Goal: Transaction & Acquisition: Download file/media

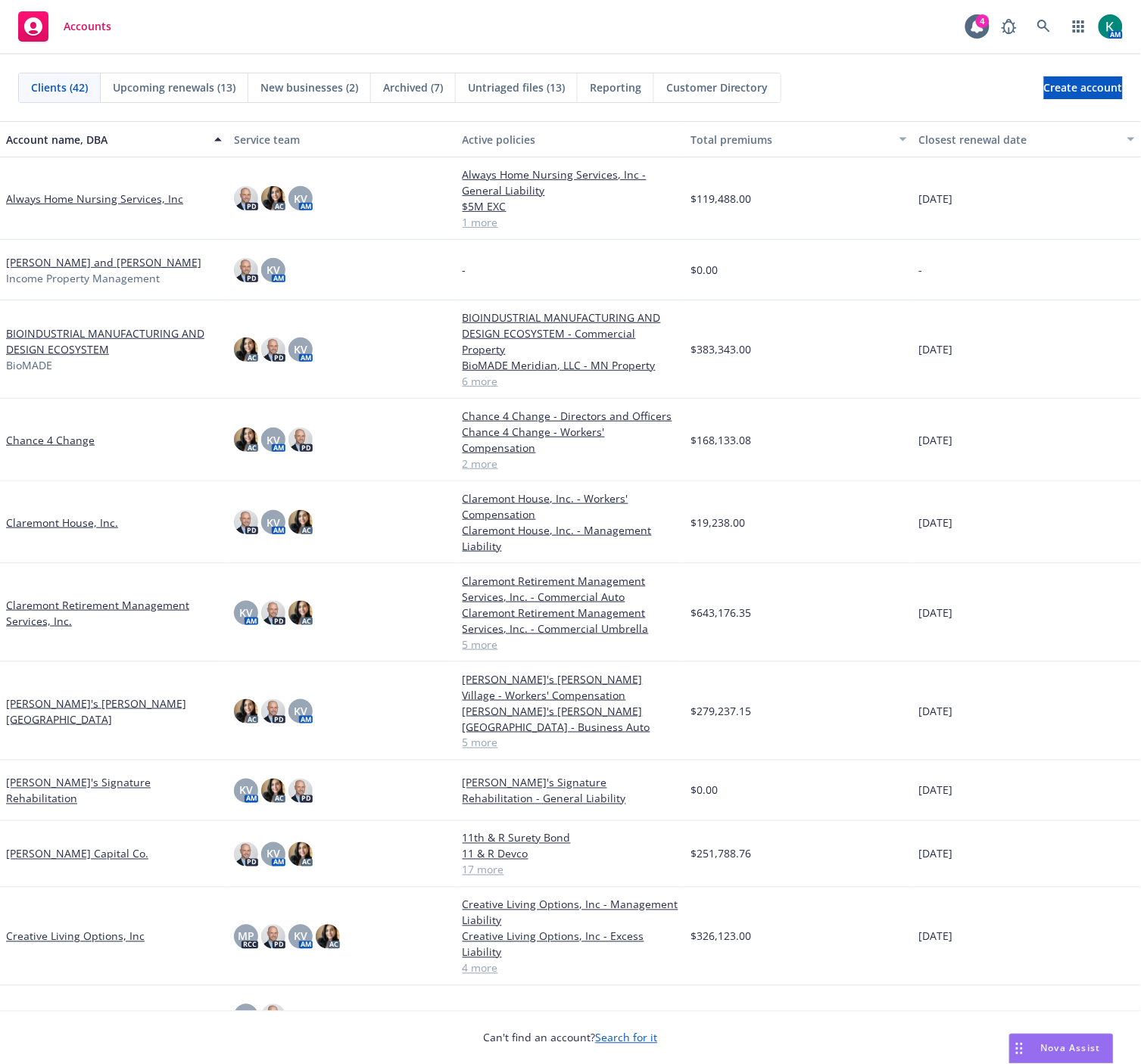
click at [85, 331] on link "BIOINDUSTRIAL MANUFACTURING AND DESIGN ECOSYSTEM" at bounding box center [114, 340] width 216 height 32
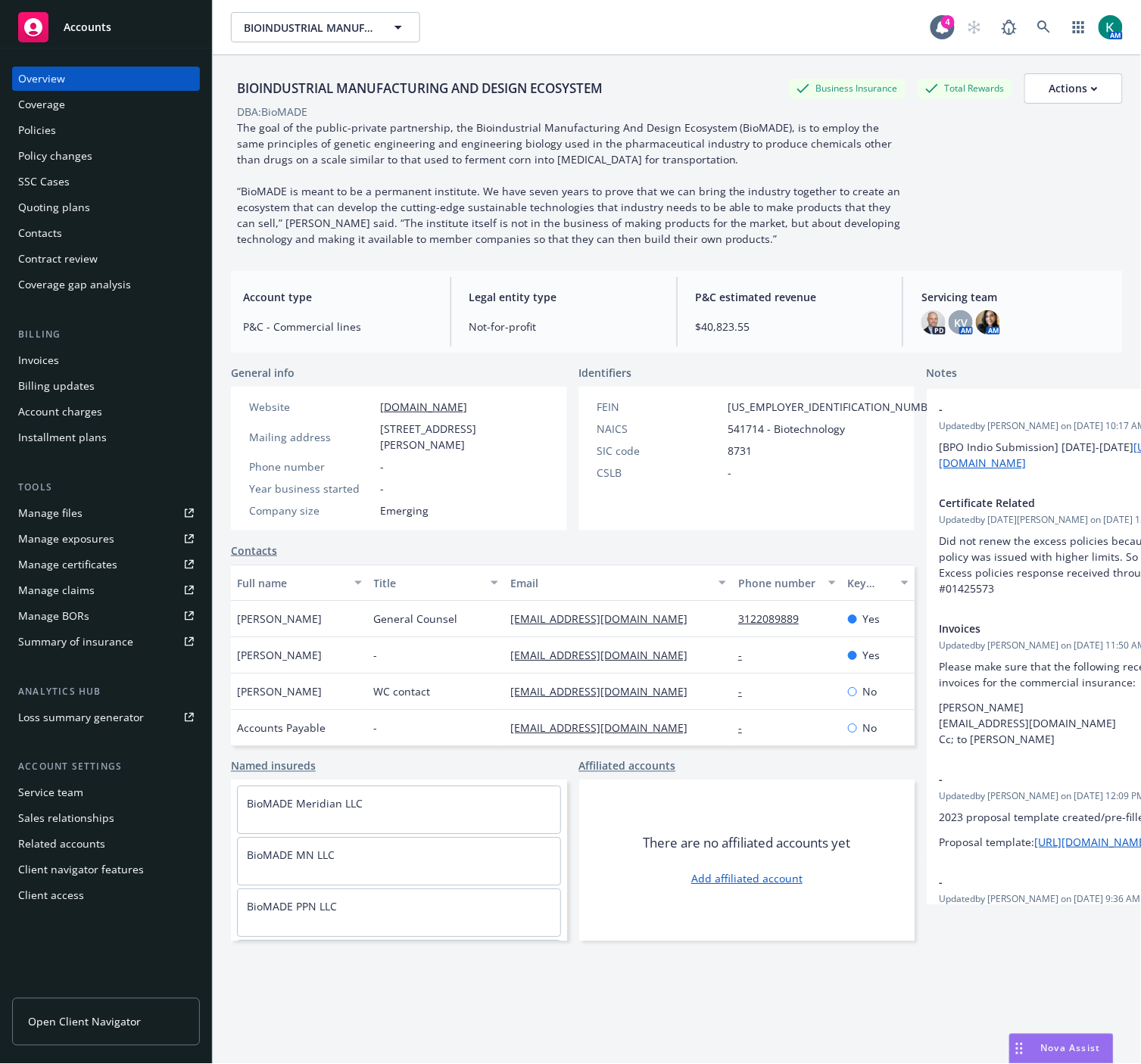
click at [921, 1014] on div "BIOINDUSTRIAL MANUFACTURING AND DESIGN ECOSYSTEM Business Insurance Total Rewar…" at bounding box center [676, 578] width 892 height 1046
click at [76, 207] on div "Quoting plans" at bounding box center [53, 207] width 72 height 24
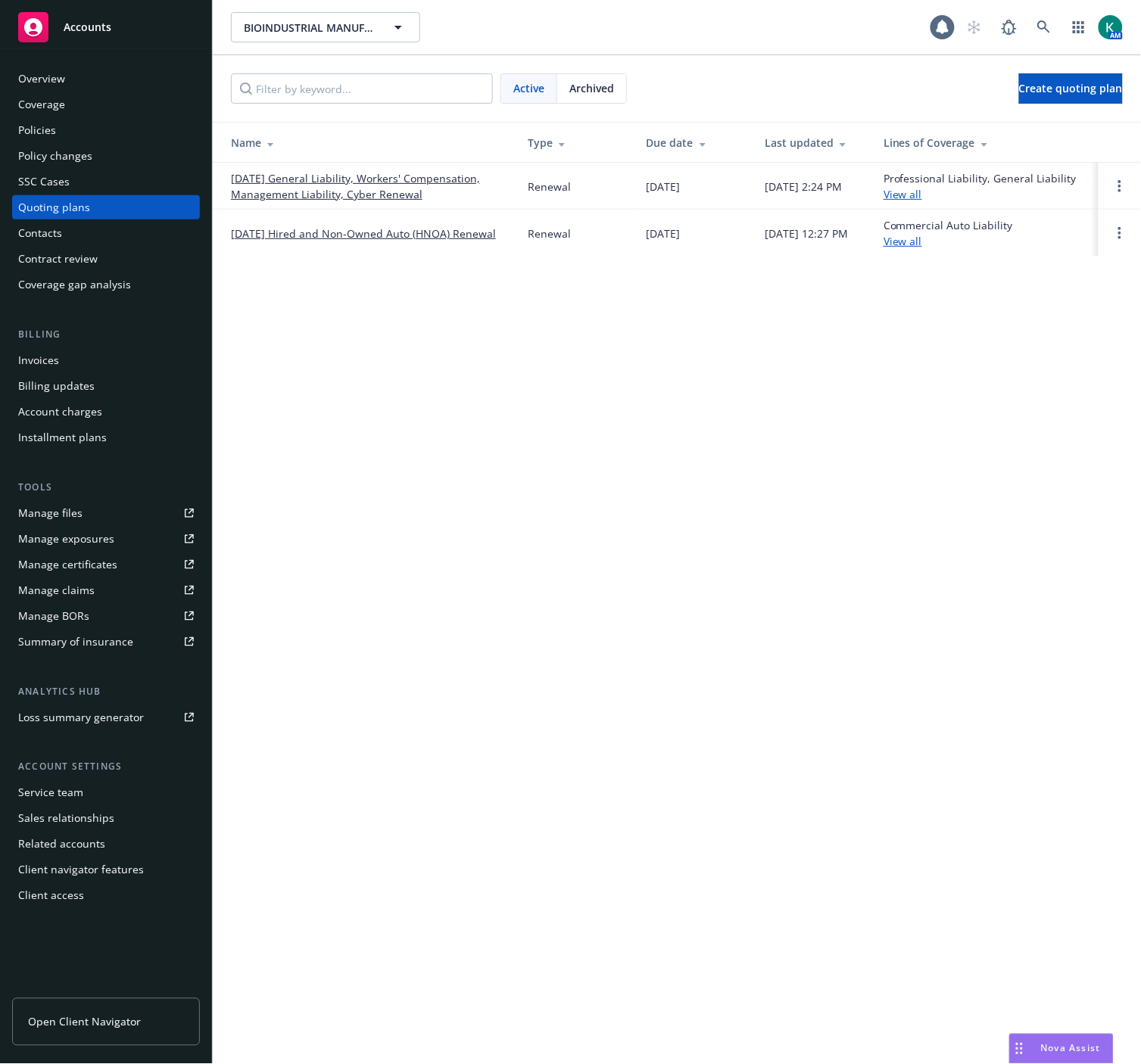
click at [622, 81] on div "Archived" at bounding box center [591, 89] width 69 height 29
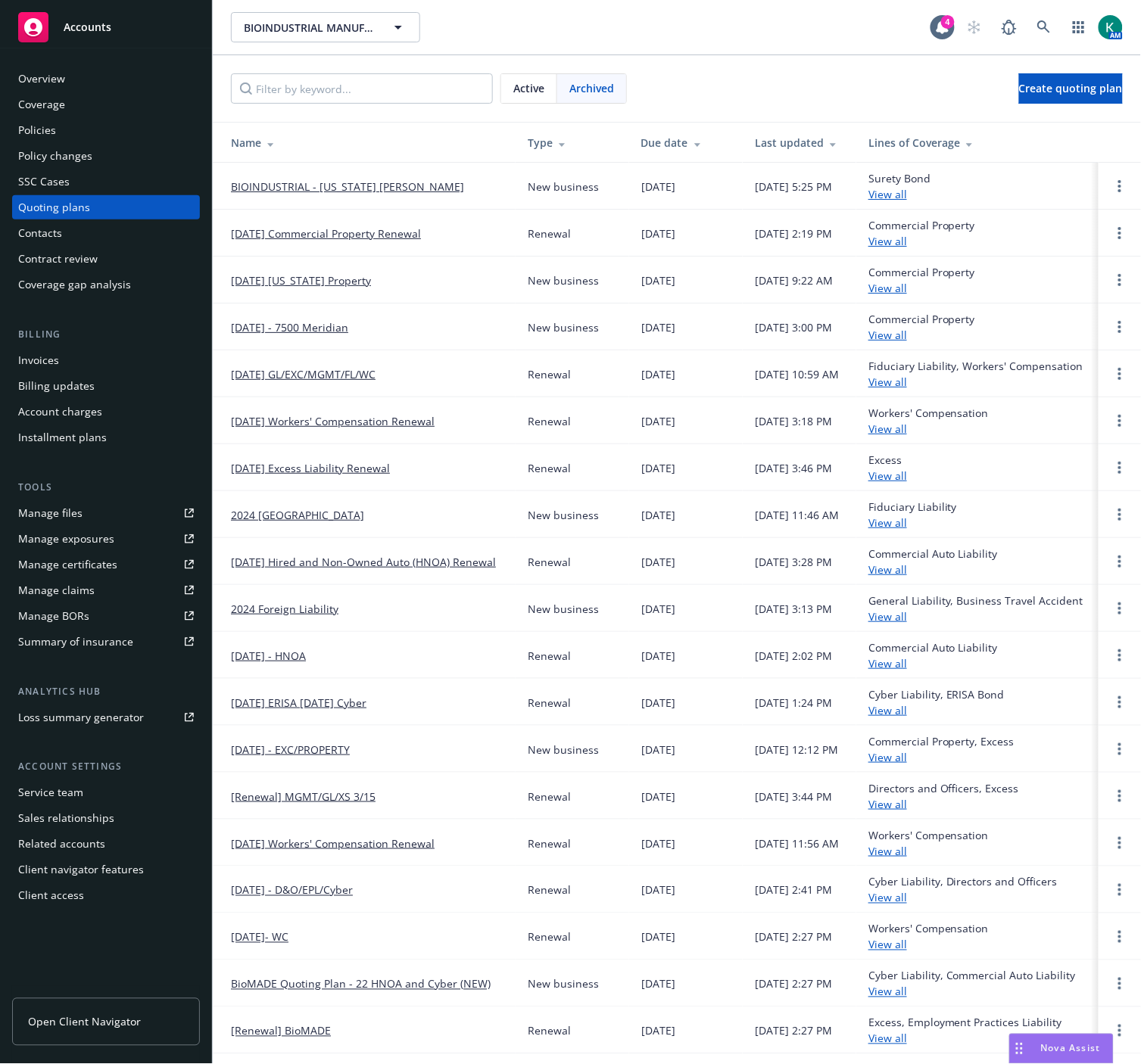
click at [513, 94] on span "Active" at bounding box center [529, 89] width 31 height 16
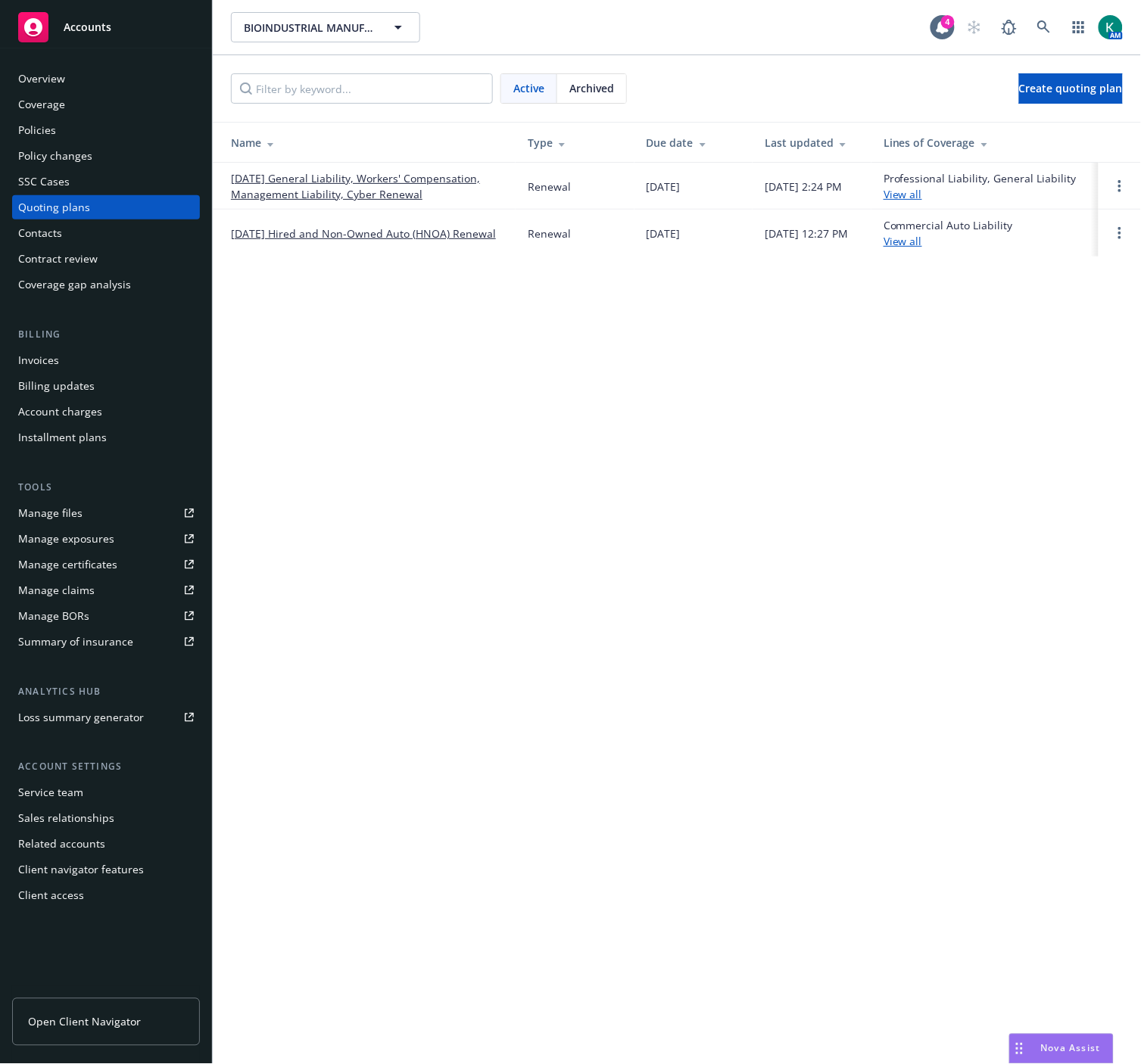
drag, startPoint x: 304, startPoint y: 227, endPoint x: 312, endPoint y: 251, distance: 25.3
click at [302, 227] on link "09/29/25 Hired and Non-Owned Auto (HNOA) Renewal" at bounding box center [363, 234] width 265 height 16
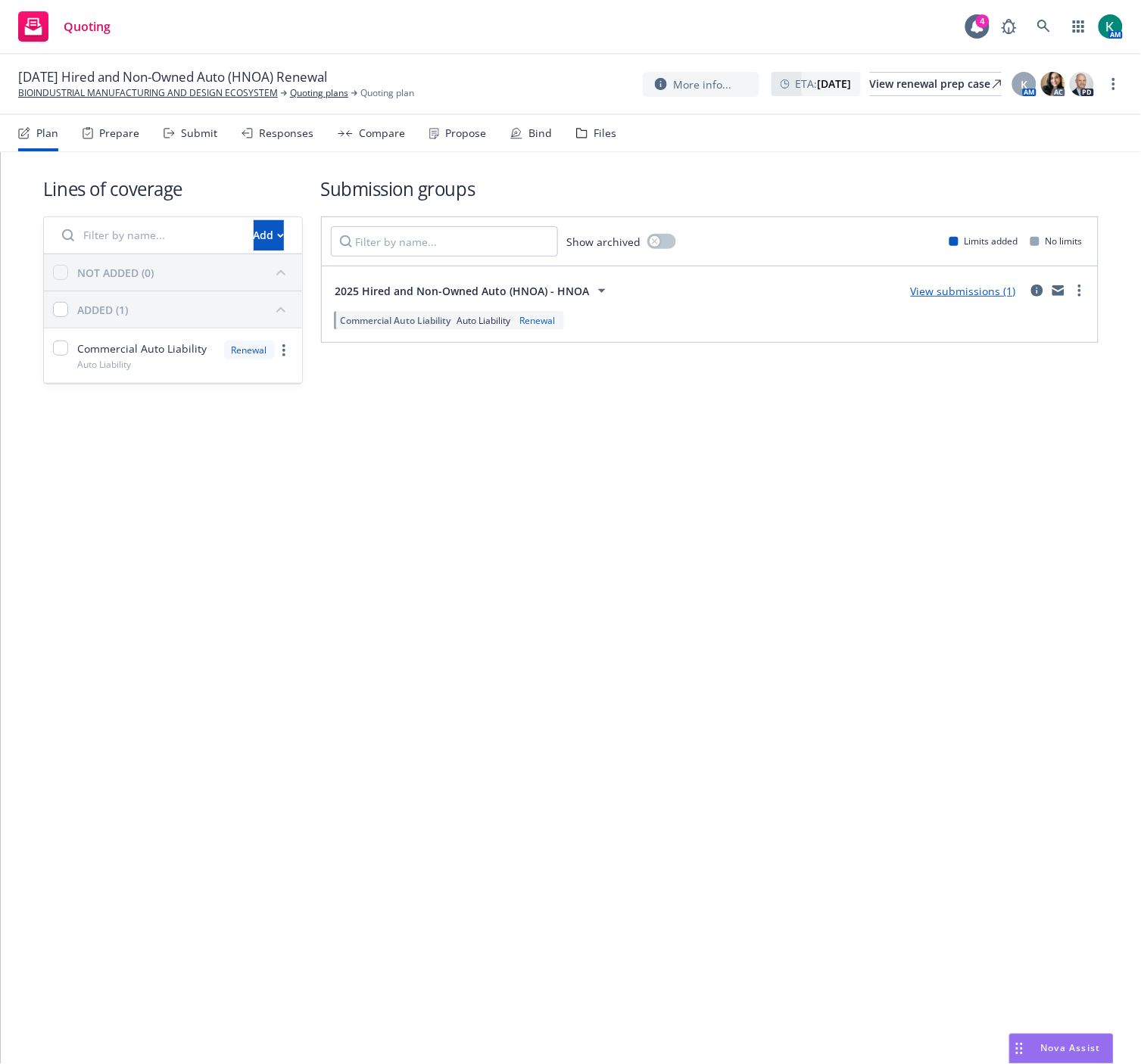
click at [606, 124] on div "Files" at bounding box center [596, 133] width 40 height 36
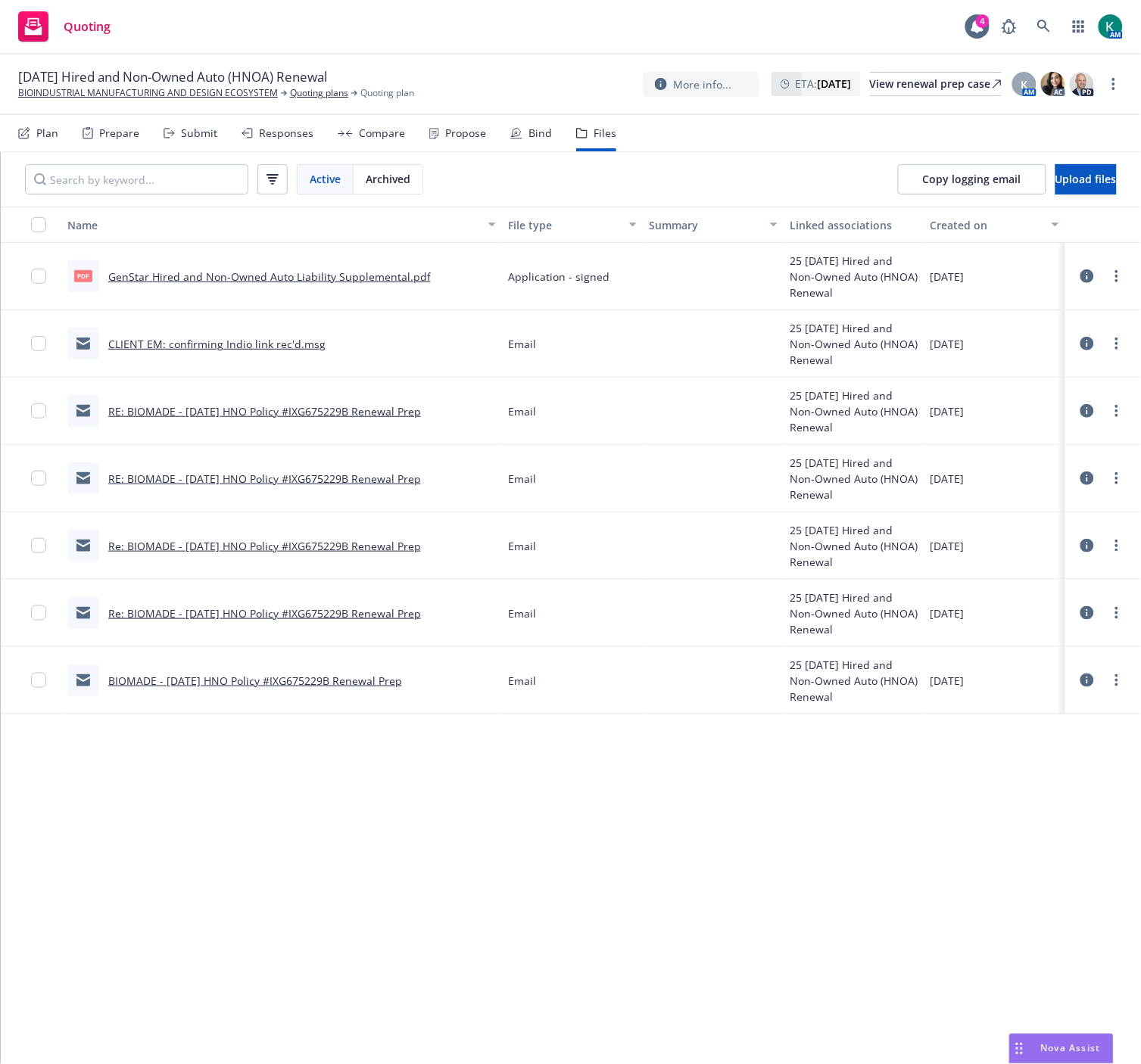
click at [257, 413] on link "RE: BIOMADE - 9/29/25 HNO Policy #IXG675229B Renewal Prep" at bounding box center [264, 411] width 312 height 14
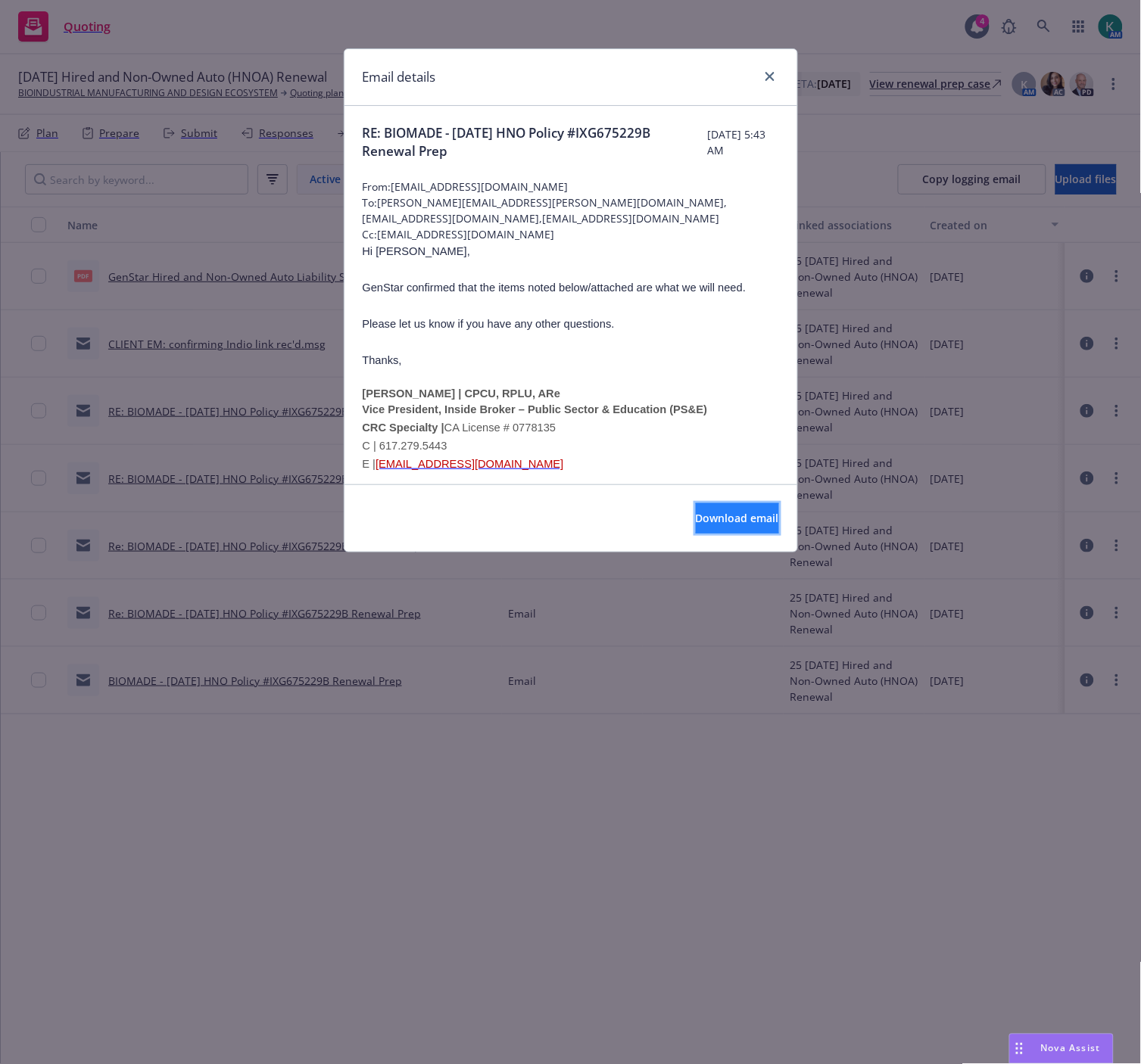
click at [695, 526] on button "Download email" at bounding box center [737, 518] width 83 height 30
drag, startPoint x: 771, startPoint y: 76, endPoint x: 713, endPoint y: 113, distance: 68.8
click at [771, 76] on icon "close" at bounding box center [770, 76] width 9 height 9
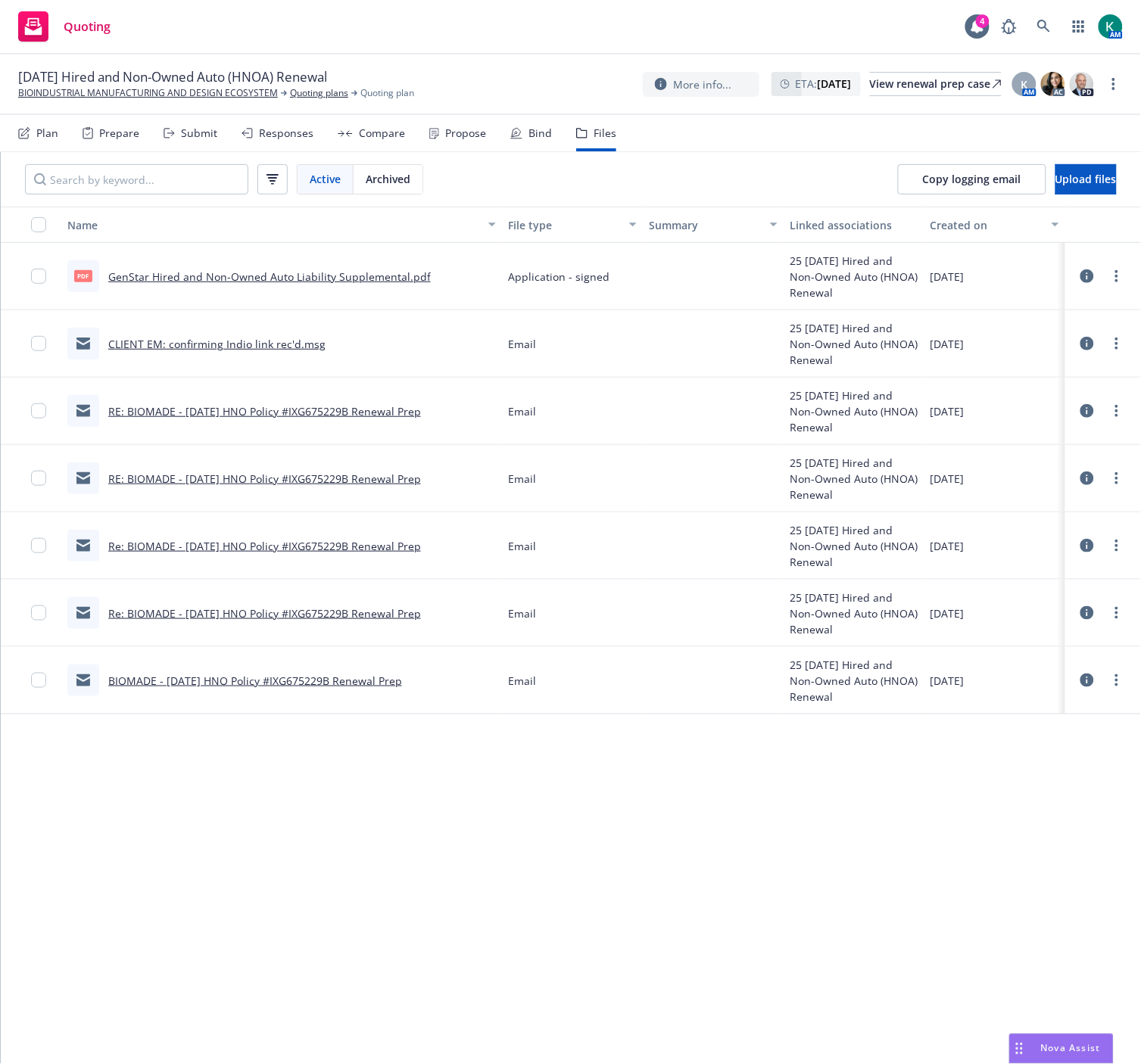
click at [359, 273] on link "GenStar Hired and Non-Owned Auto Liability Supplemental.pdf" at bounding box center [270, 277] width 322 height 14
drag, startPoint x: 621, startPoint y: 890, endPoint x: 609, endPoint y: 875, distance: 19.2
click at [618, 884] on div "Name File type Summary Linked associations Created on pdf GenStar Hired and Non…" at bounding box center [570, 635] width 1140 height 858
click at [298, 101] on div "09/29/25 Hired and Non-Owned Auto (HNOA) Renewal BIOINDUSTRIAL MANUFACTURING AN…" at bounding box center [570, 84] width 1141 height 61
click at [300, 94] on link "Quoting plans" at bounding box center [319, 92] width 58 height 14
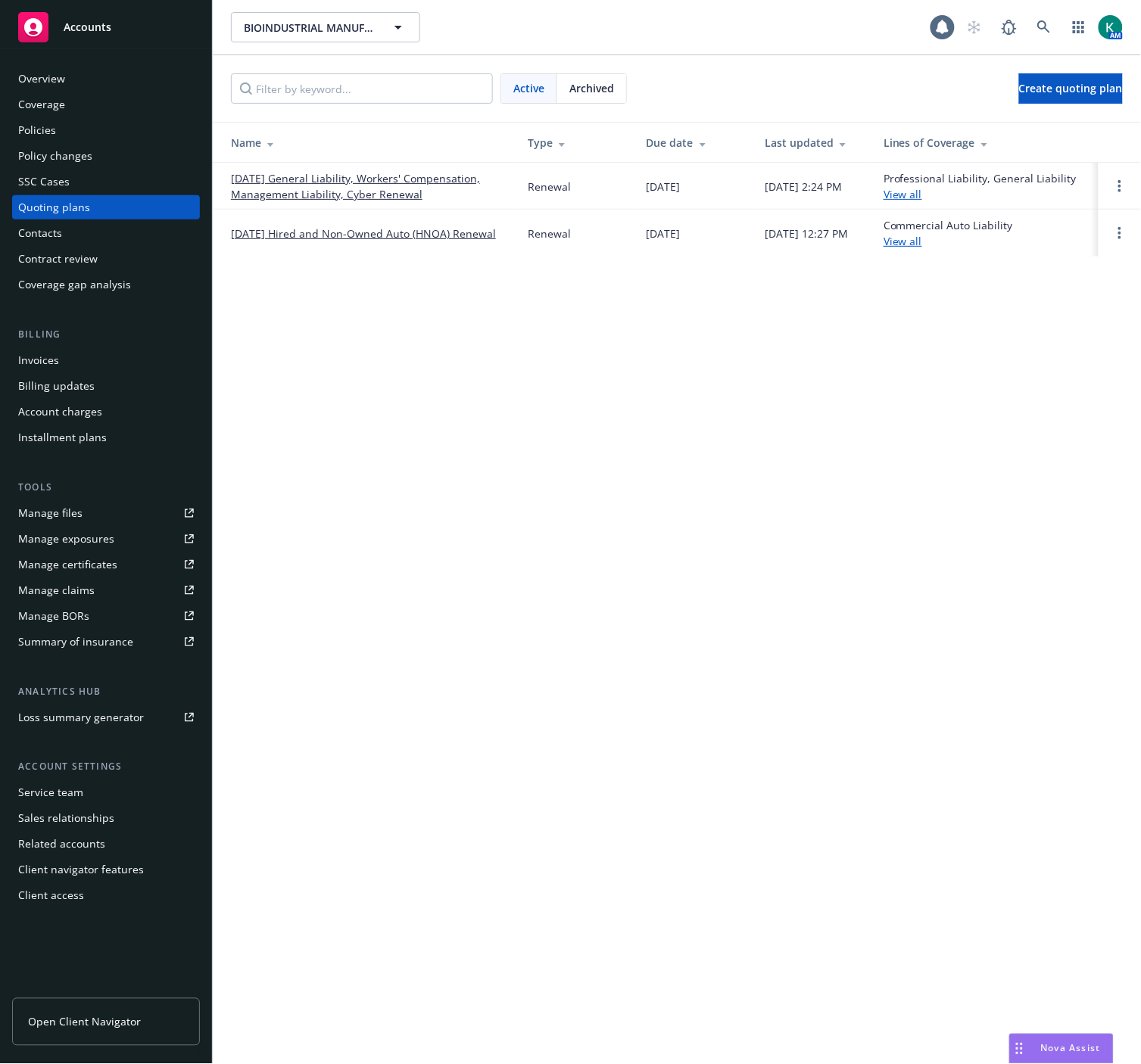
click at [570, 91] on span "Archived" at bounding box center [591, 89] width 44 height 16
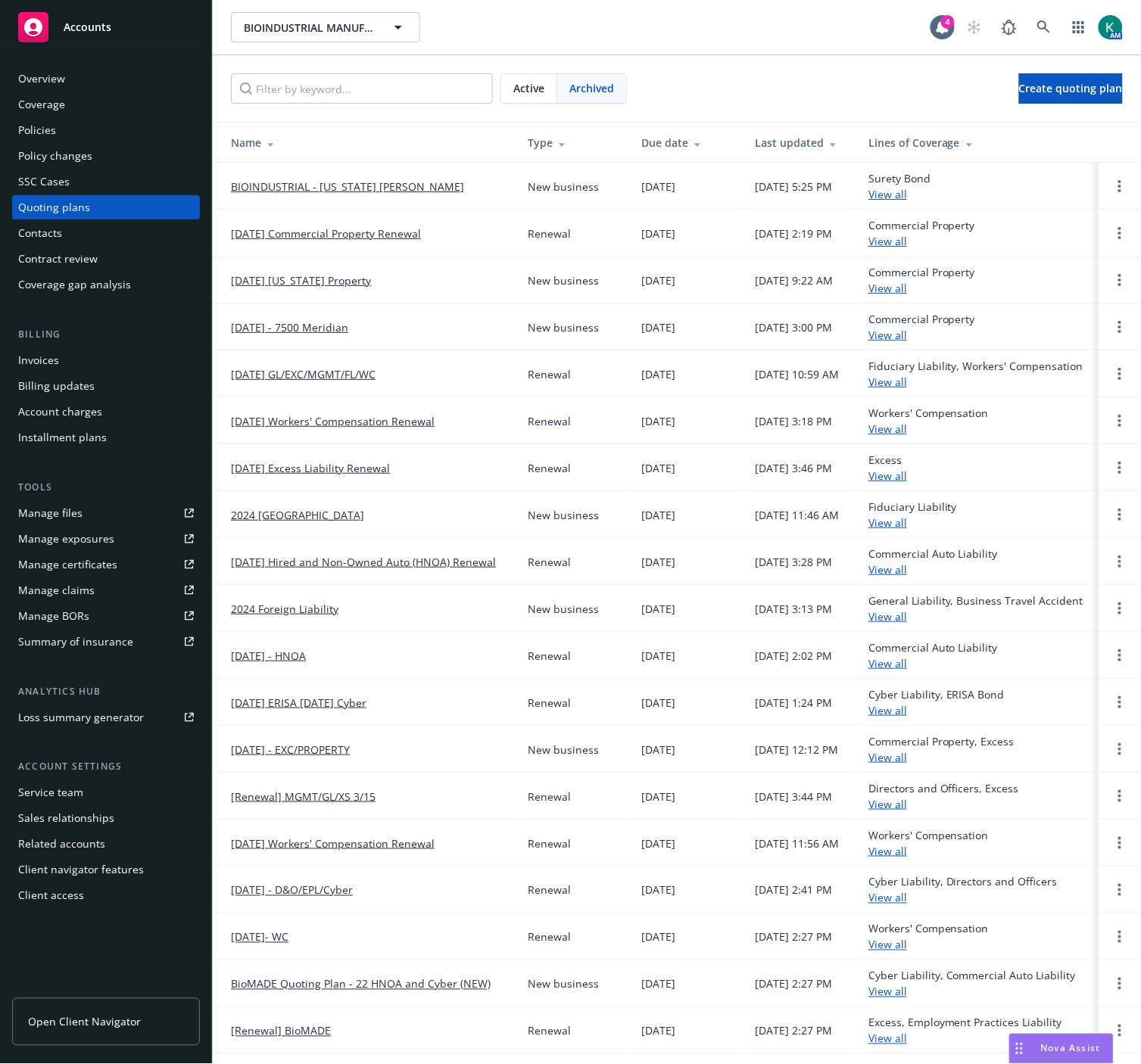
click at [398, 570] on link "[DATE] Hired and Non-Owned Auto (HNOA) Renewal" at bounding box center [363, 562] width 265 height 16
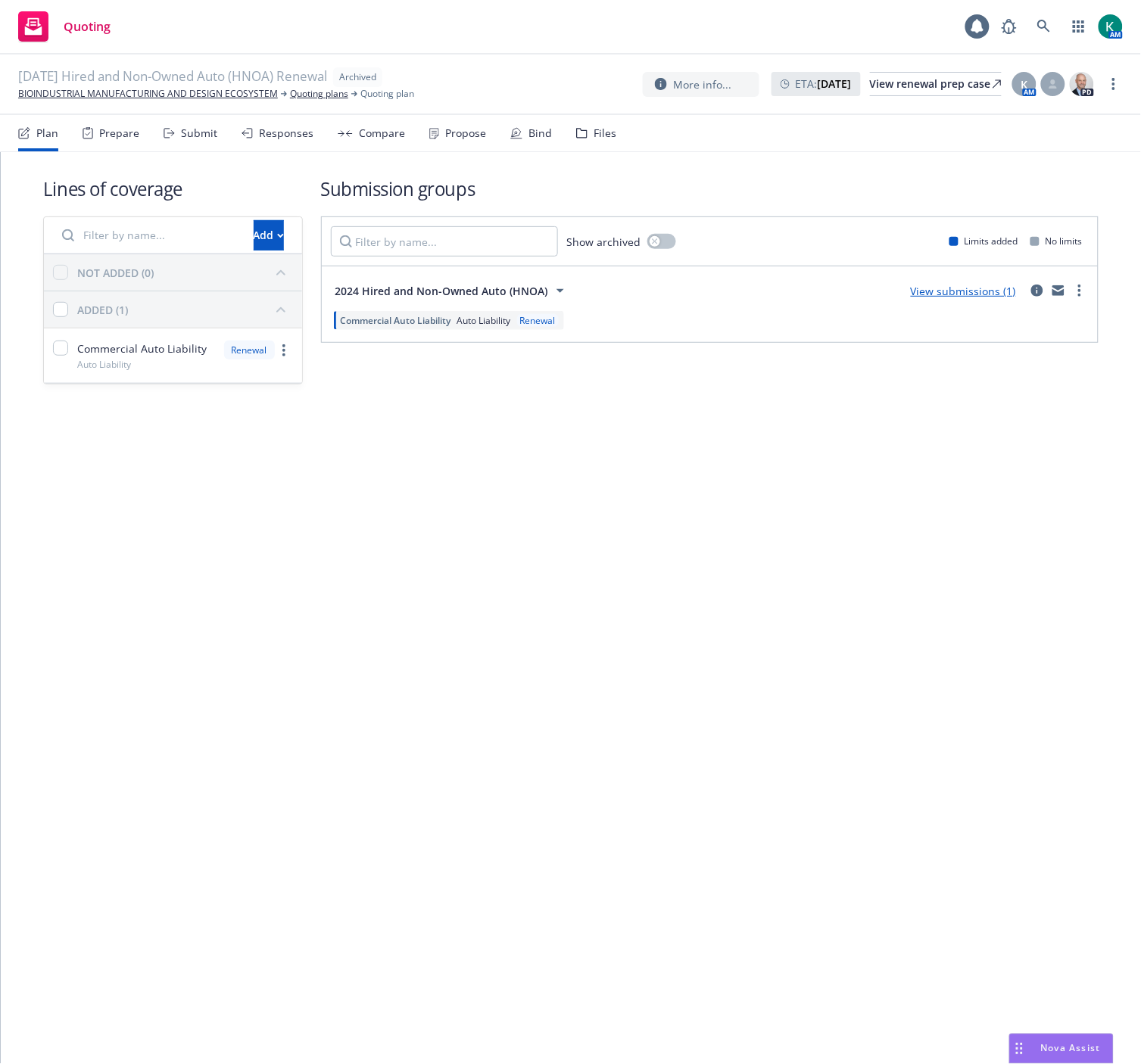
click at [594, 133] on div "Files" at bounding box center [604, 132] width 23 height 12
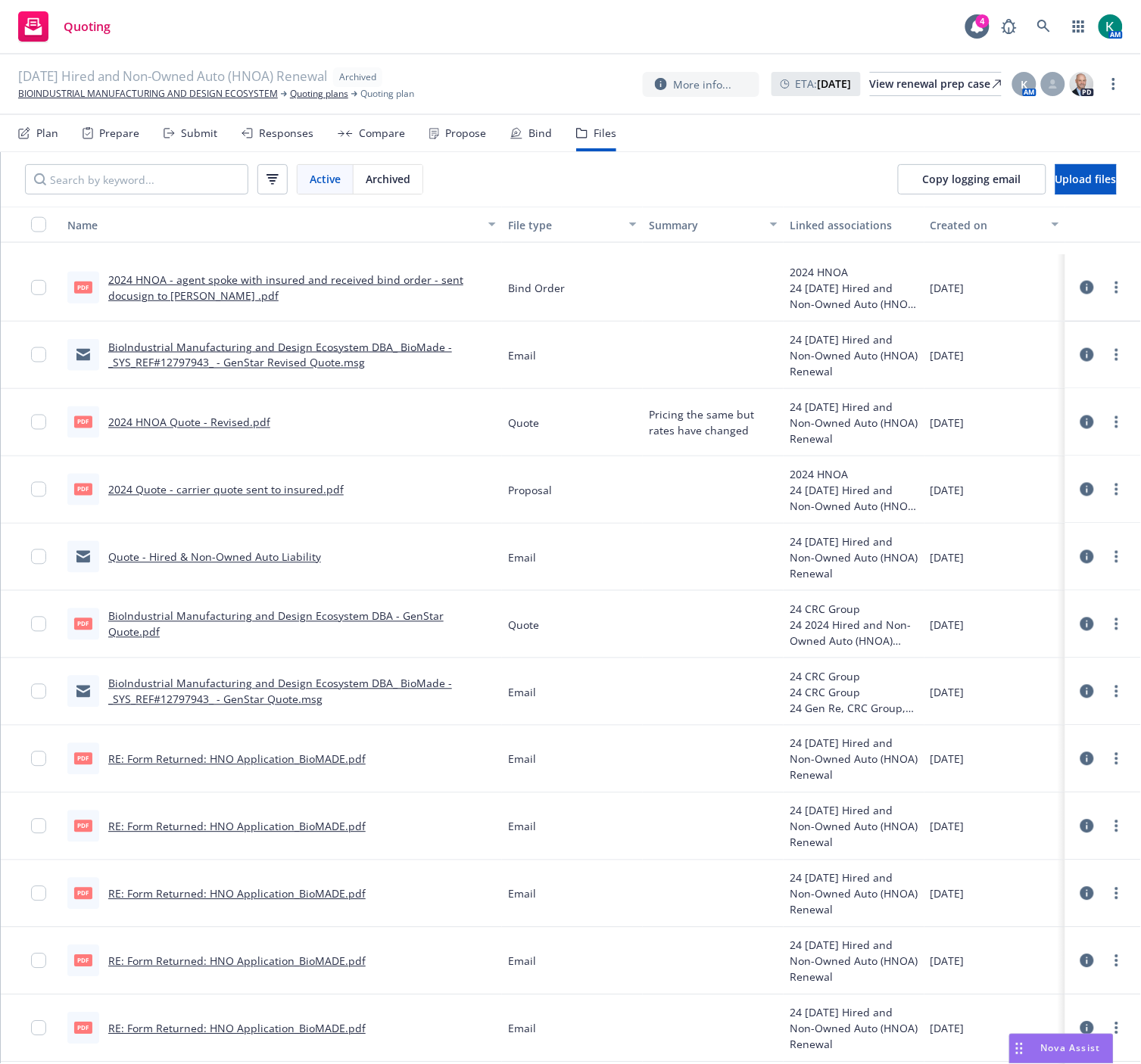
scroll to position [672, 0]
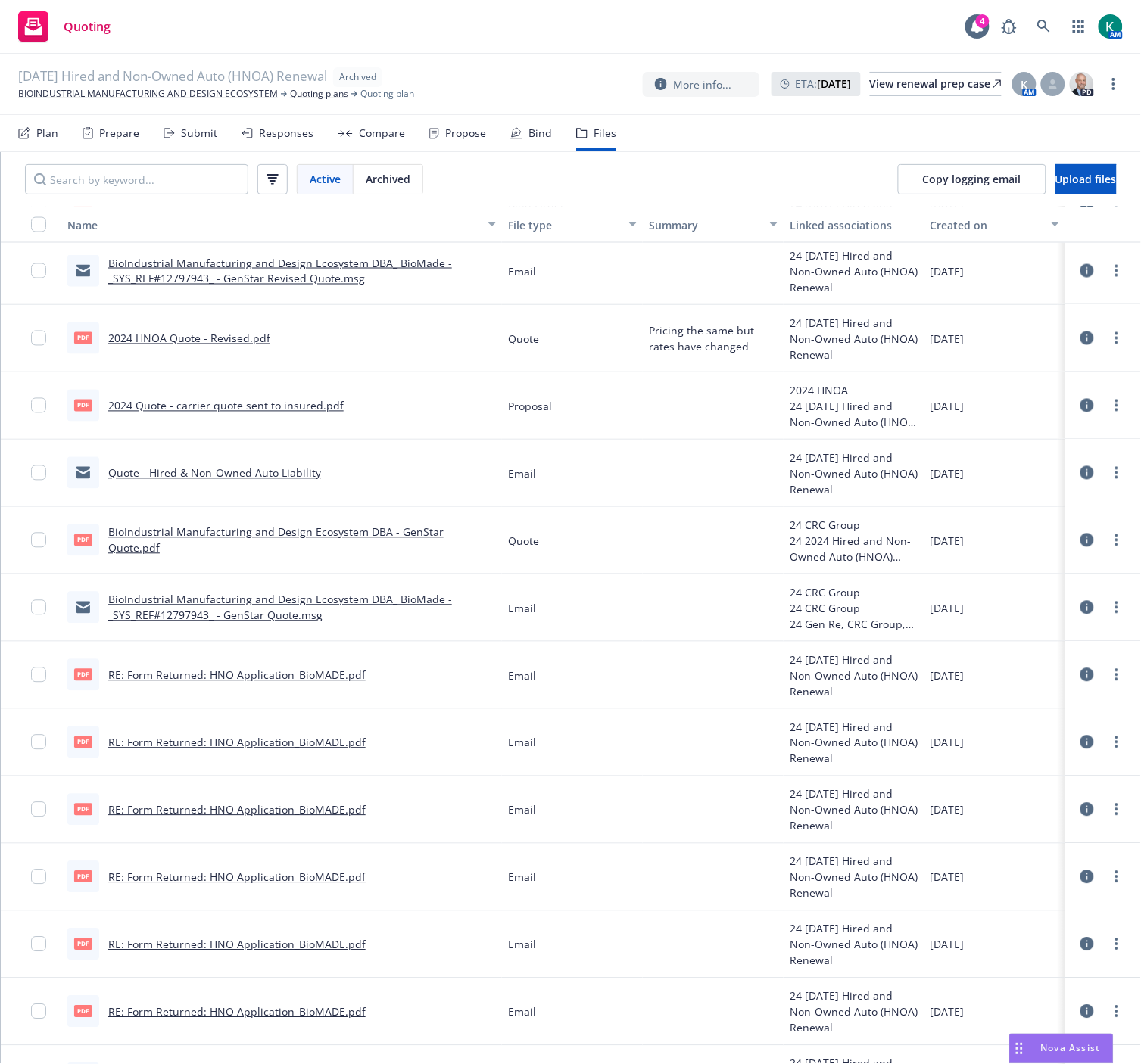
click at [303, 610] on link "BioIndustrial Manufacturing and Design Ecosystem DBA_ BioMade - _SYS_REF#127979…" at bounding box center [280, 607] width 343 height 30
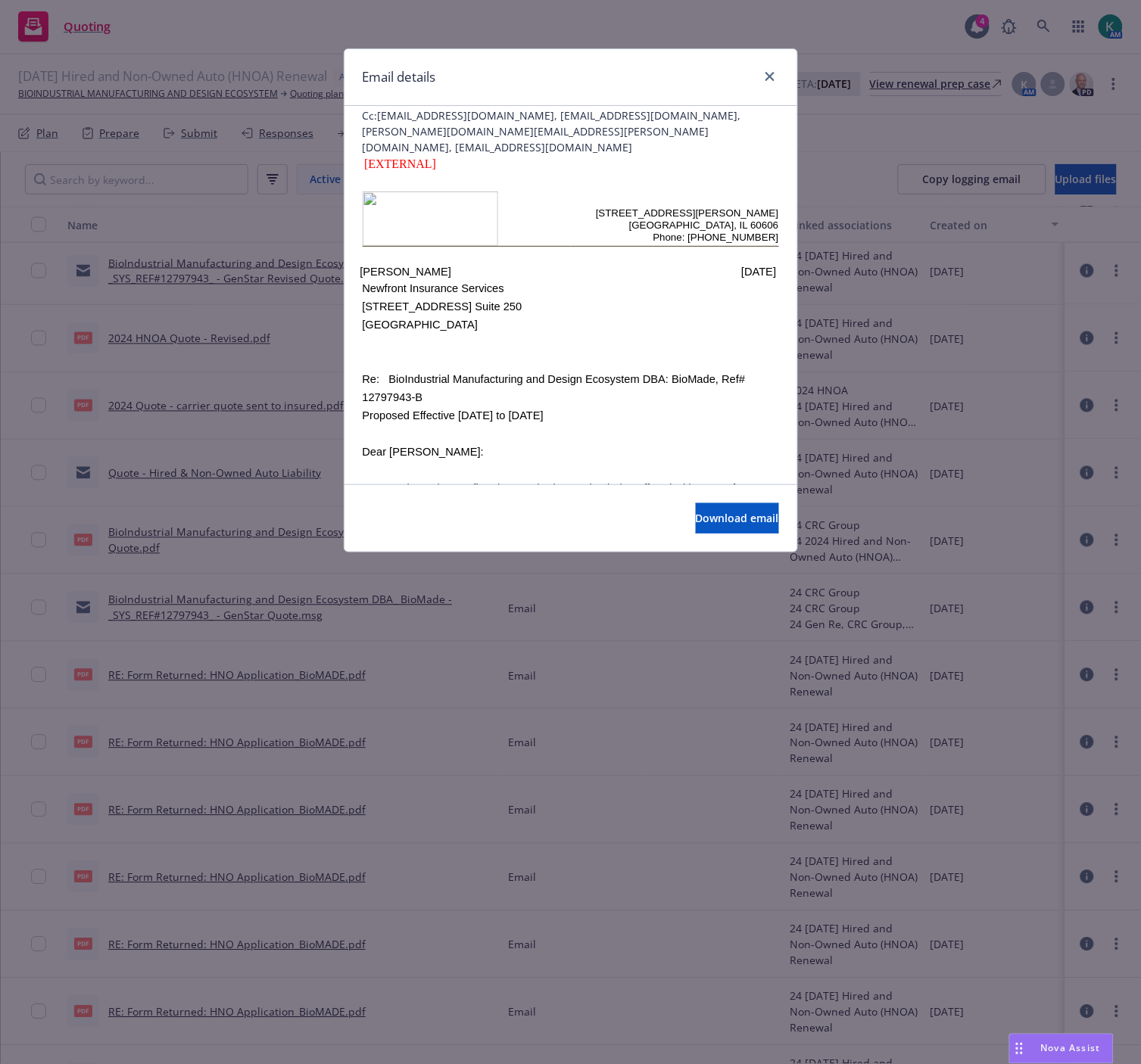
scroll to position [252, 0]
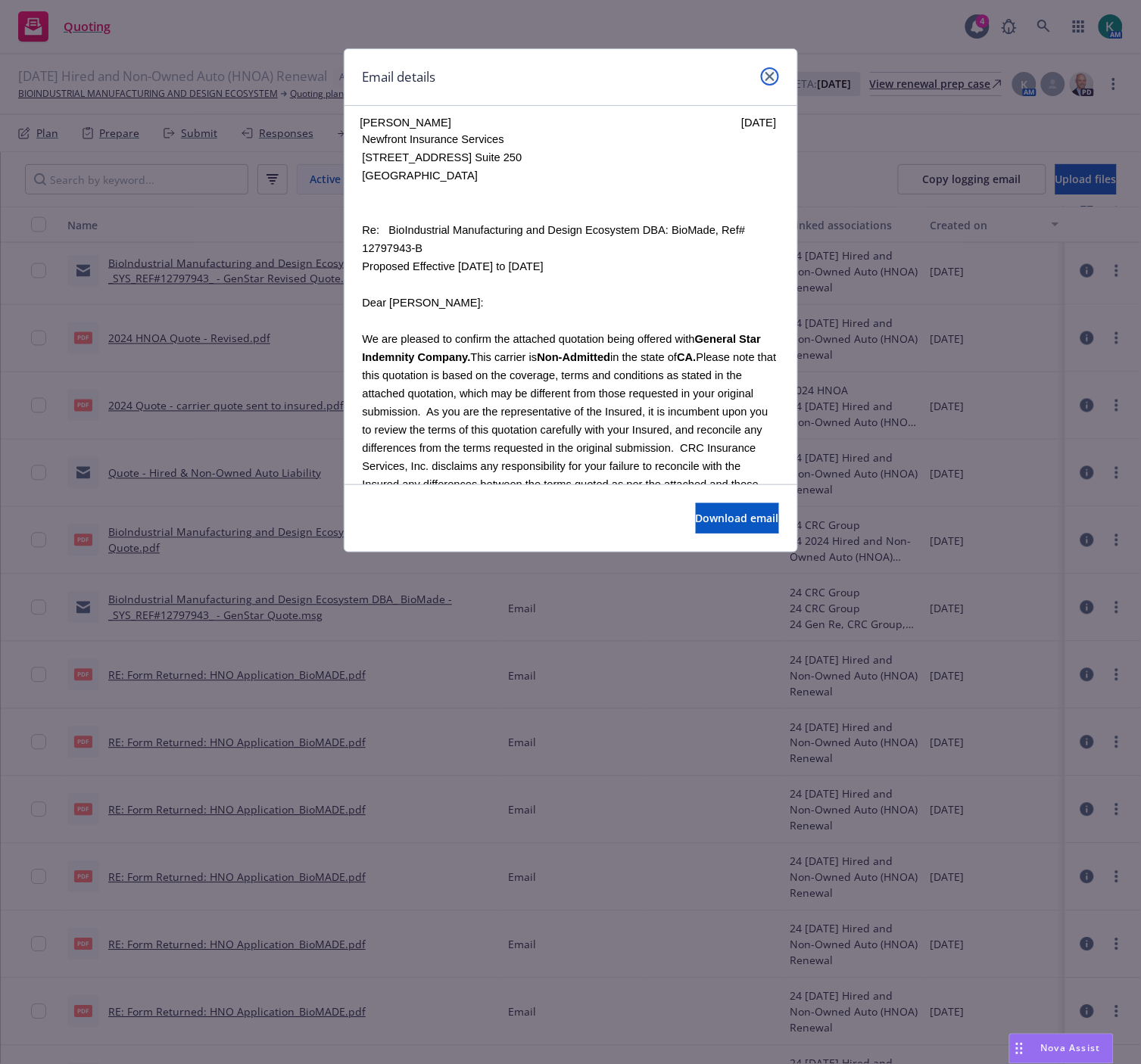
click at [774, 76] on link "close" at bounding box center [770, 76] width 18 height 18
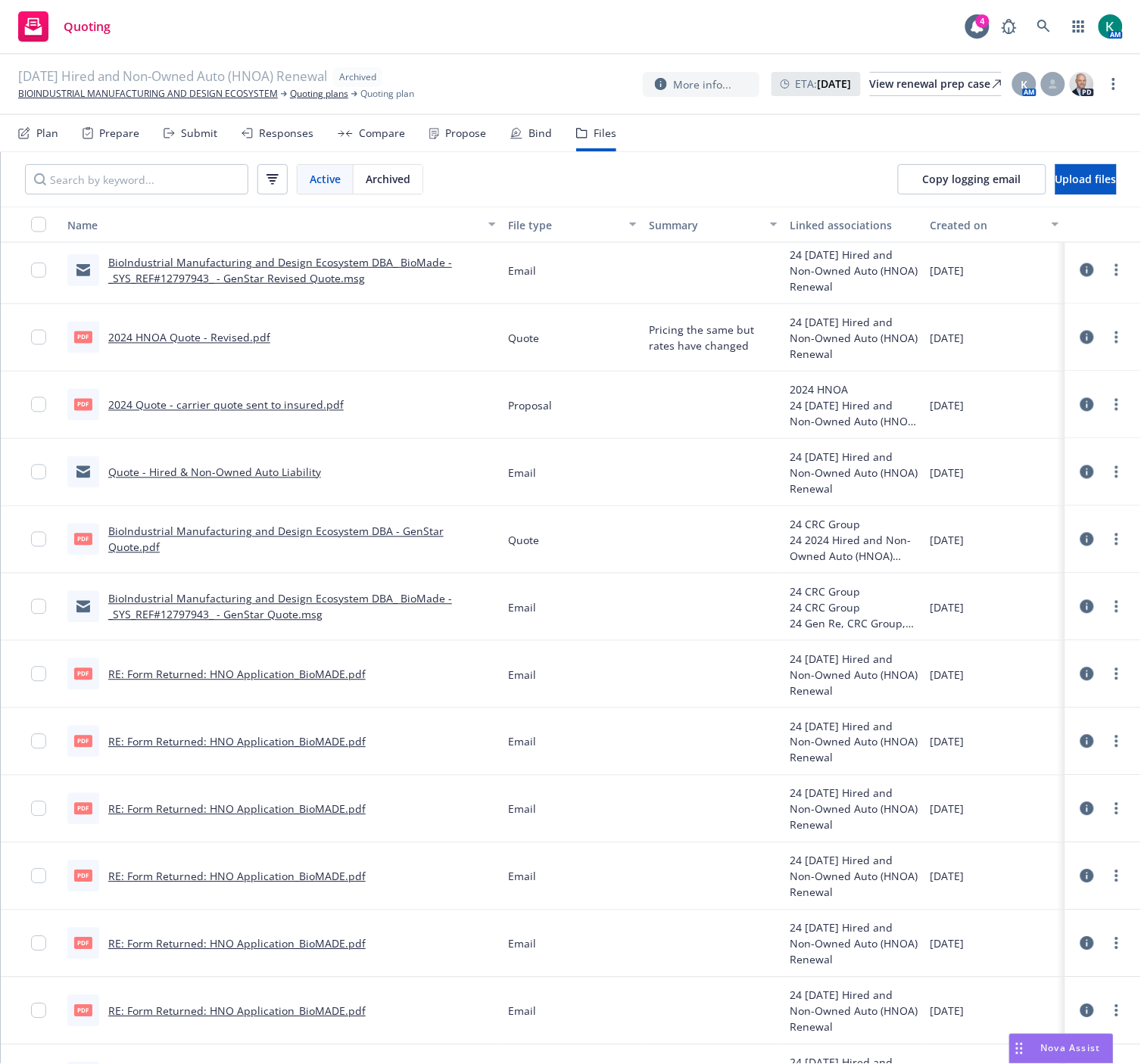
scroll to position [925, 0]
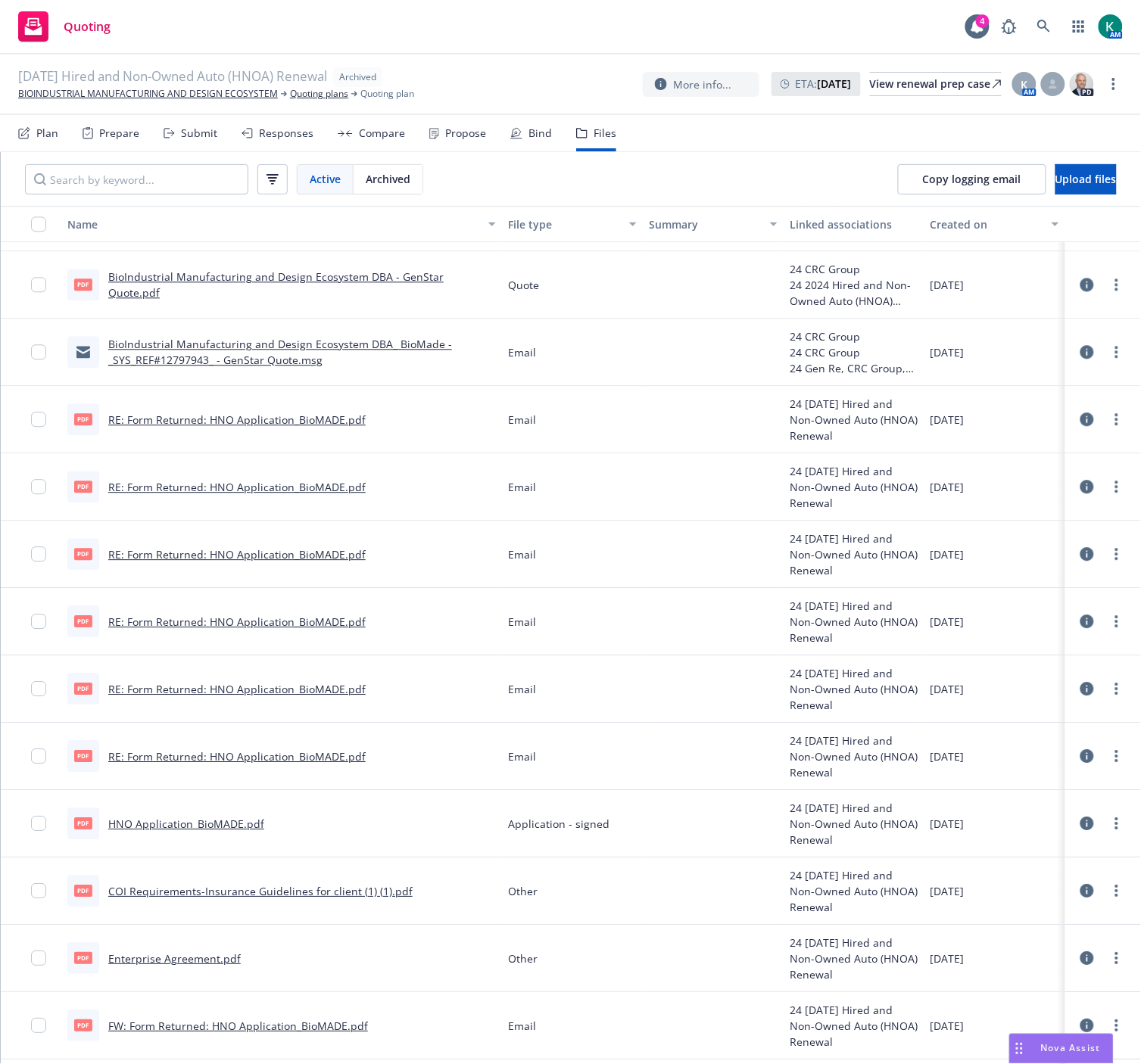
click at [220, 825] on link "HNO Application_BioMADE.pdf" at bounding box center [187, 825] width 156 height 14
click at [208, 755] on link "RE: Form Returned: HNO Application_BioMADE.pdf" at bounding box center [237, 757] width 257 height 14
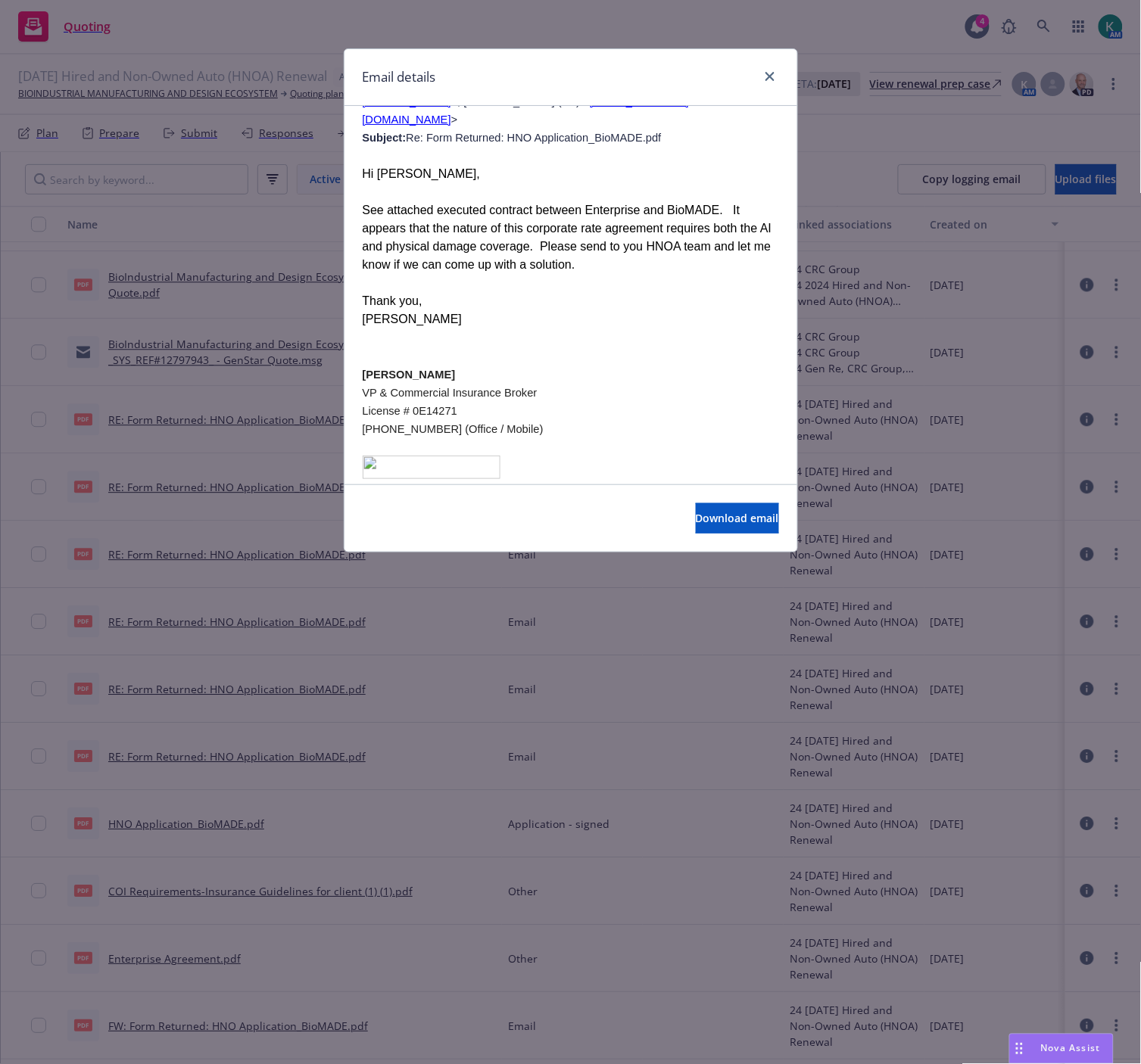
scroll to position [6139, 0]
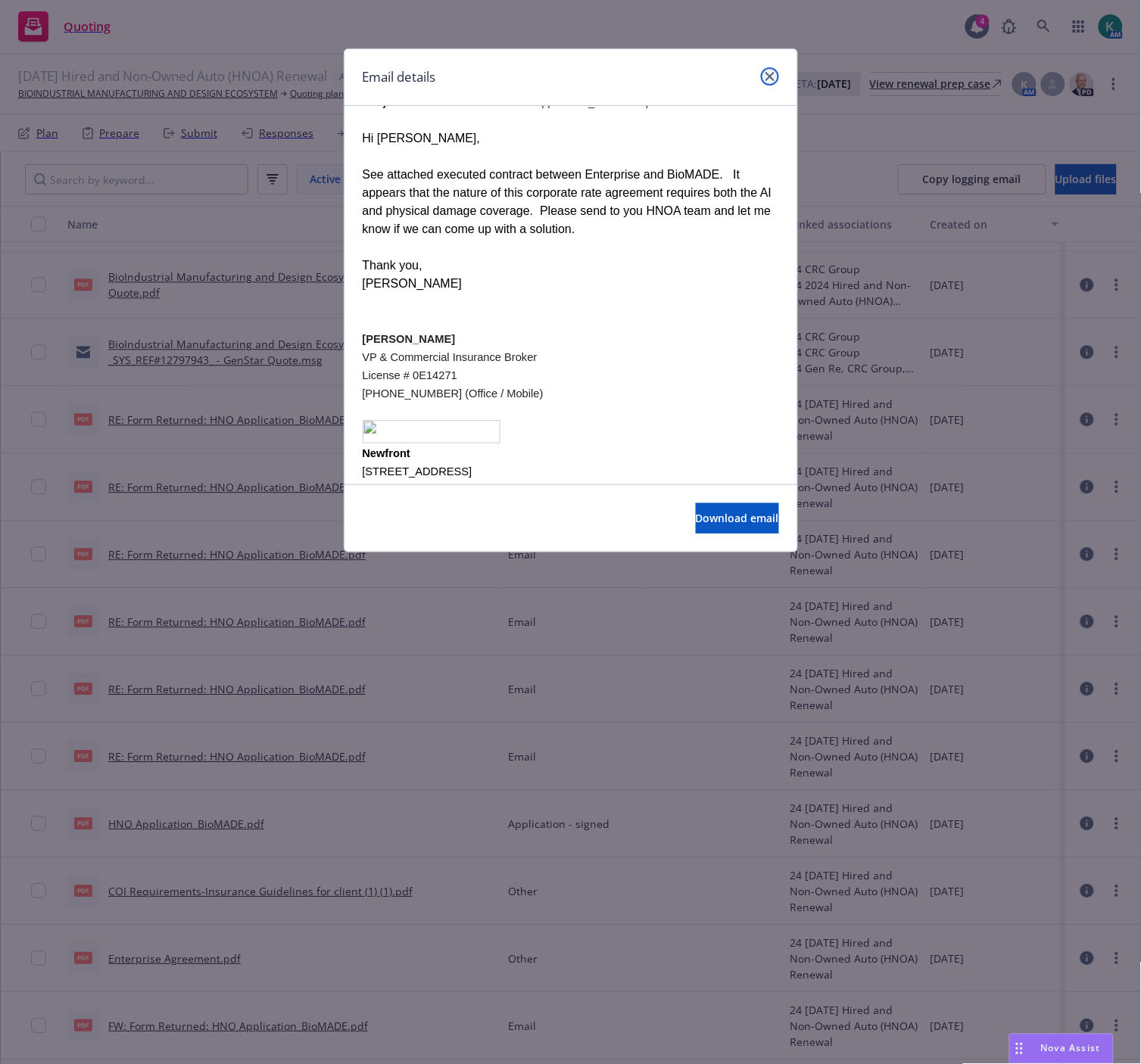
click at [765, 81] on link "close" at bounding box center [770, 76] width 18 height 18
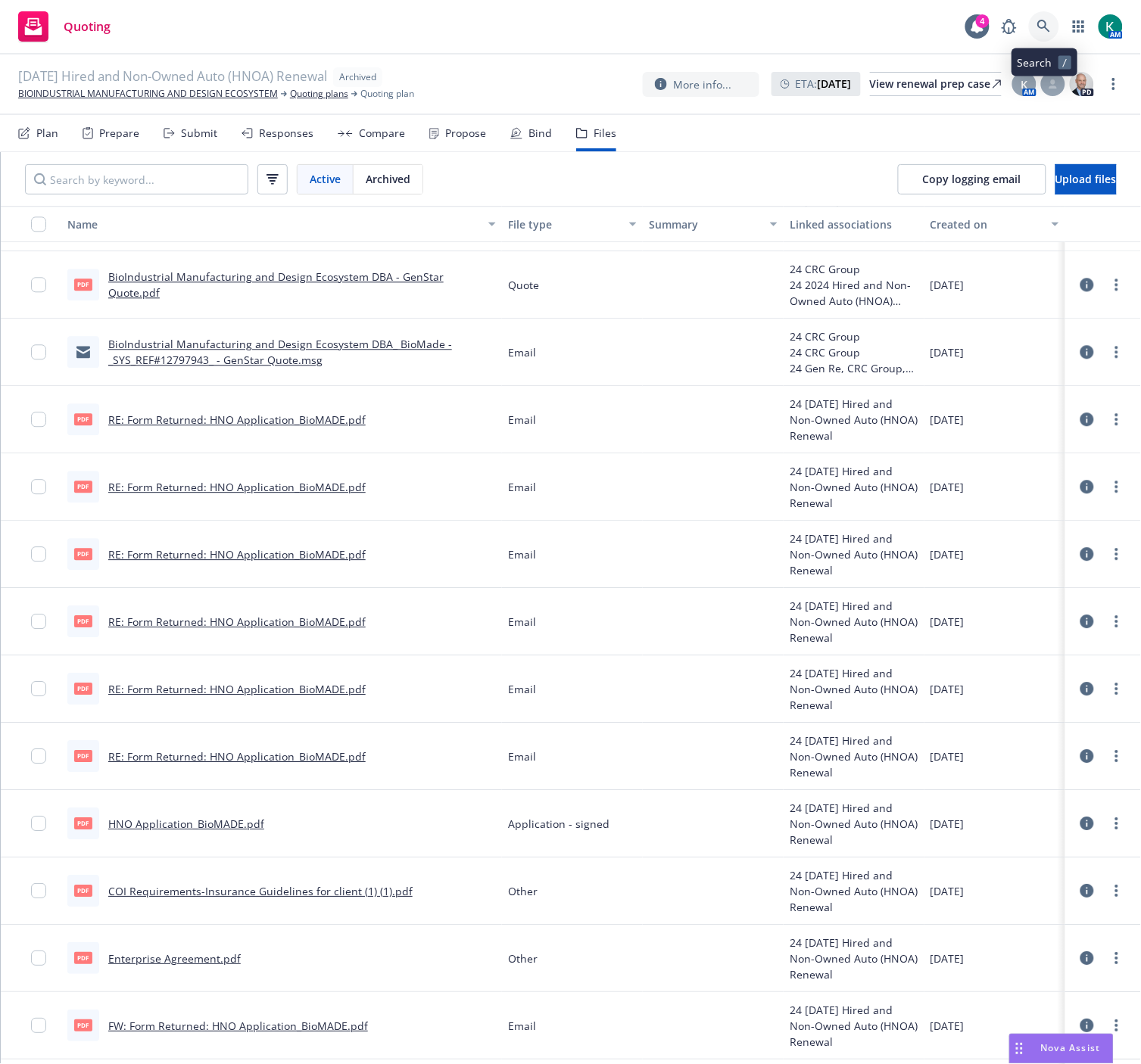
click at [1047, 24] on icon at bounding box center [1043, 26] width 14 height 14
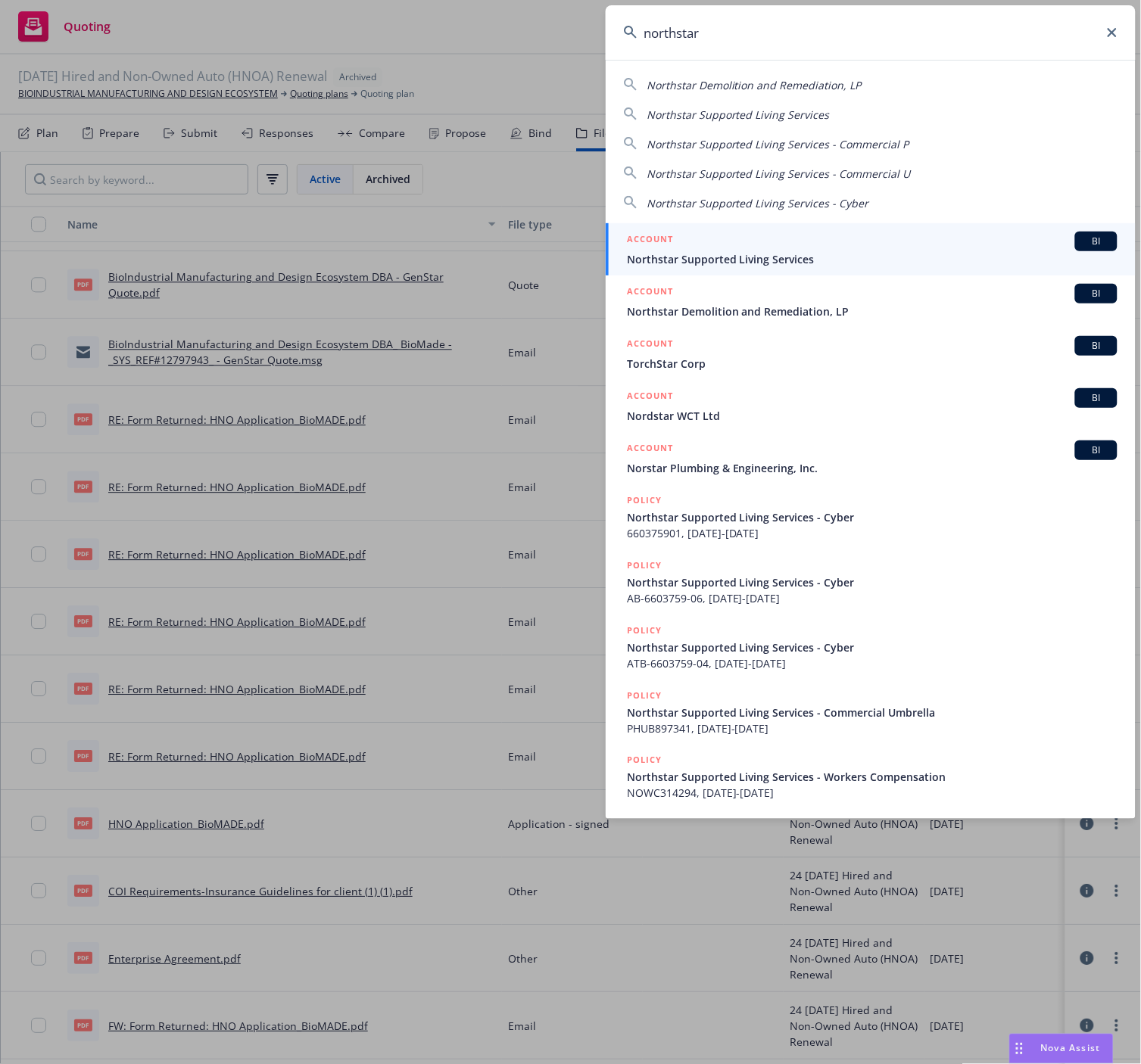
type input "northstar"
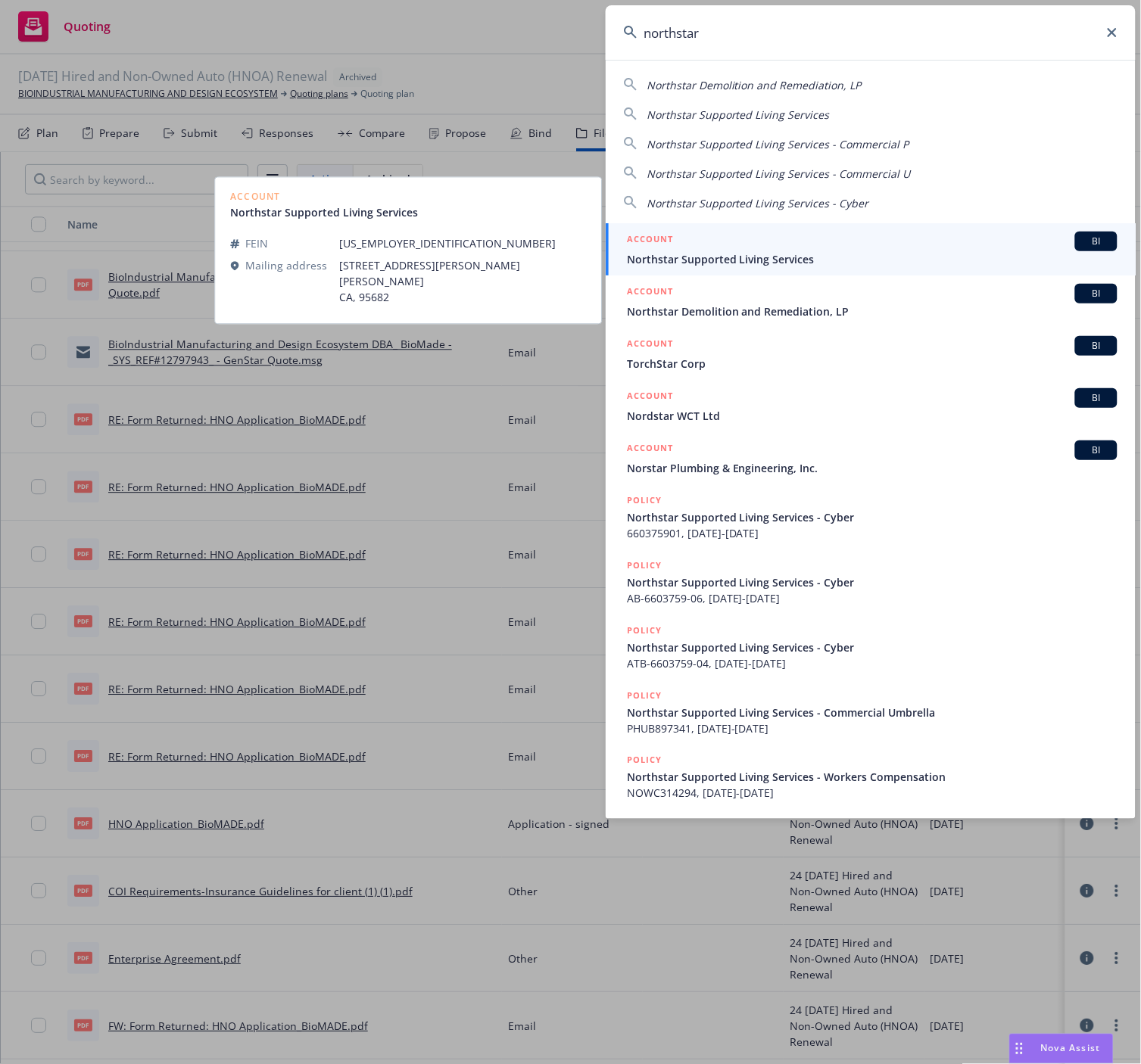
click at [800, 255] on span "Northstar Supported Living Services" at bounding box center [872, 259] width 491 height 16
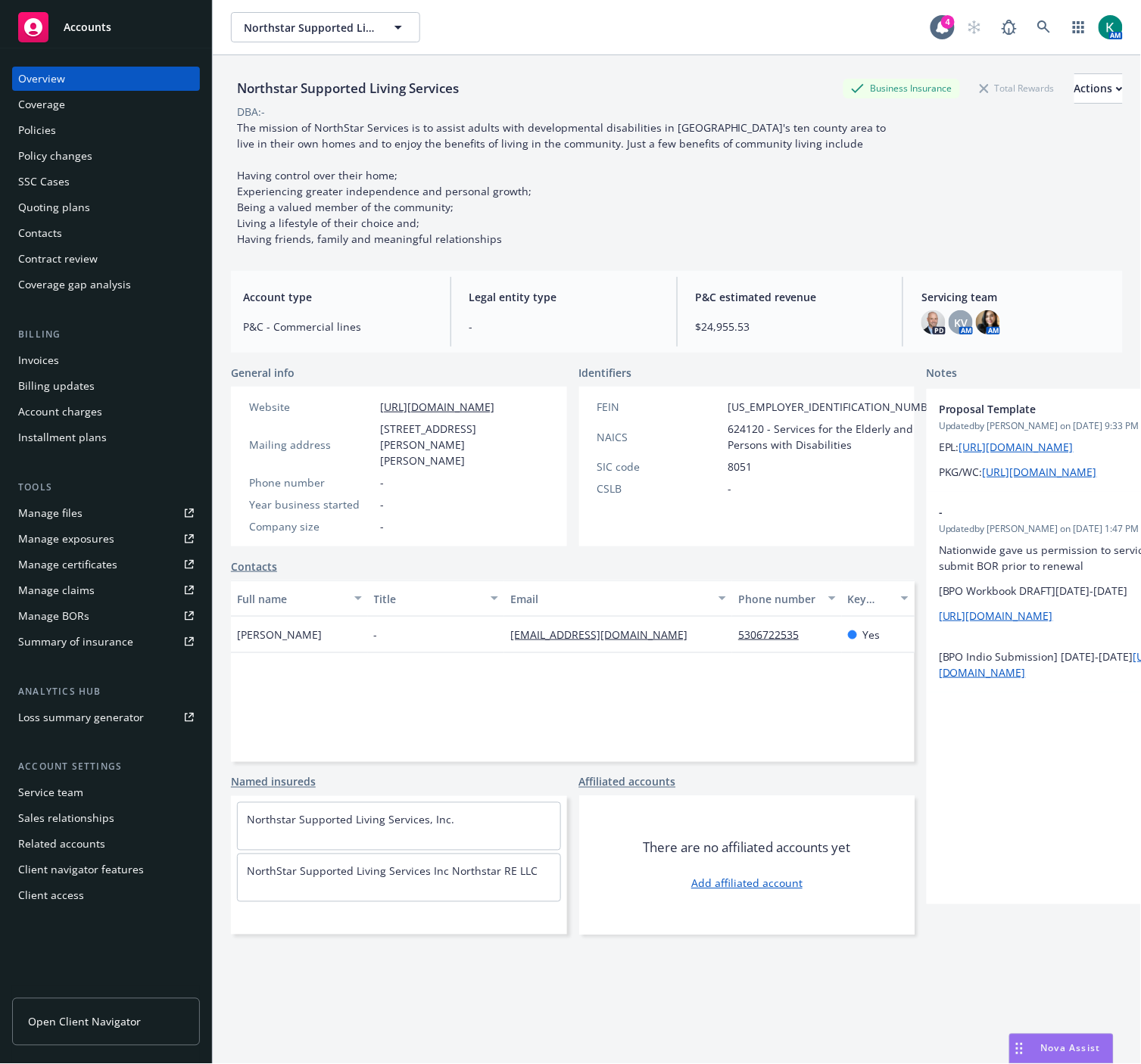
click at [615, 186] on div "The mission of NorthStar Services is to assist adults with developmental disabi…" at bounding box center [571, 183] width 681 height 127
click at [72, 215] on div "Quoting plans" at bounding box center [53, 207] width 72 height 24
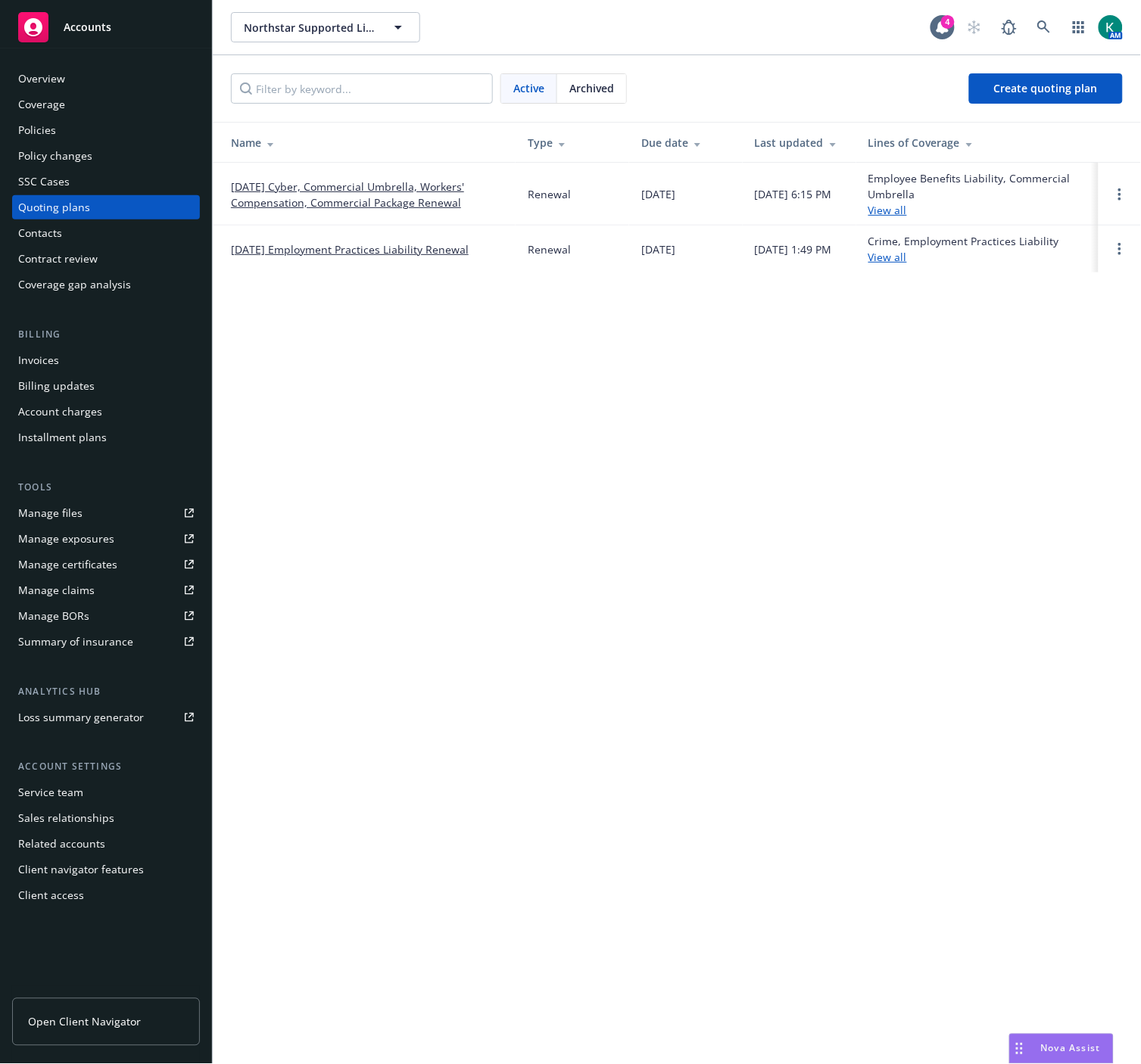
click at [283, 194] on link "[DATE] Cyber, Commercial Umbrella, Workers' Compensation, Commercial Package Re…" at bounding box center [367, 194] width 273 height 32
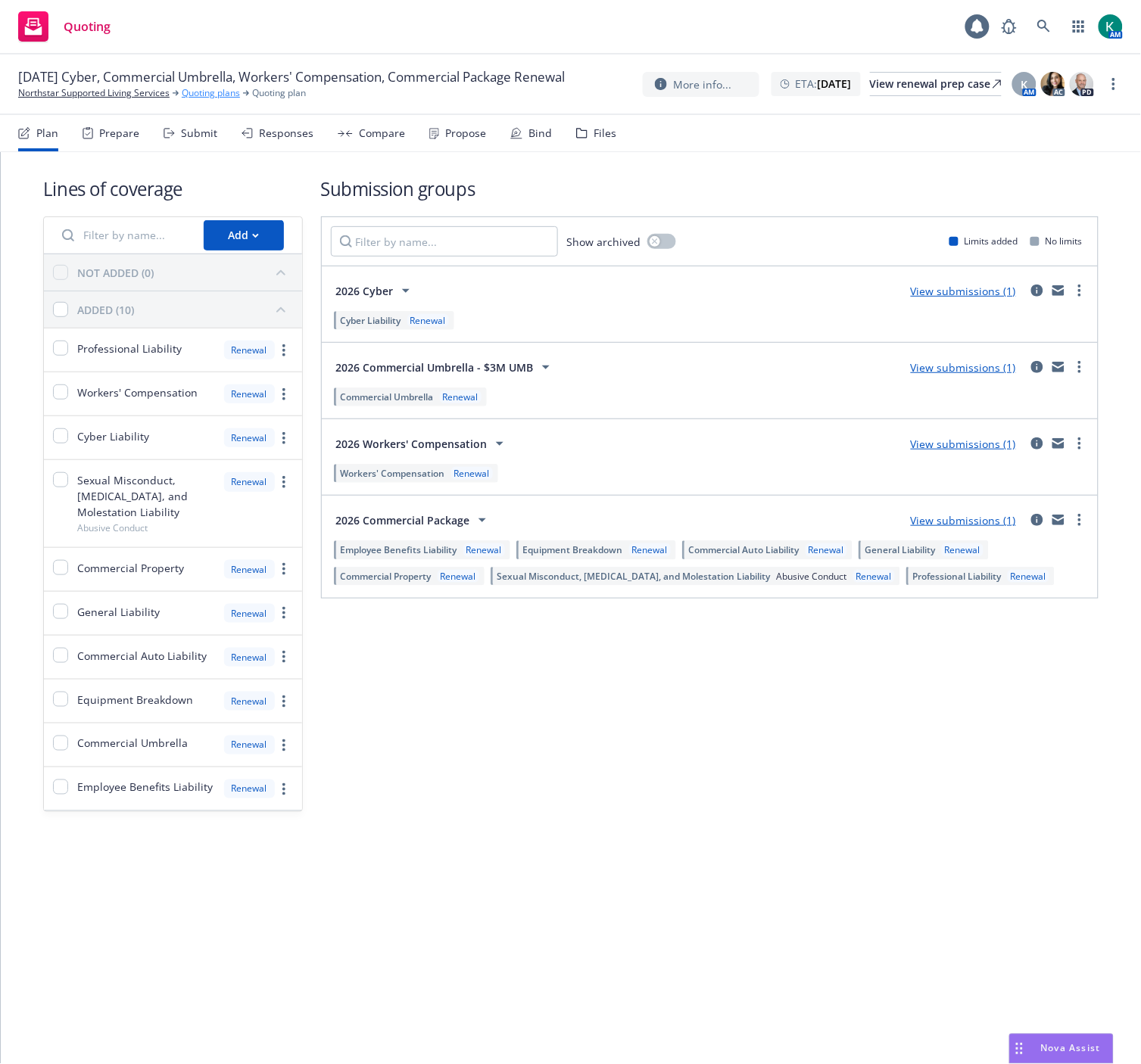
click at [199, 100] on link "Quoting plans" at bounding box center [211, 92] width 58 height 14
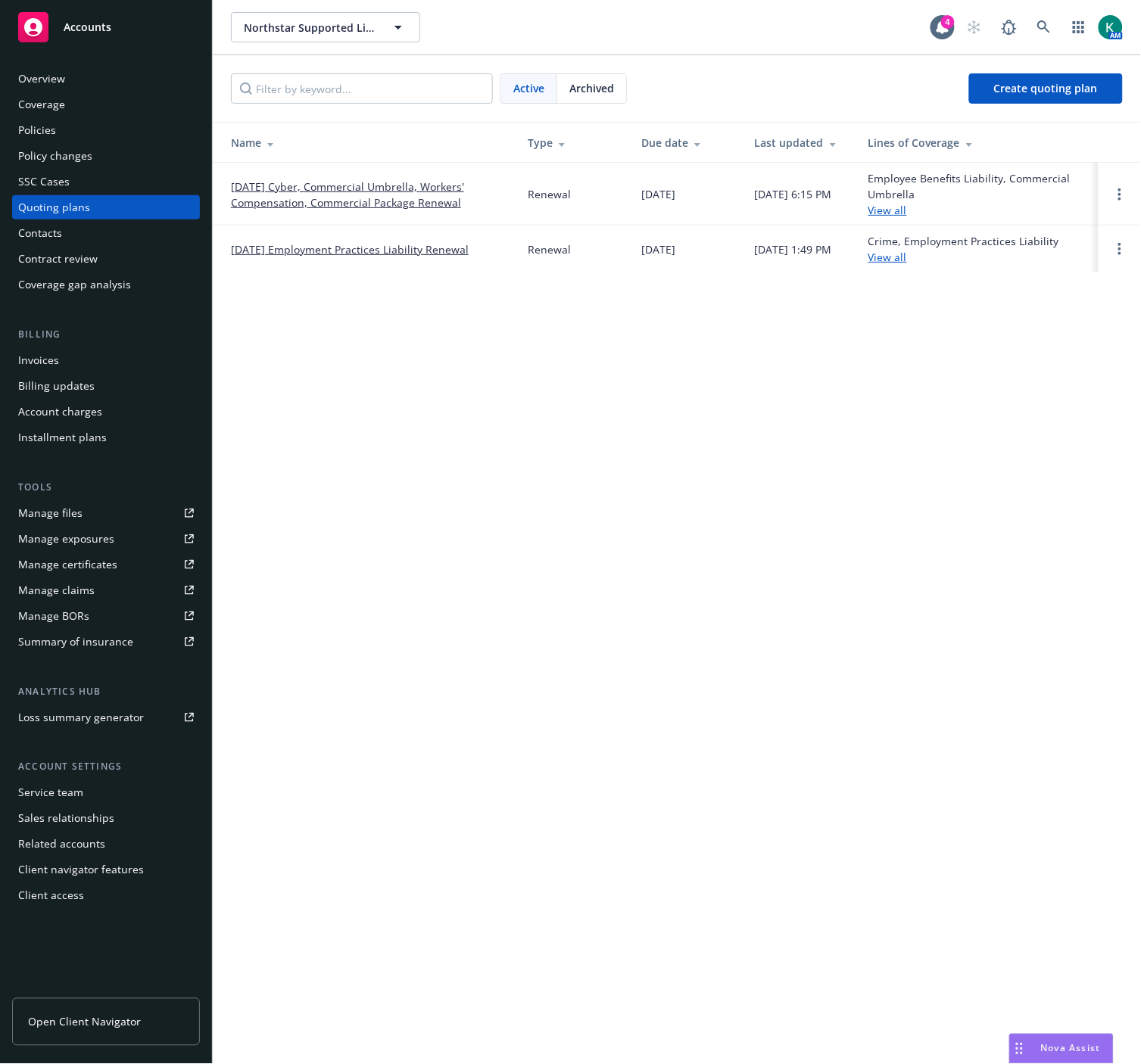
click at [325, 245] on link "[DATE] Employment Practices Liability Renewal" at bounding box center [350, 250] width 237 height 16
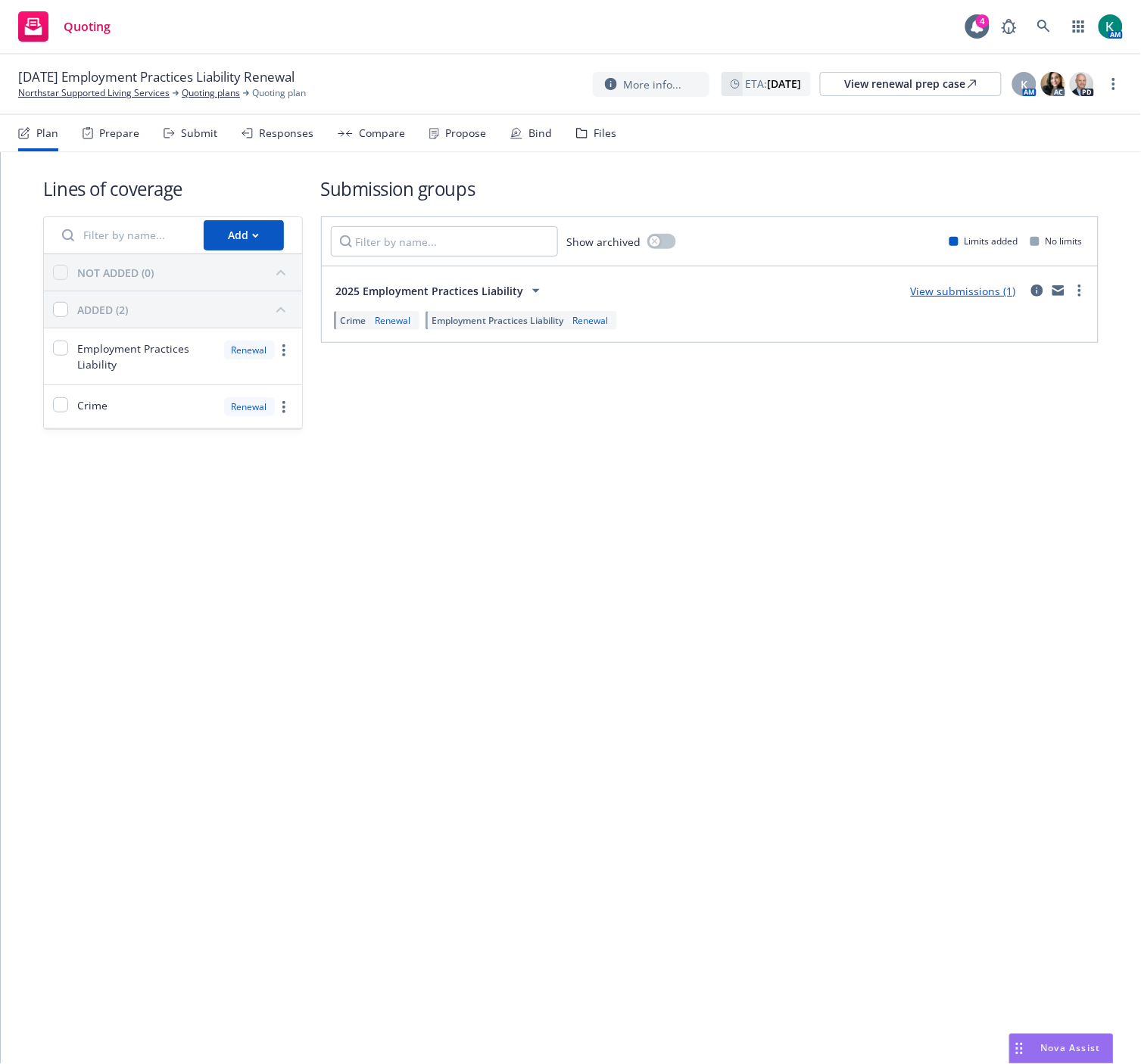
click at [602, 129] on div "Files" at bounding box center [604, 132] width 23 height 12
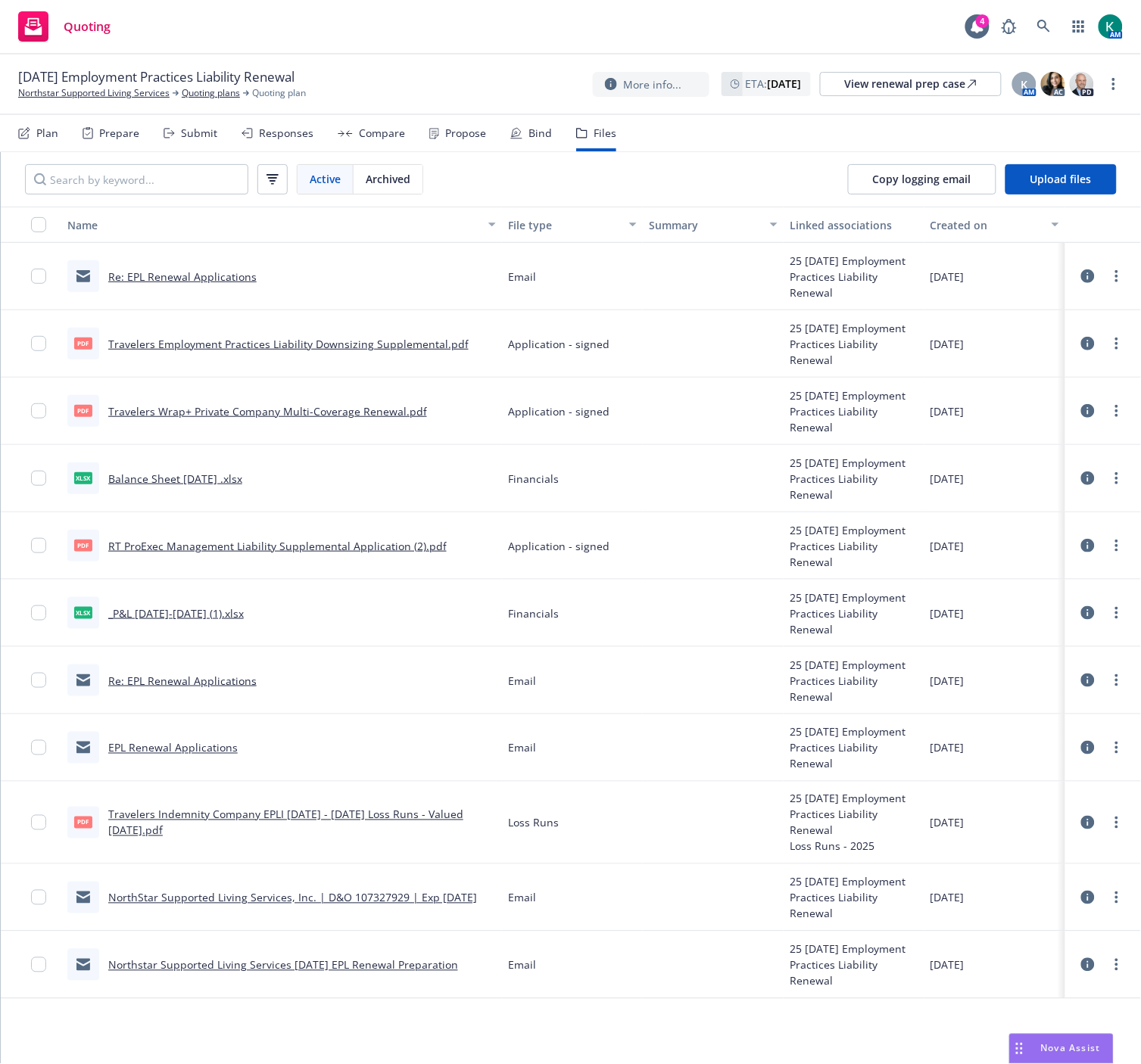
click at [202, 274] on link "Re: EPL Renewal Applications" at bounding box center [183, 277] width 149 height 14
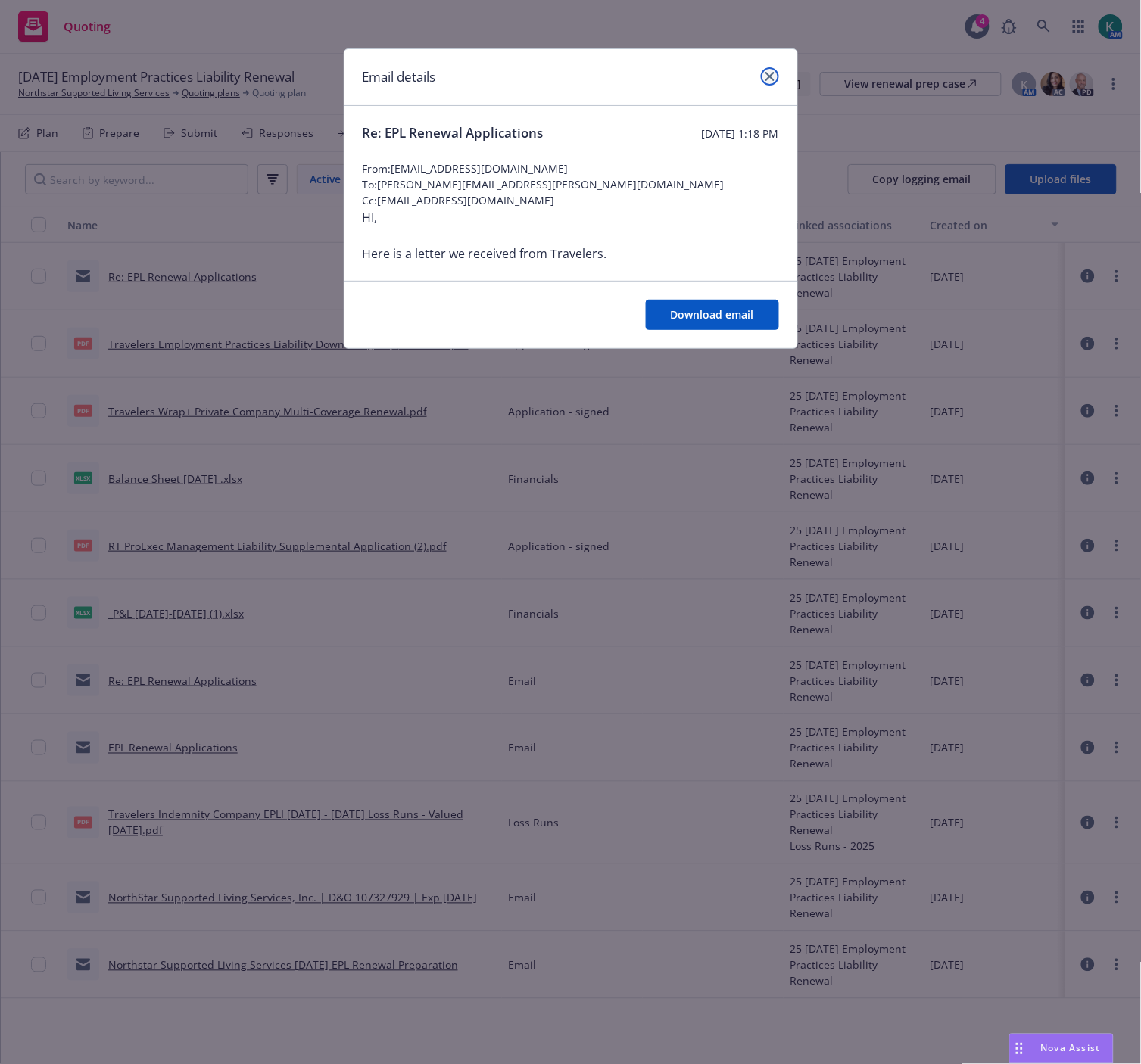
click at [773, 81] on icon "close" at bounding box center [770, 76] width 9 height 9
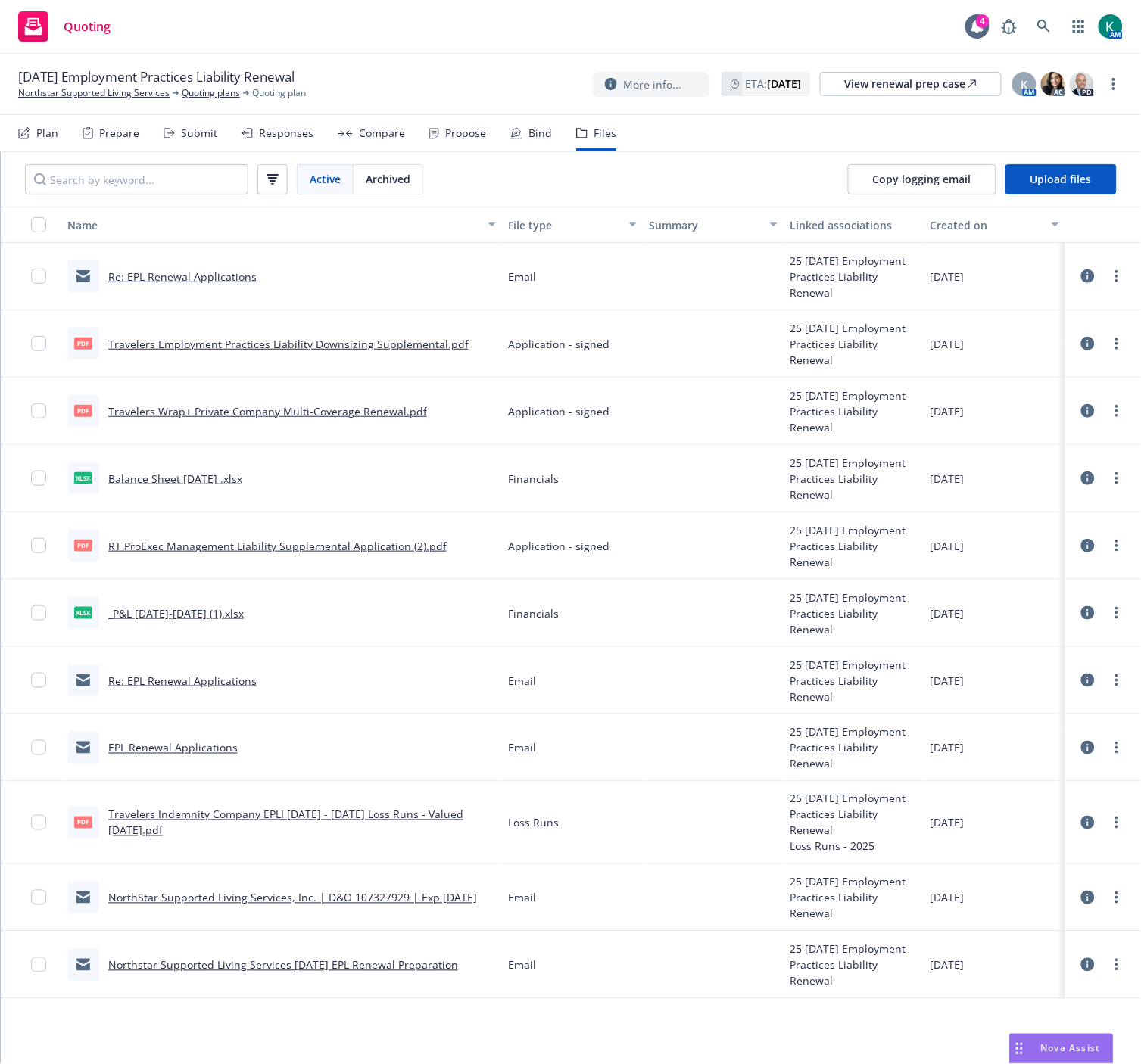
click at [200, 689] on div "Re: EPL Renewal Applications" at bounding box center [183, 681] width 149 height 16
click at [200, 684] on link "Re: EPL Renewal Applications" at bounding box center [183, 681] width 149 height 14
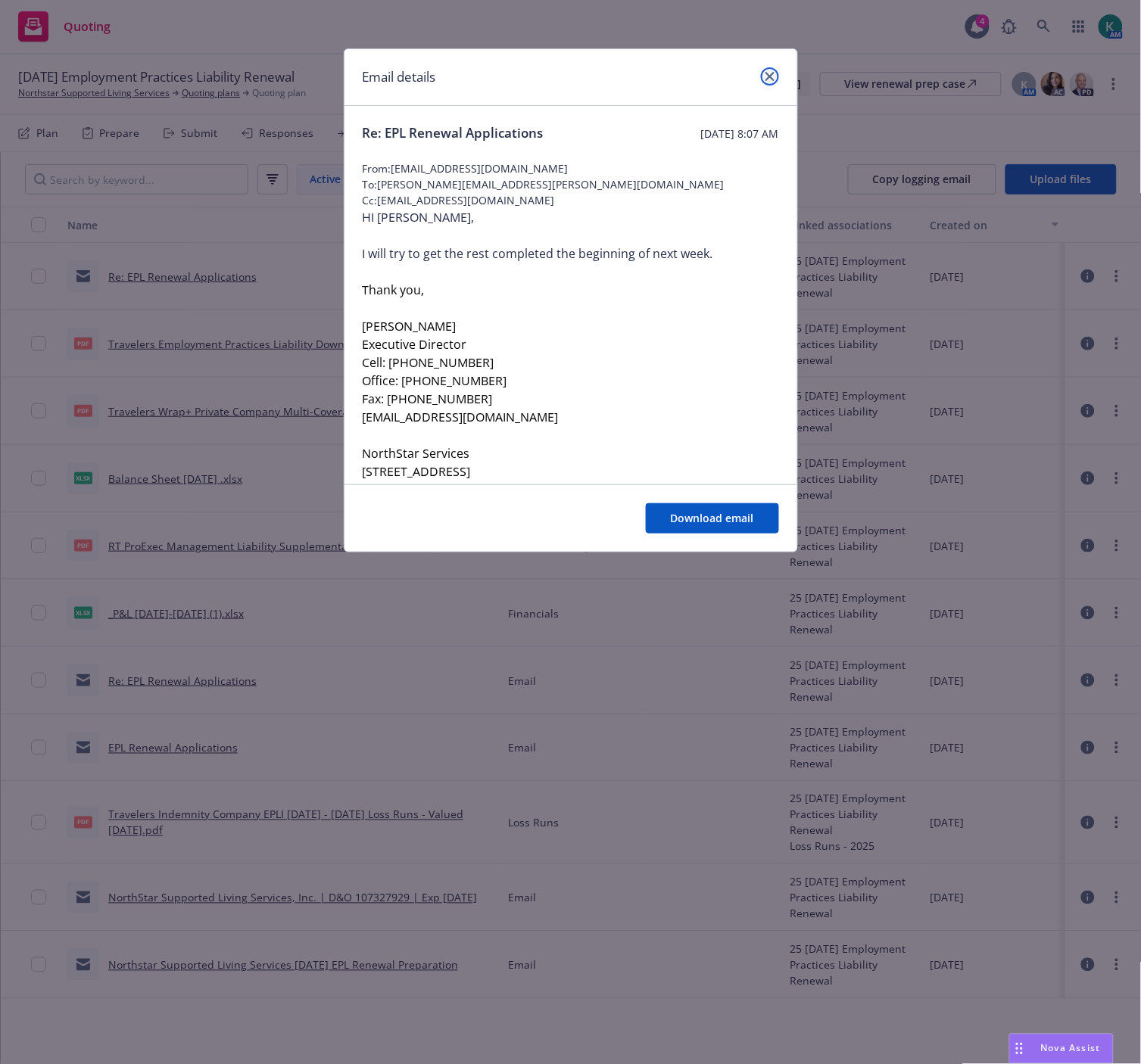
click at [769, 76] on icon "close" at bounding box center [770, 76] width 9 height 9
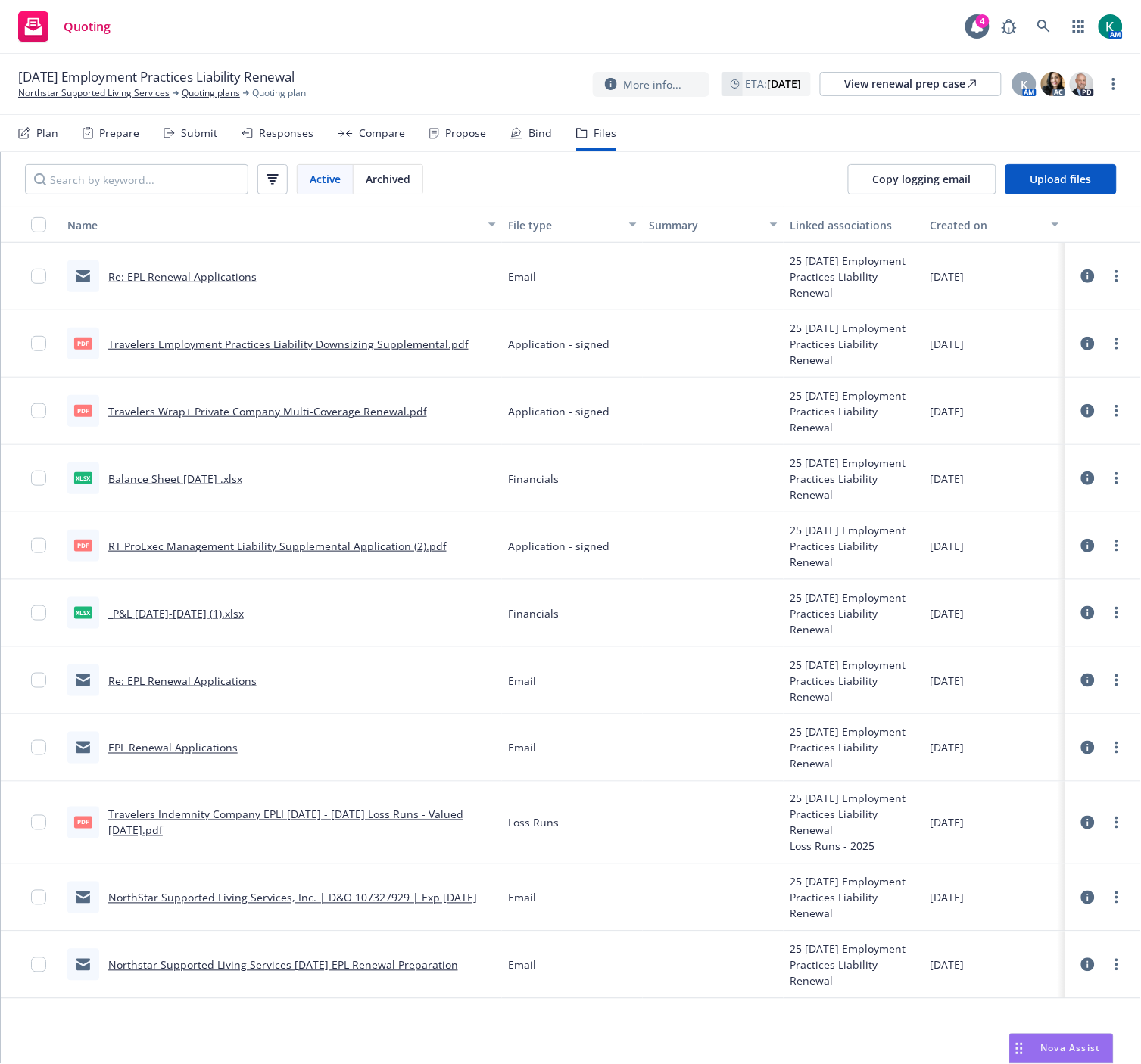
click at [247, 901] on link "NorthStar Supported Living Services, Inc. | D&O 107327929 | Exp 10/5/2025" at bounding box center [292, 898] width 369 height 14
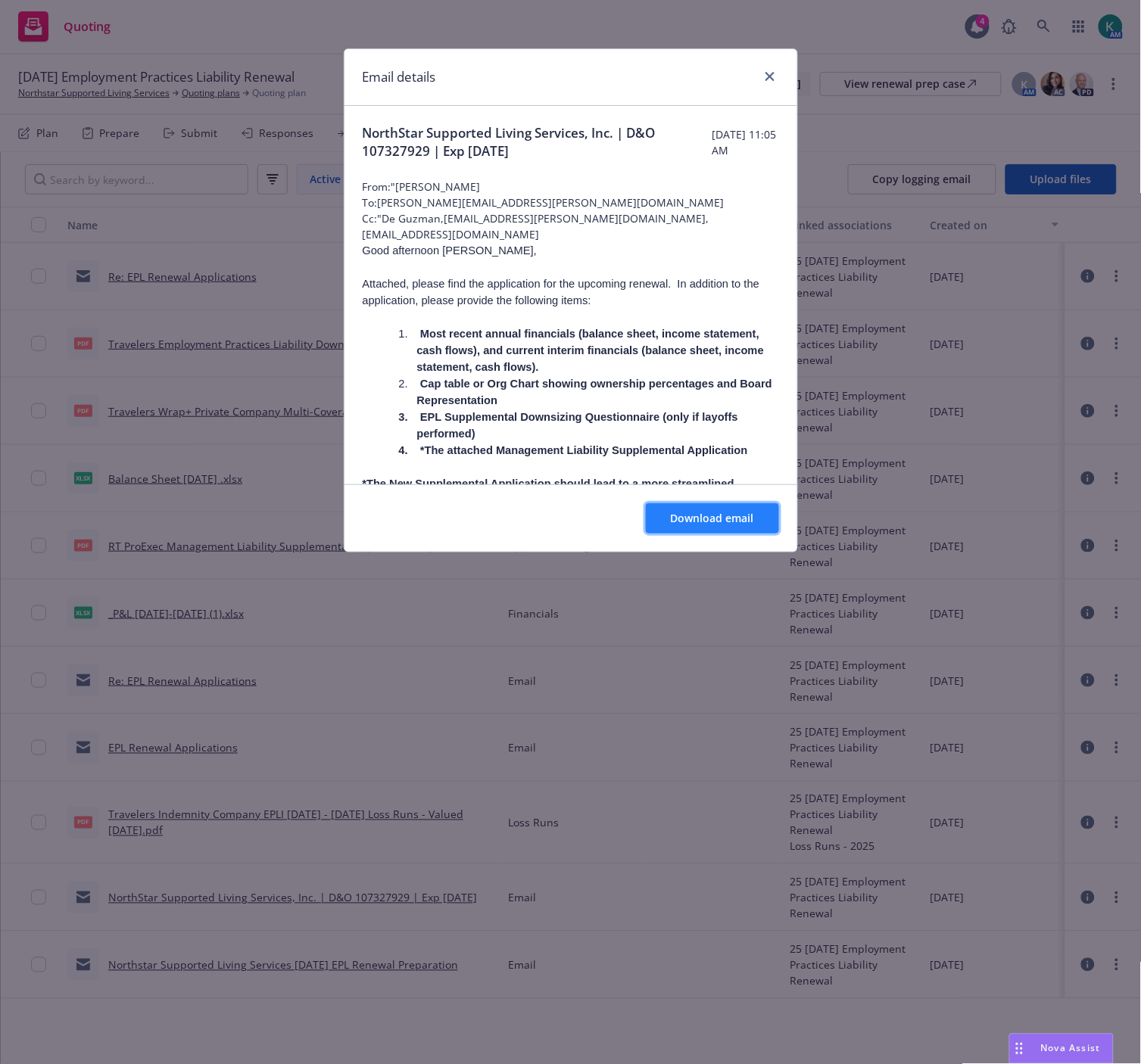
click at [717, 510] on button "Download email" at bounding box center [712, 518] width 133 height 30
click at [768, 74] on icon "close" at bounding box center [770, 76] width 9 height 9
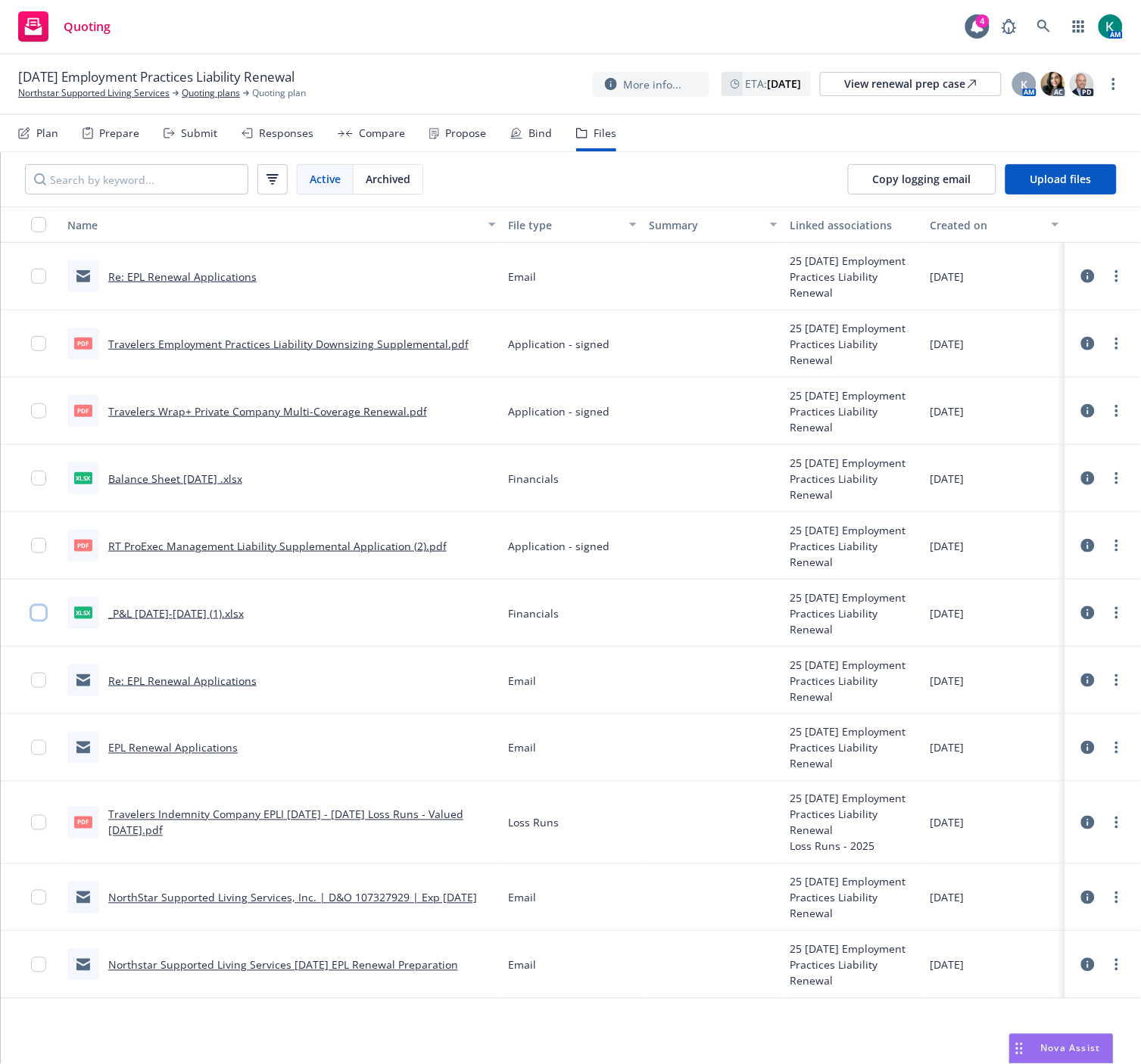
click at [42, 614] on input "checkbox" at bounding box center [38, 613] width 15 height 15
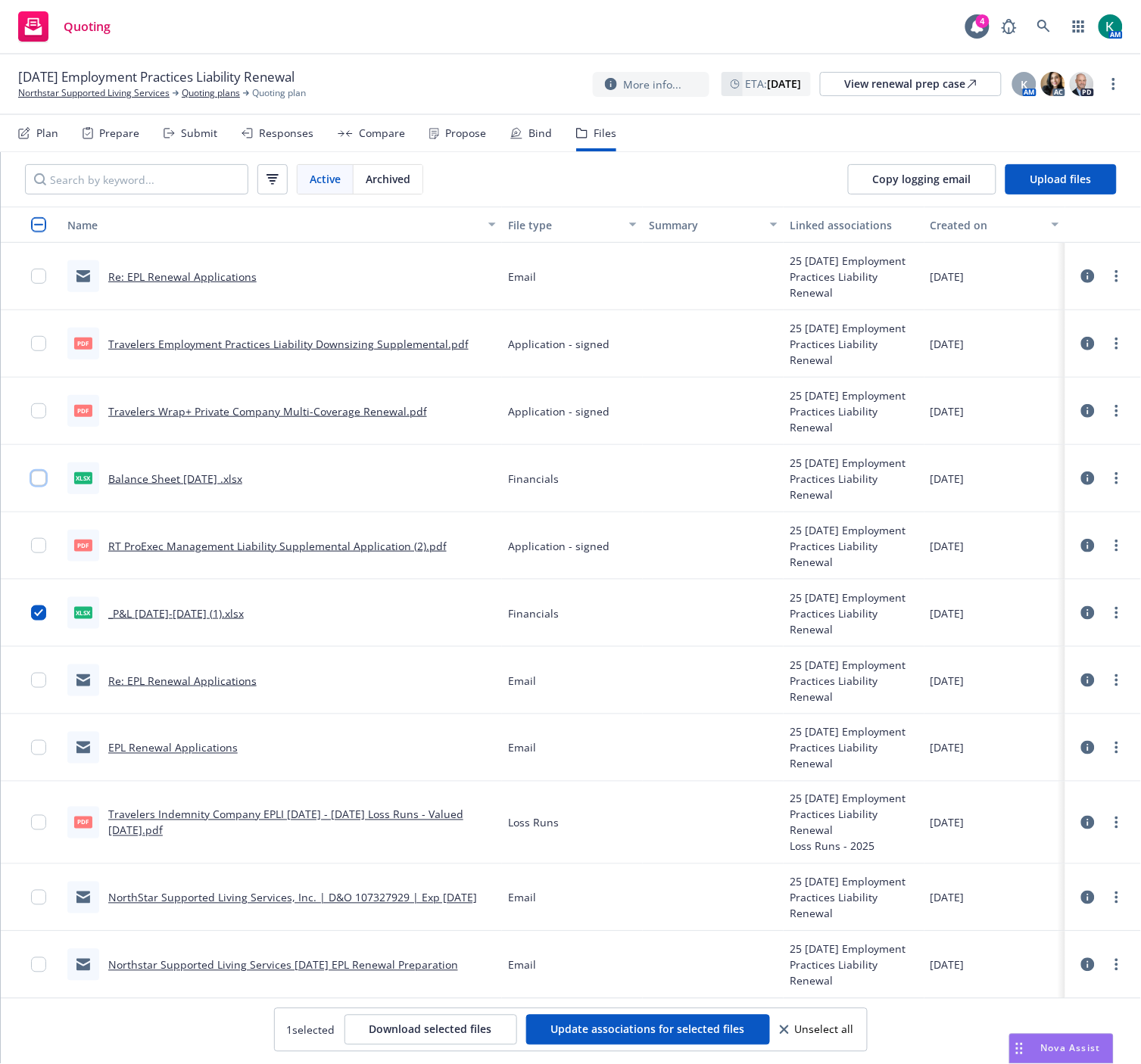
click at [39, 478] on input "checkbox" at bounding box center [38, 478] width 15 height 15
click at [33, 540] on input "checkbox" at bounding box center [38, 545] width 15 height 15
click at [38, 406] on input "checkbox" at bounding box center [38, 410] width 15 height 15
click at [34, 337] on input "checkbox" at bounding box center [38, 343] width 15 height 15
click at [443, 1040] on button "Download selected files" at bounding box center [430, 1030] width 173 height 30
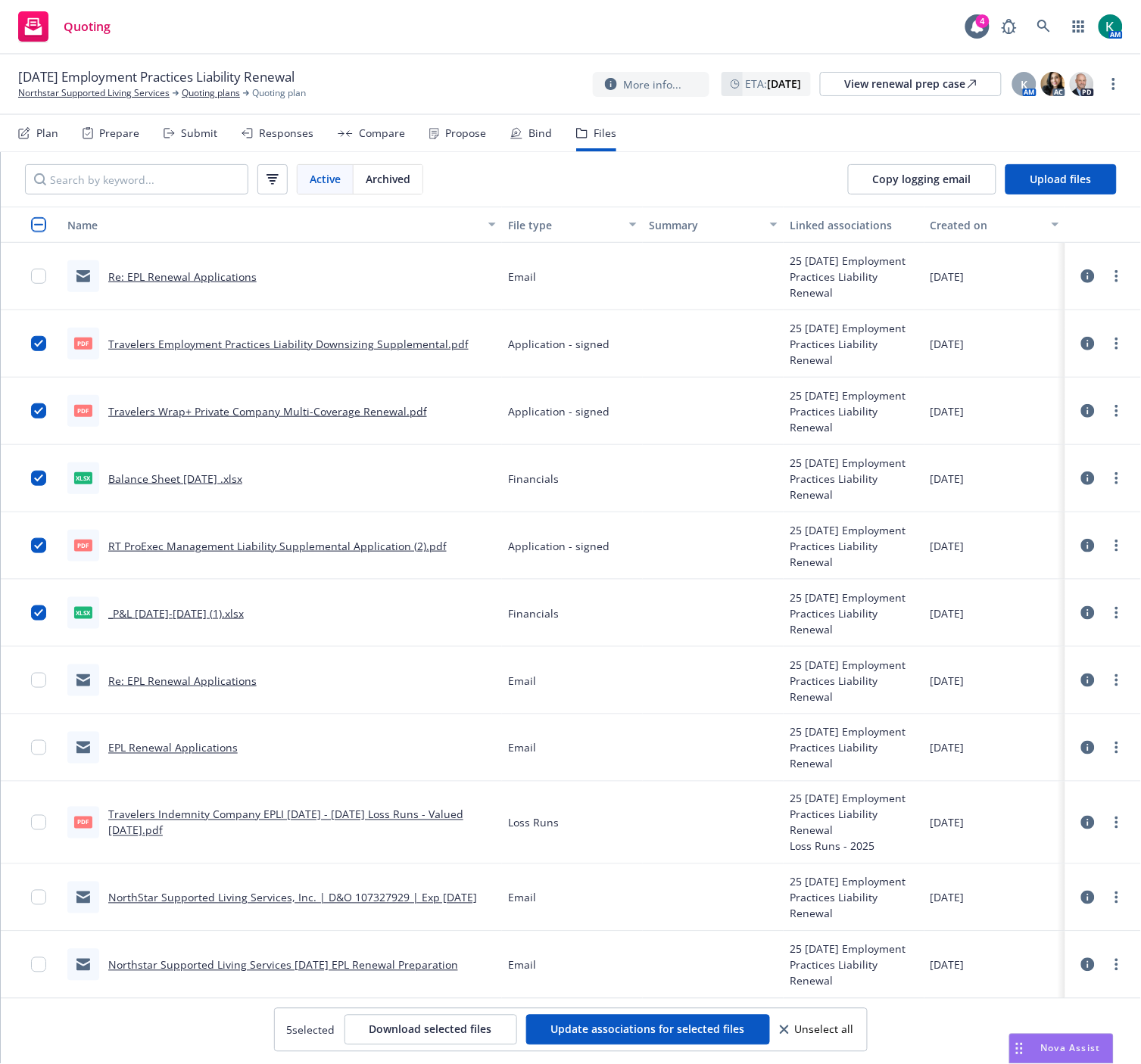
click at [906, 3] on div "Quoting 4 AM" at bounding box center [570, 27] width 1141 height 54
click at [1047, 25] on icon at bounding box center [1043, 26] width 14 height 14
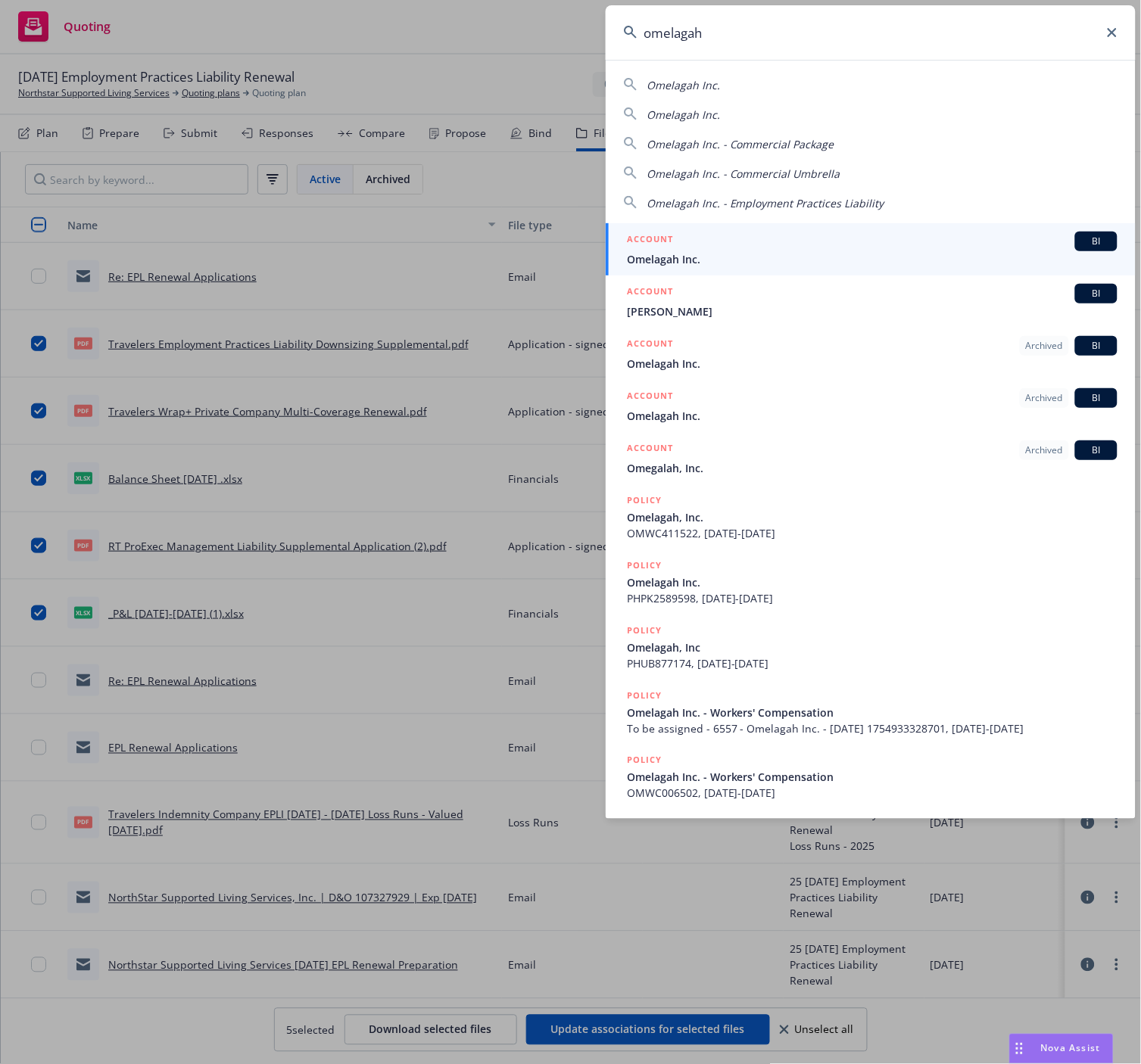
type input "omelagah"
click at [836, 255] on span "Omelagah Inc." at bounding box center [872, 259] width 491 height 16
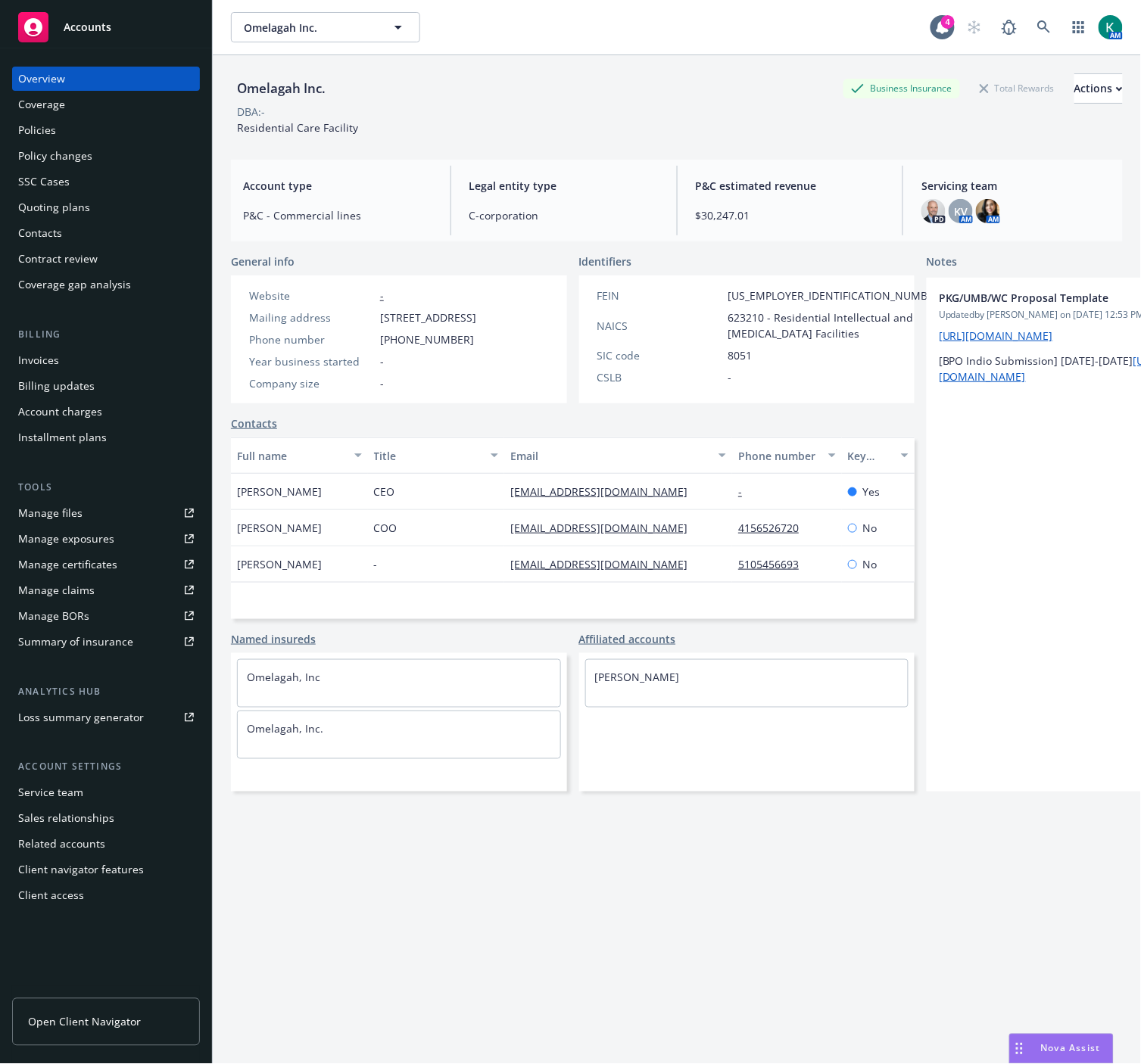
click at [78, 215] on div "Quoting plans" at bounding box center [53, 207] width 72 height 24
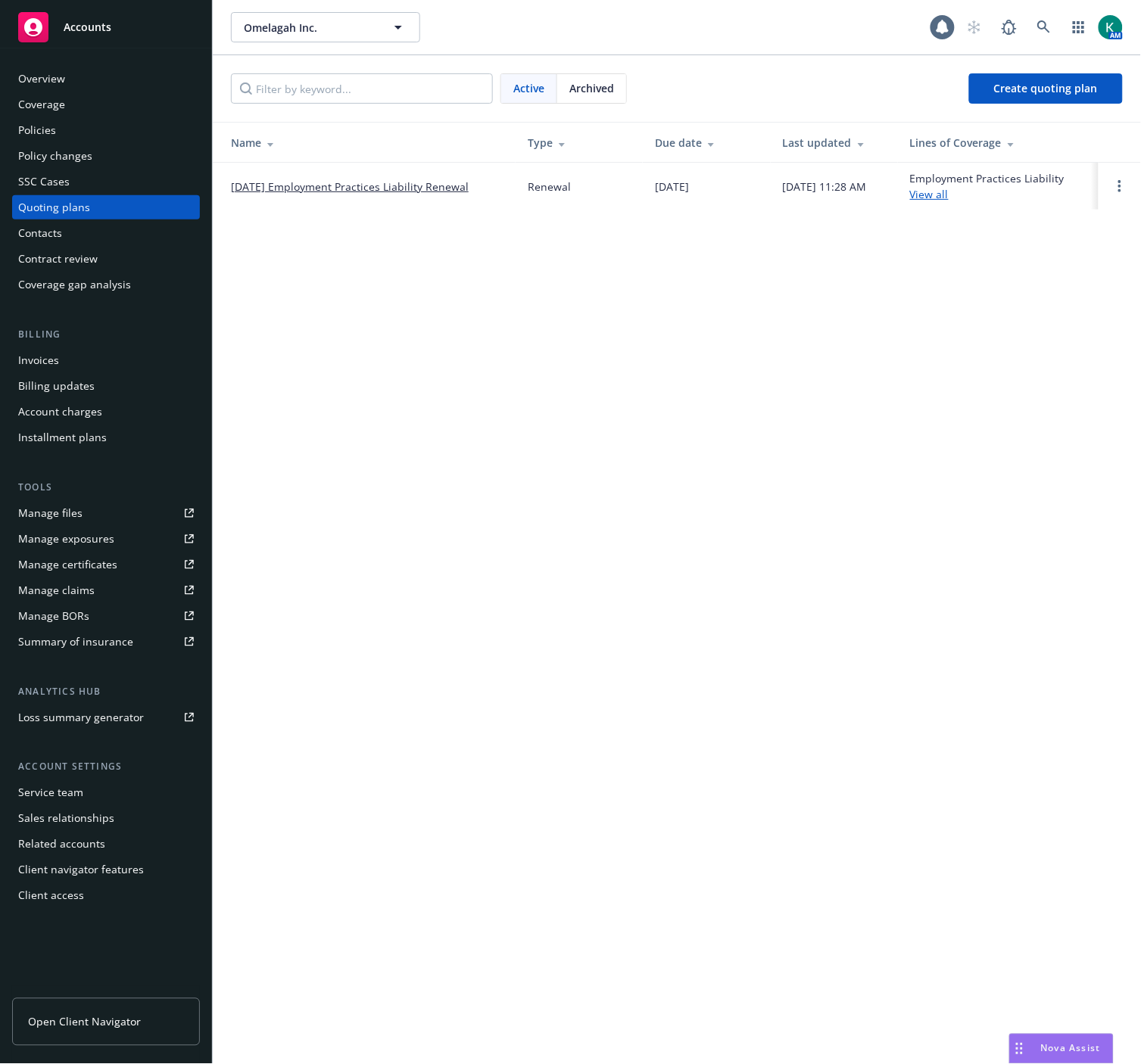
click at [384, 187] on link "[DATE] Employment Practices Liability Renewal" at bounding box center [350, 187] width 237 height 16
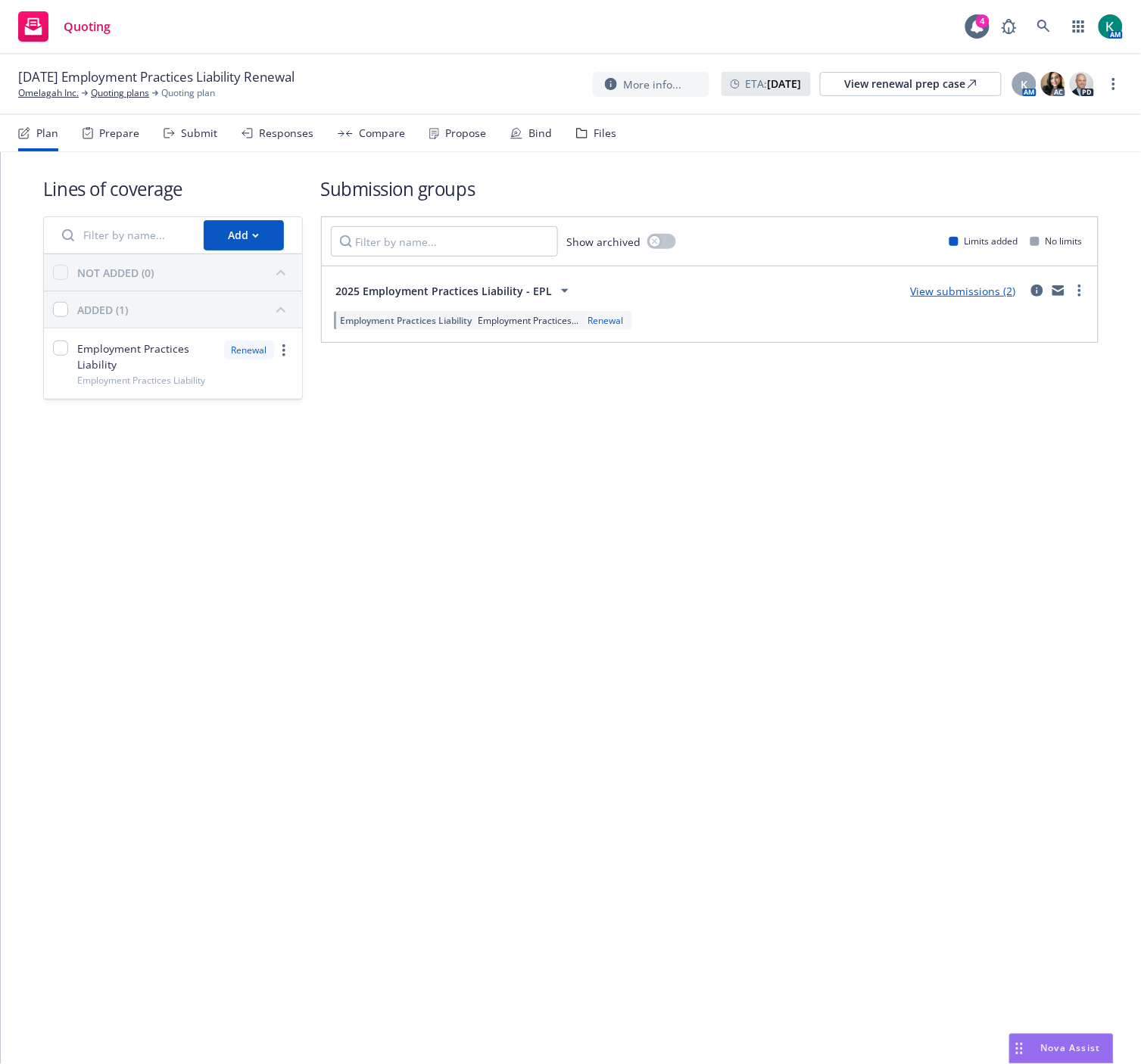
click at [593, 137] on div "Files" at bounding box center [604, 132] width 23 height 12
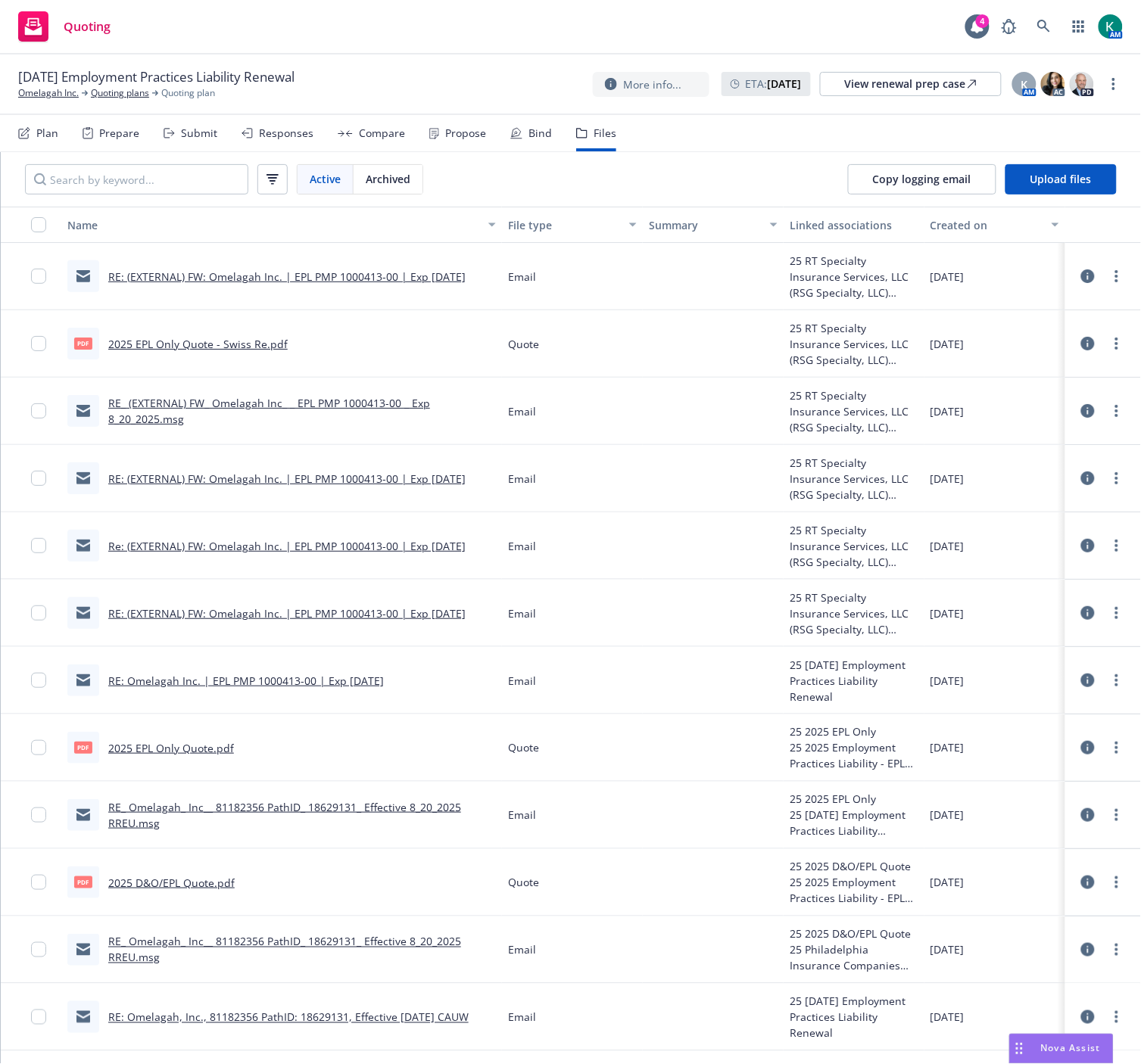
click at [306, 804] on link "RE_ Omelagah_ Inc__ 81182356 PathID_ 18629131_ Effective 8_20_2025 RREU.msg" at bounding box center [284, 814] width 352 height 30
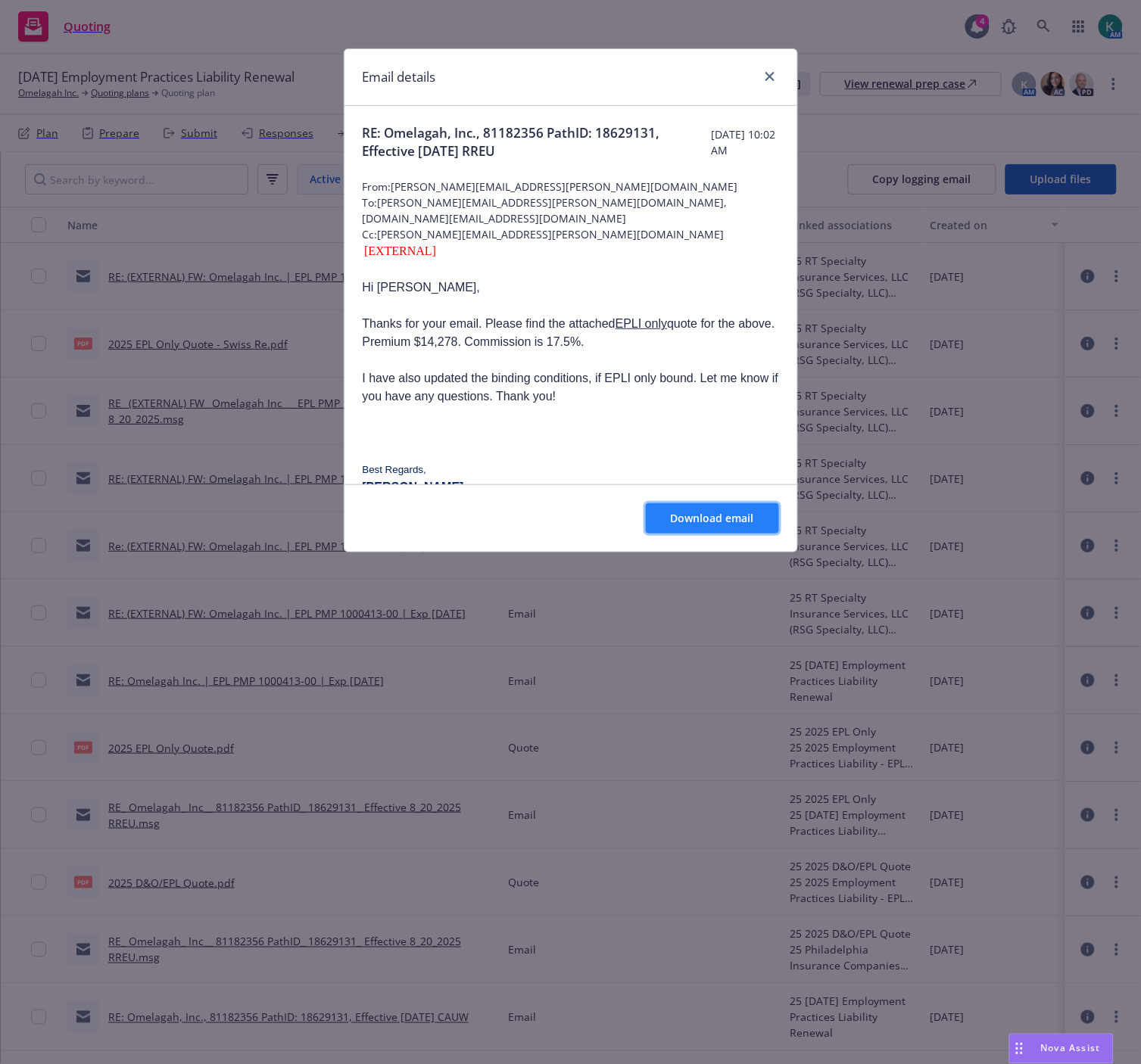
click at [695, 530] on button "Download email" at bounding box center [712, 518] width 133 height 30
click at [772, 79] on icon "close" at bounding box center [770, 76] width 9 height 9
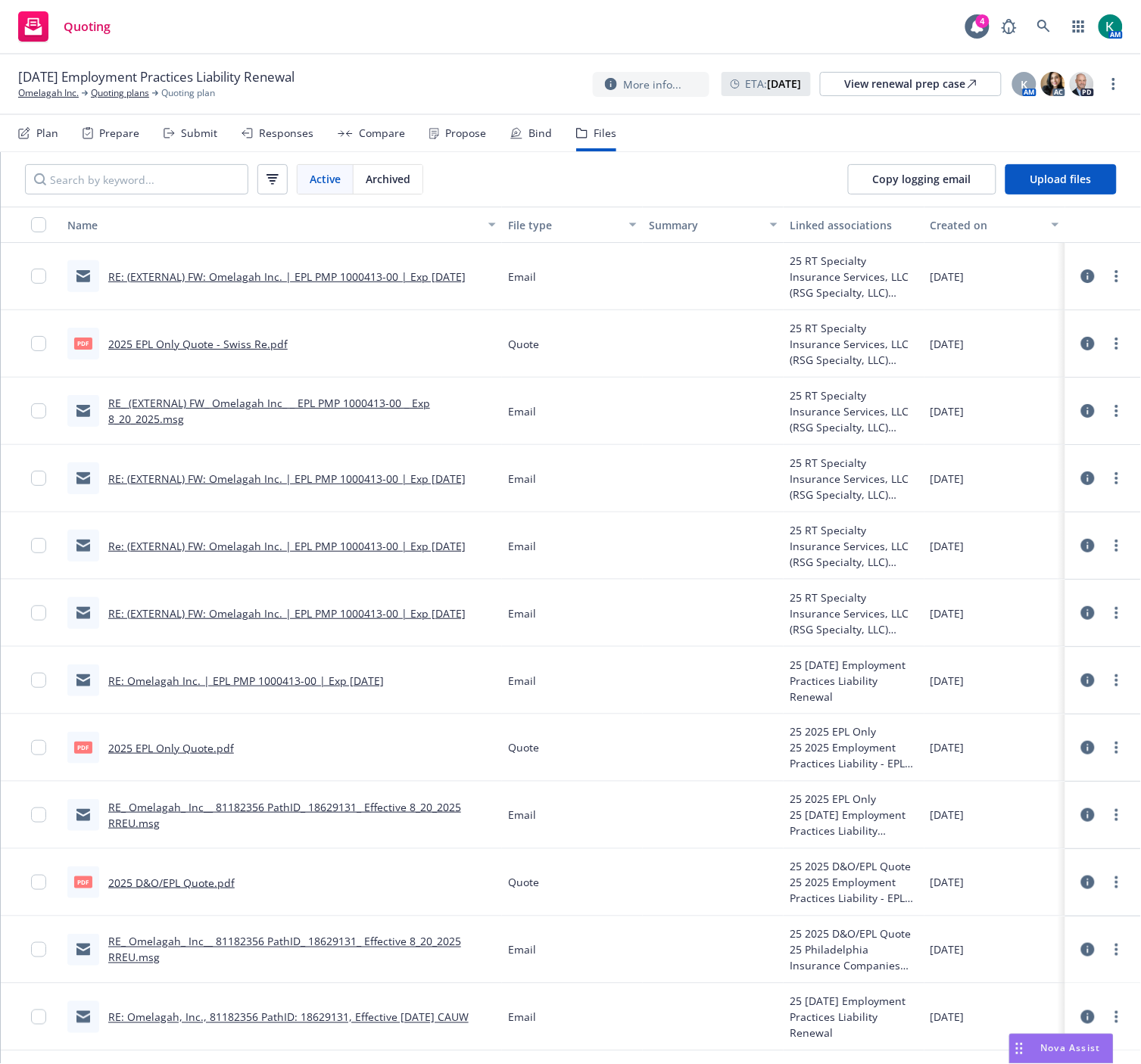
click at [343, 682] on link "RE: Omelagah Inc. | EPL PMP 1000413-00 | Exp [DATE]" at bounding box center [246, 681] width 275 height 14
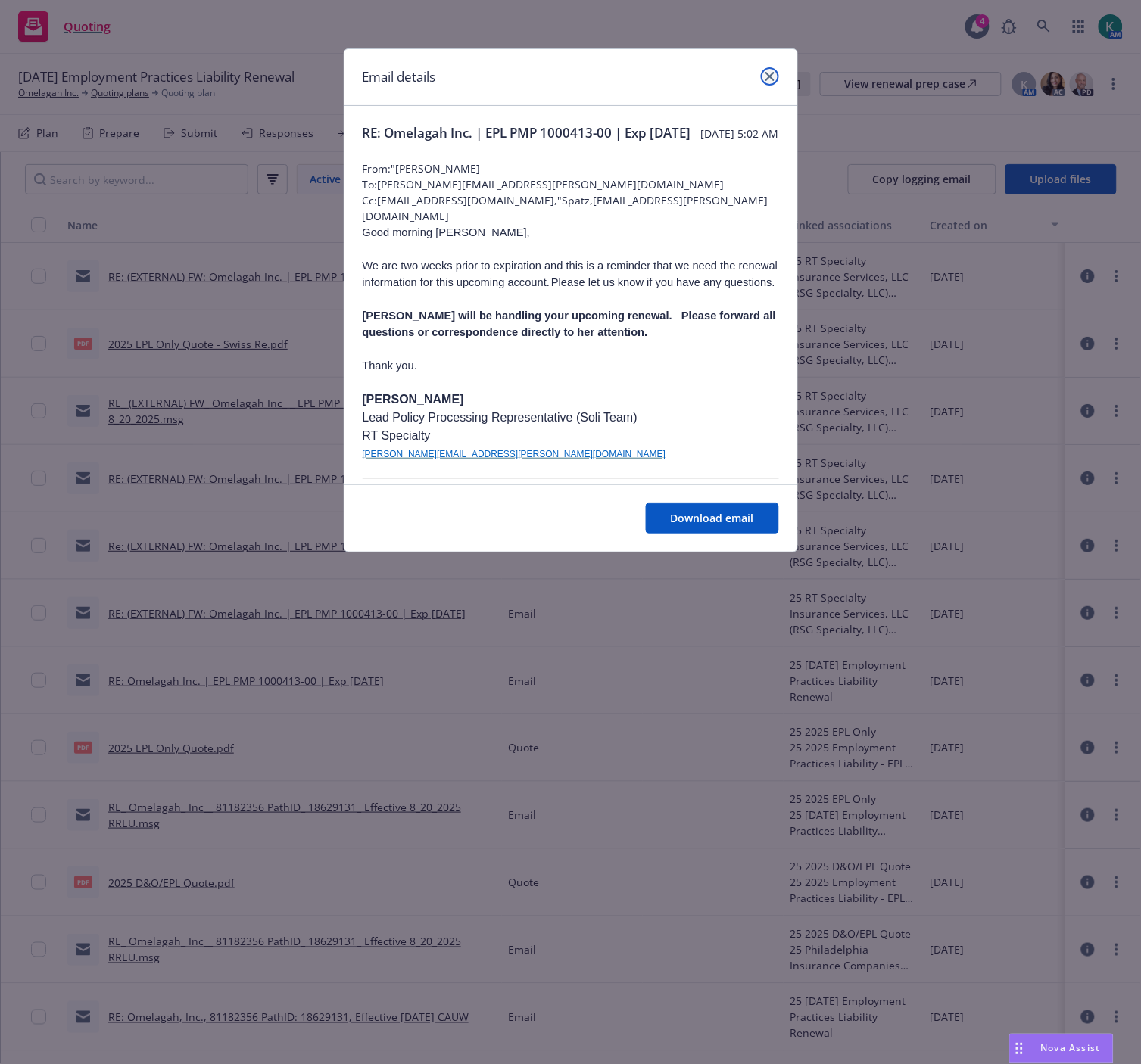
click at [765, 79] on icon "close" at bounding box center [770, 76] width 9 height 9
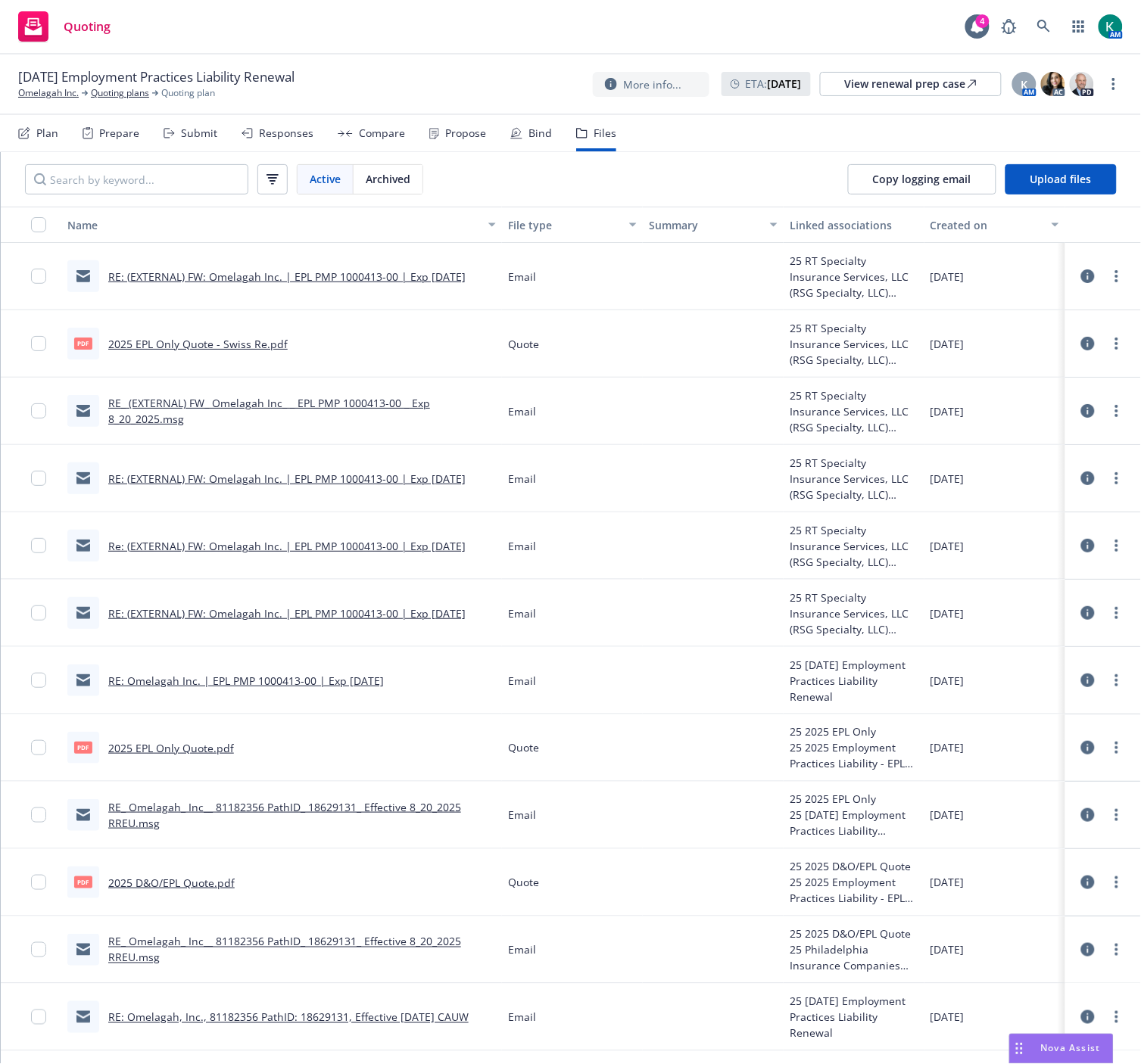
click at [318, 613] on link "RE: (EXTERNAL) FW: Omelagah Inc. | EPL PMP 1000413-00 | Exp [DATE]" at bounding box center [287, 613] width 357 height 14
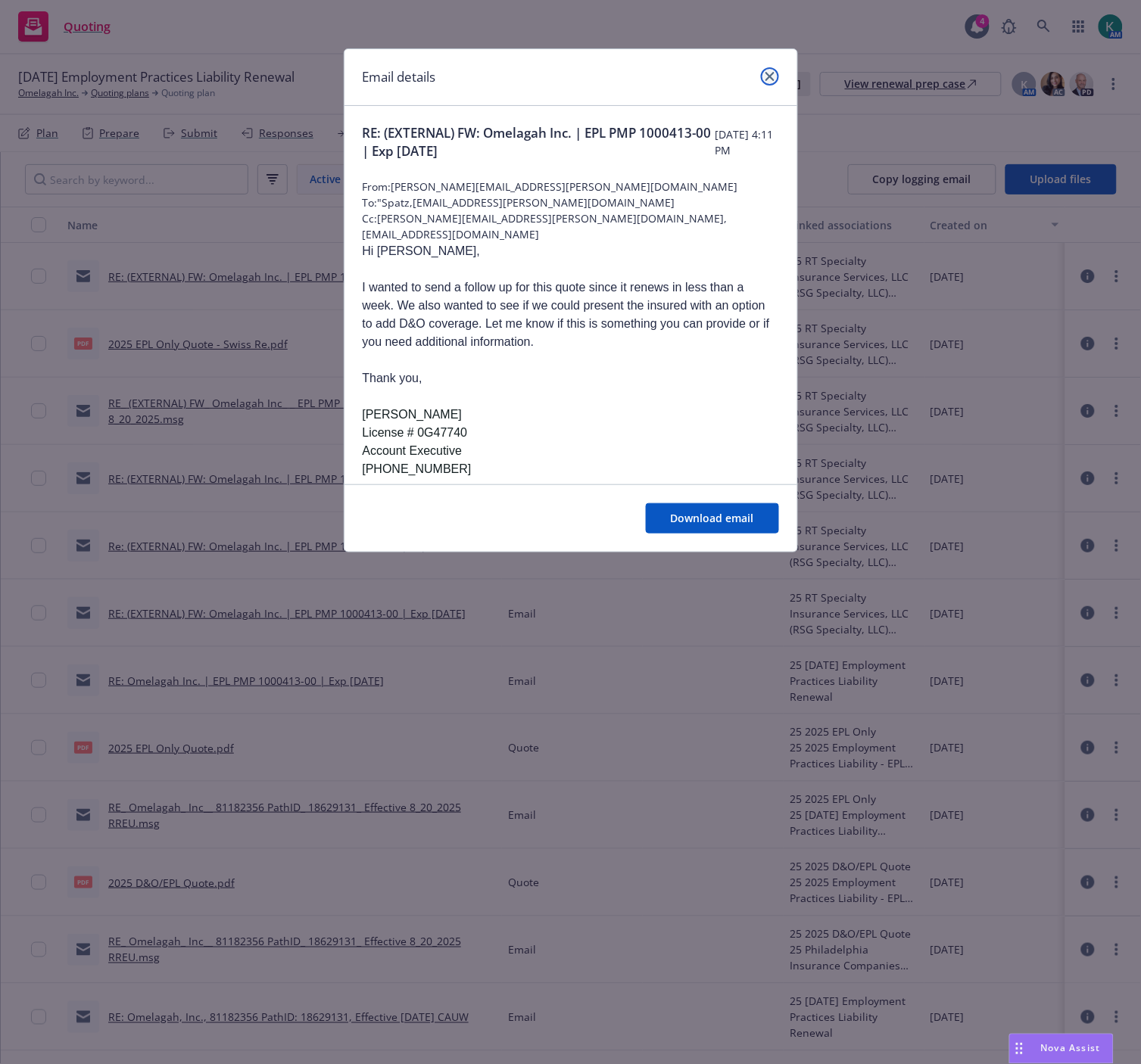
click at [772, 72] on icon "close" at bounding box center [770, 76] width 9 height 9
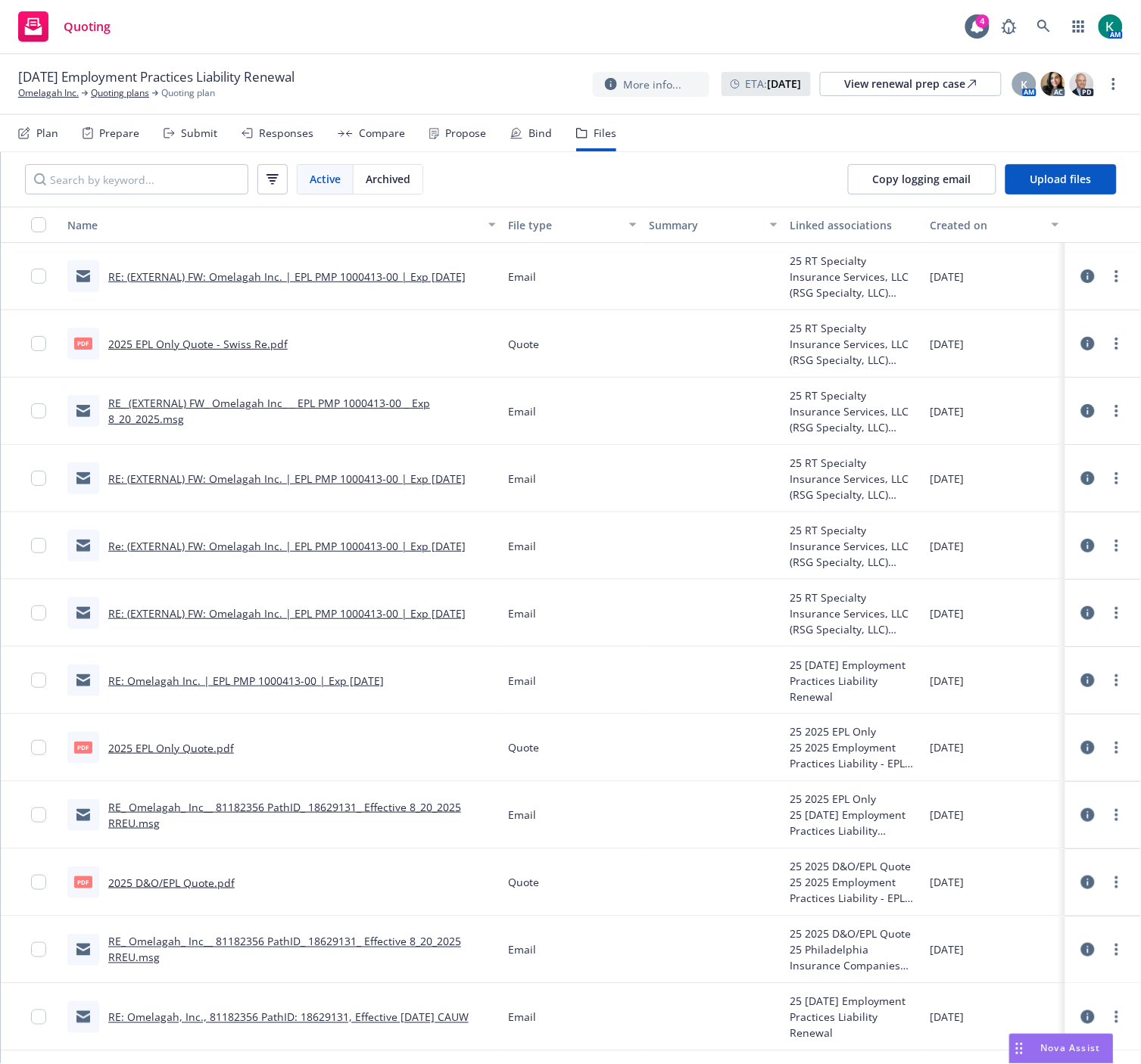
click at [296, 542] on link "Re: (EXTERNAL) FW: Omelagah Inc. | EPL PMP 1000413-00 | Exp 8/20/2025" at bounding box center [287, 546] width 357 height 14
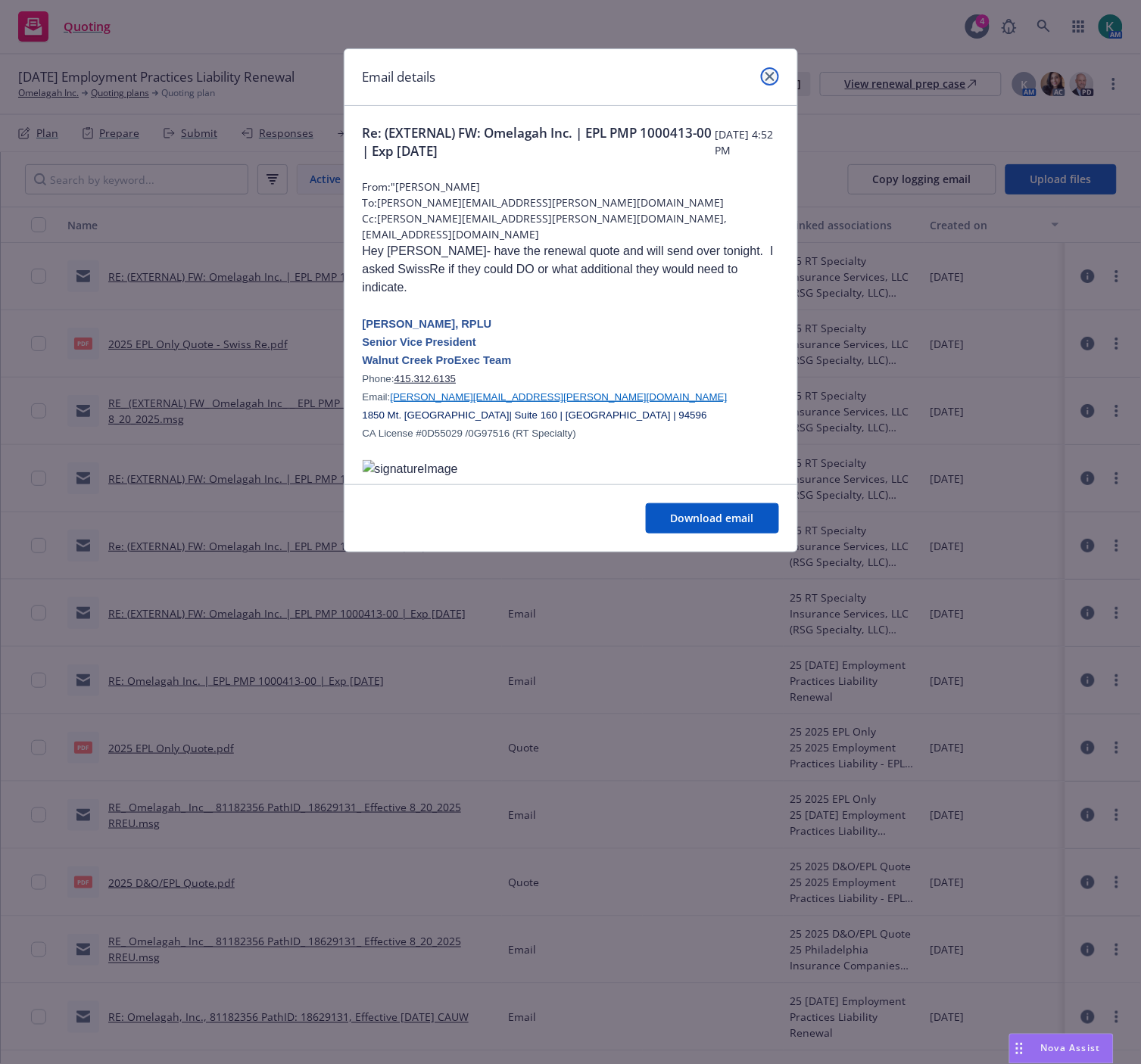
click at [772, 78] on icon "close" at bounding box center [770, 76] width 9 height 9
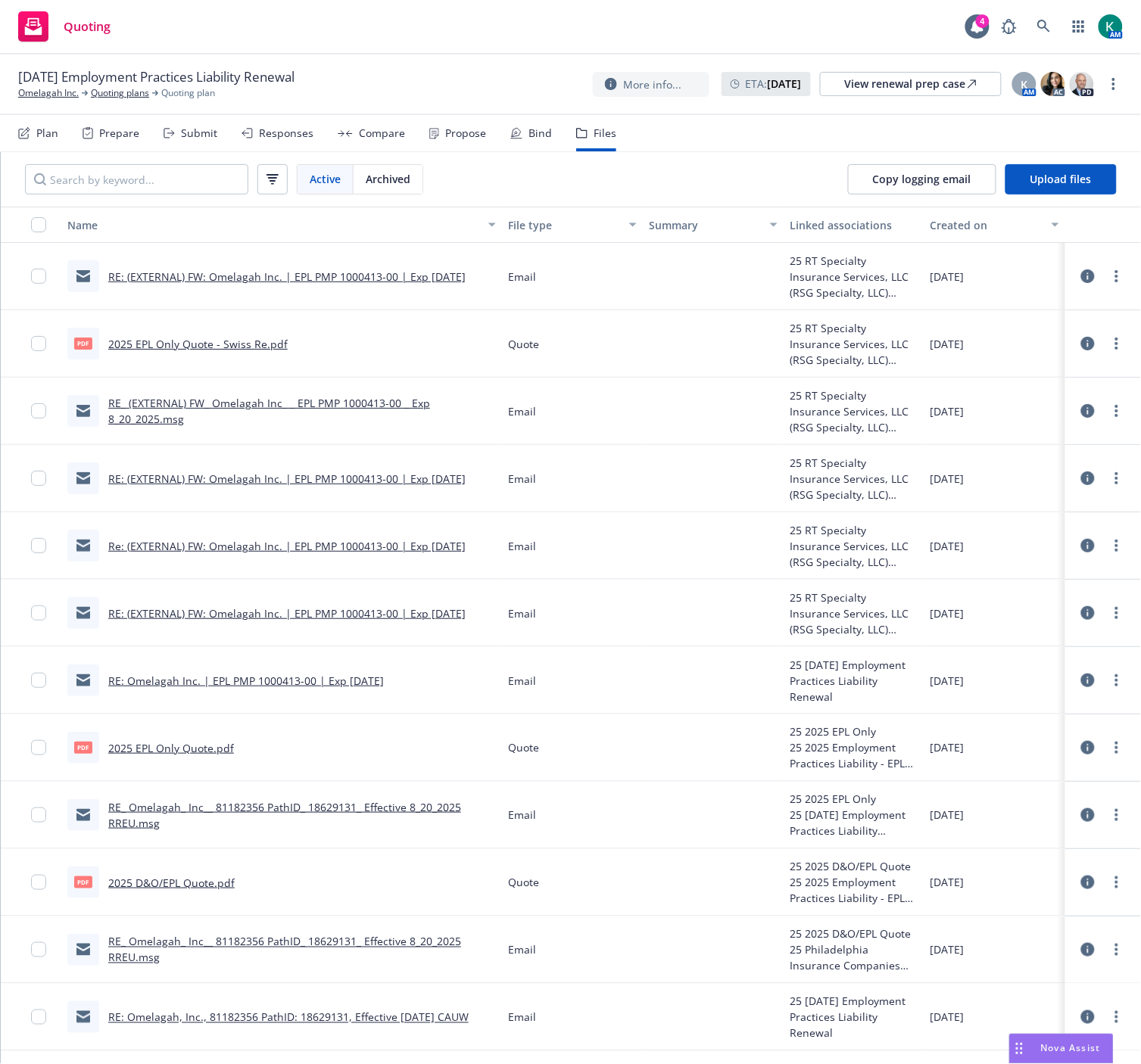
click at [358, 477] on link "RE: (EXTERNAL) FW: Omelagah Inc. | EPL PMP 1000413-00 | Exp 8/20/2025" at bounding box center [287, 479] width 357 height 14
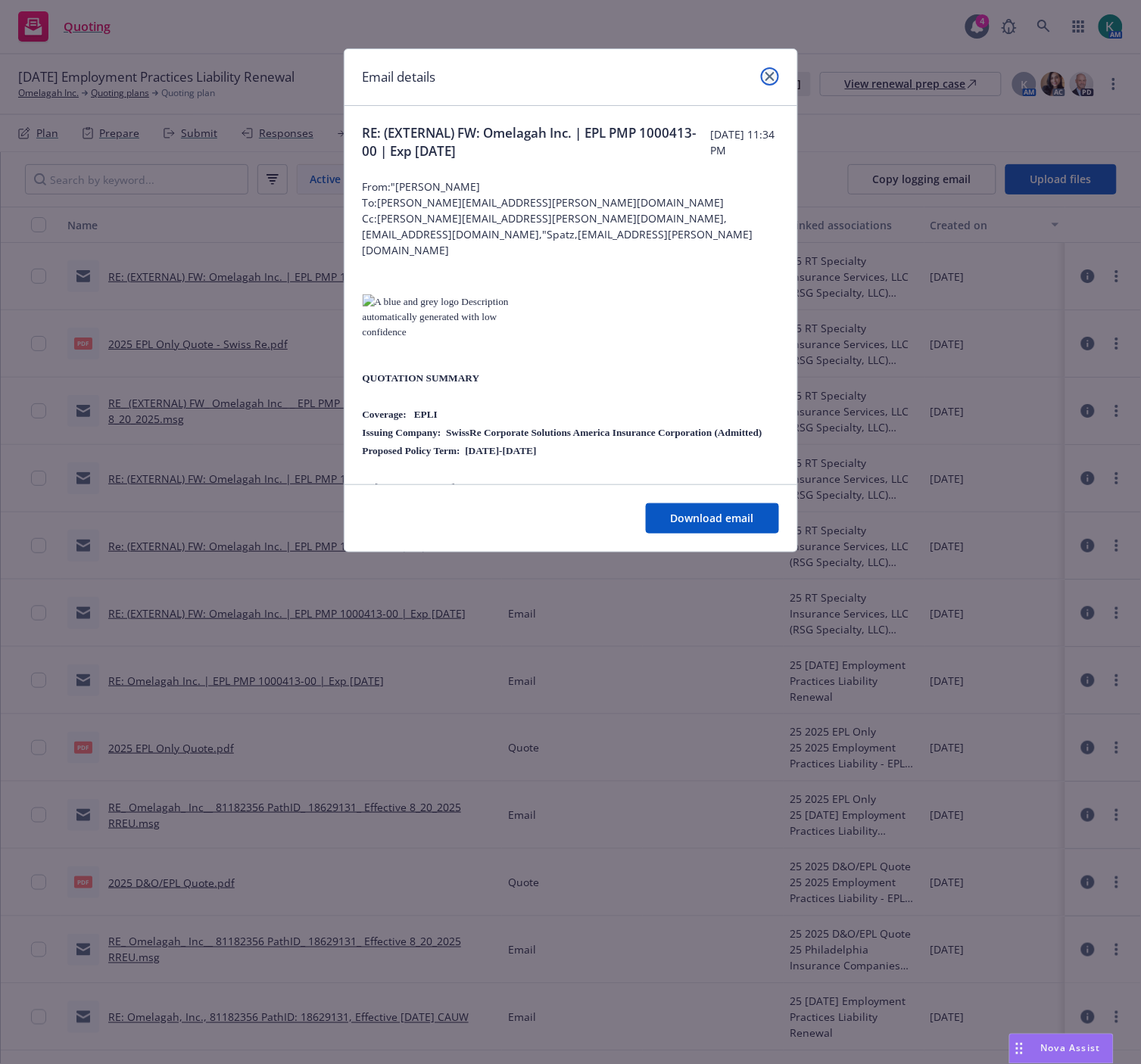
click at [766, 71] on link "close" at bounding box center [770, 76] width 18 height 18
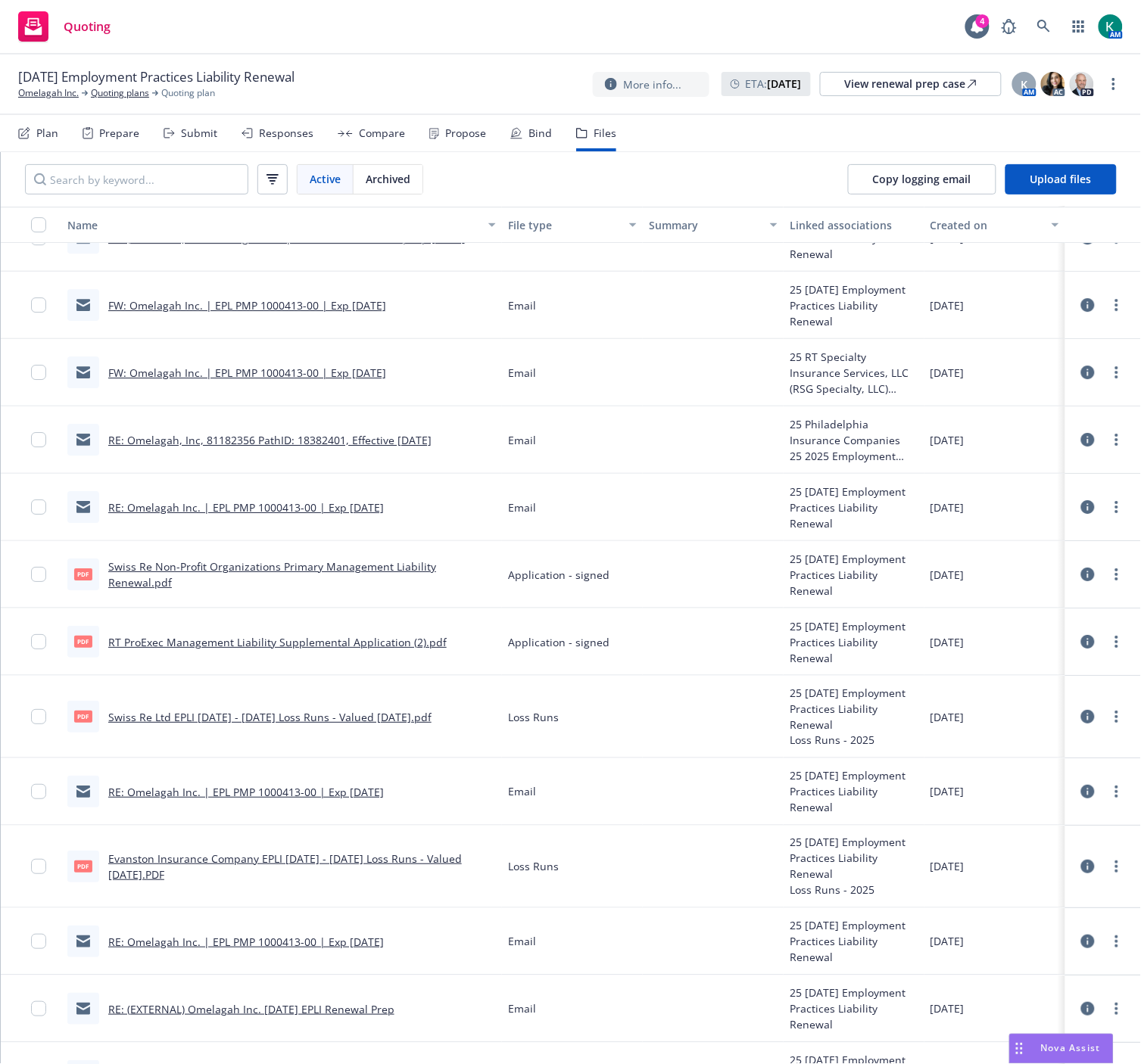
scroll to position [1232, 0]
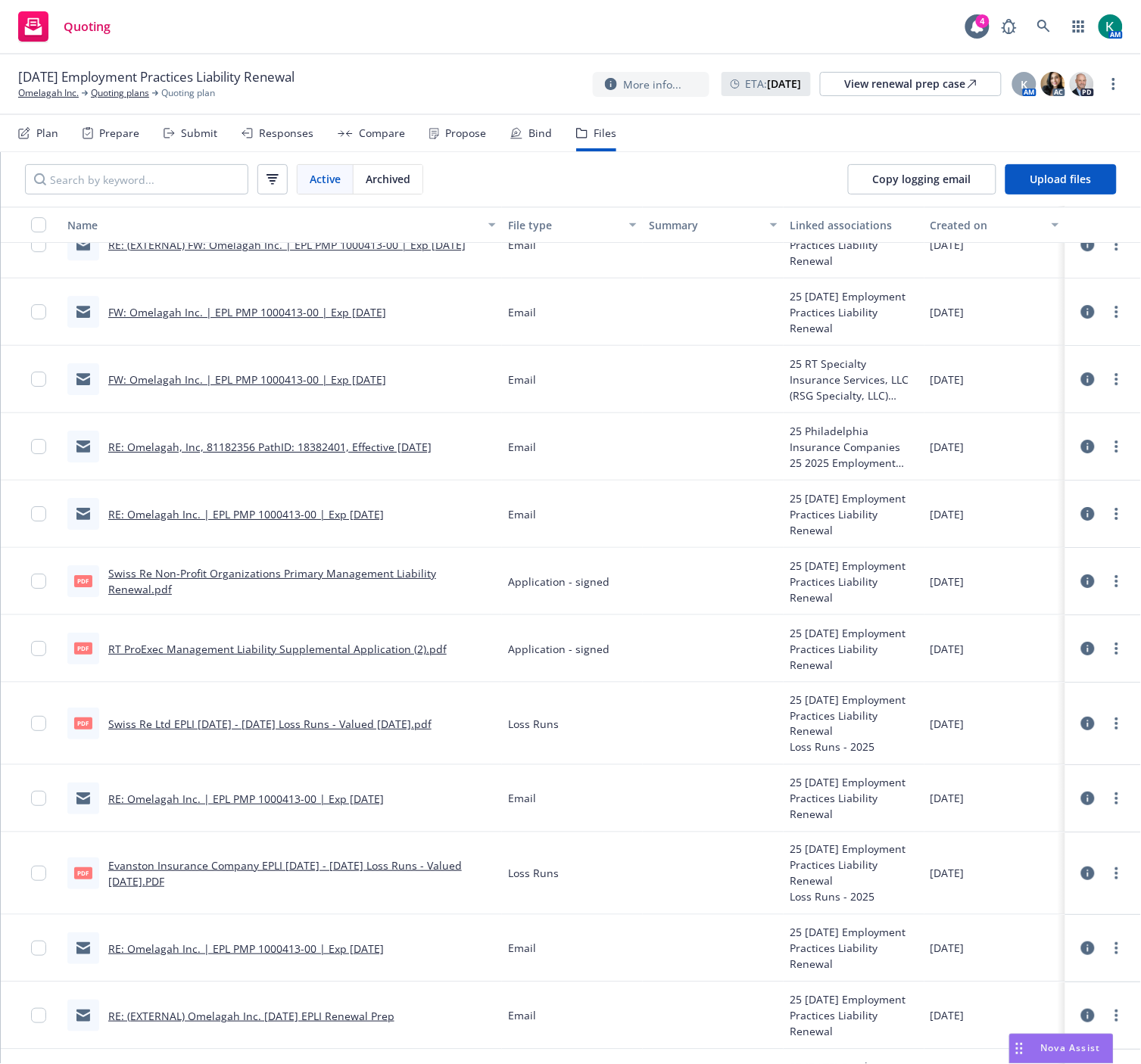
click at [340, 513] on link "RE: Omelagah Inc. | EPL PMP 1000413-00 | Exp 8/20/2025" at bounding box center [246, 514] width 275 height 14
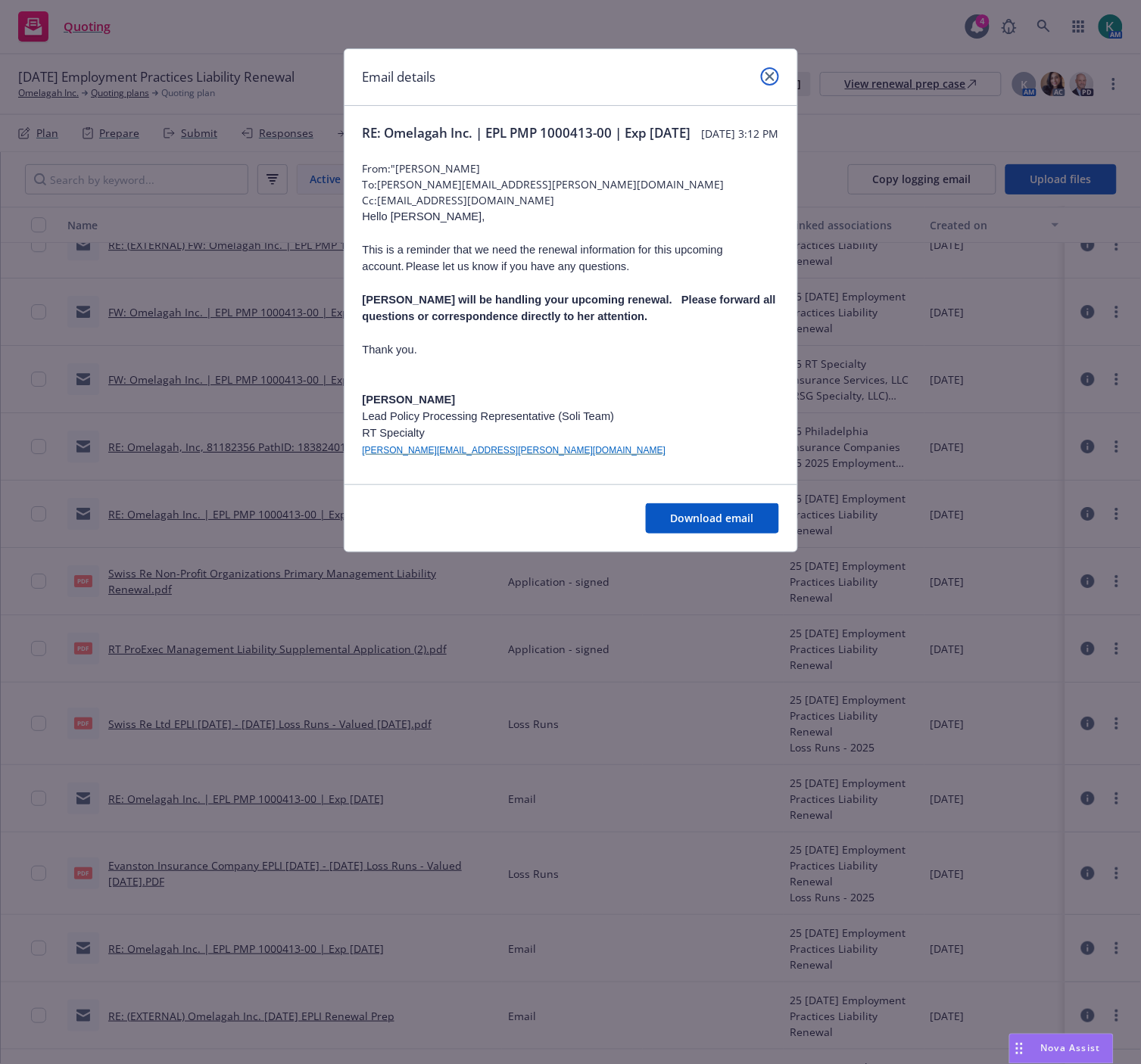
drag, startPoint x: 767, startPoint y: 72, endPoint x: 511, endPoint y: 187, distance: 280.6
click at [767, 72] on icon "close" at bounding box center [770, 76] width 9 height 9
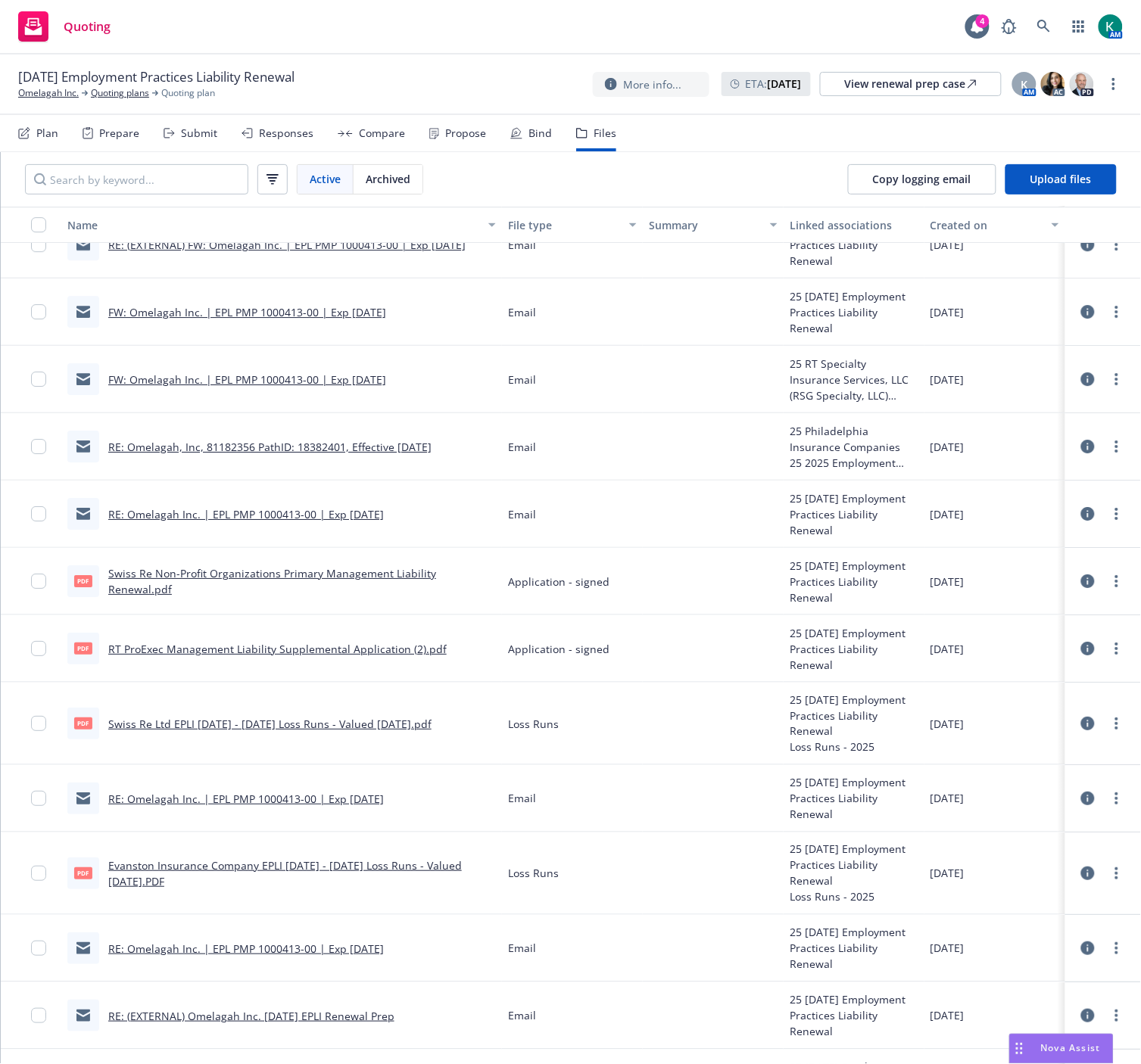
click at [122, 446] on link "RE: Omelagah, Inc, 81182356 PathID: 18382401, Effective 8/1/2025" at bounding box center [270, 447] width 323 height 14
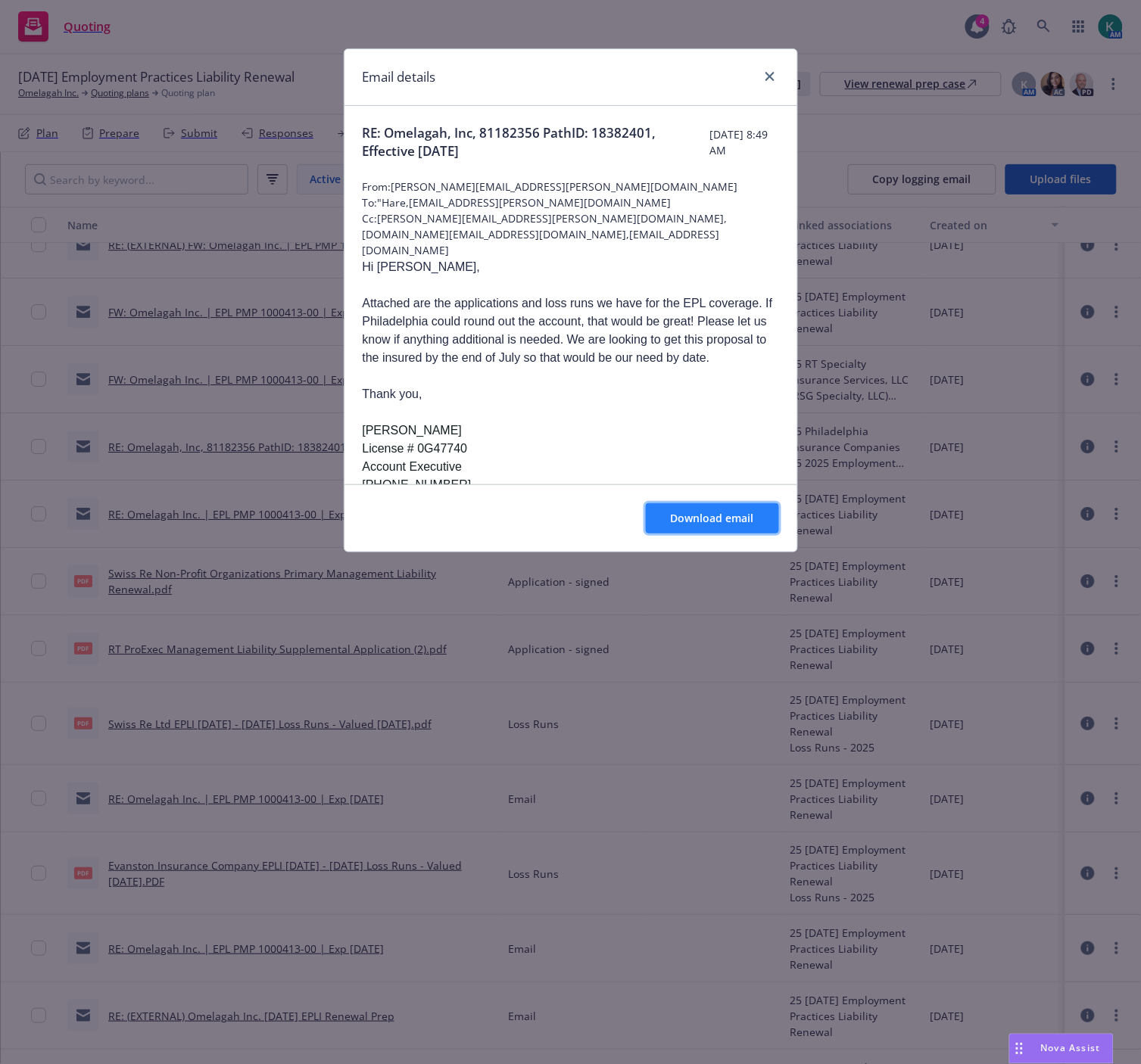
click at [690, 511] on span "Download email" at bounding box center [713, 518] width 83 height 14
click at [774, 69] on link "close" at bounding box center [770, 76] width 18 height 18
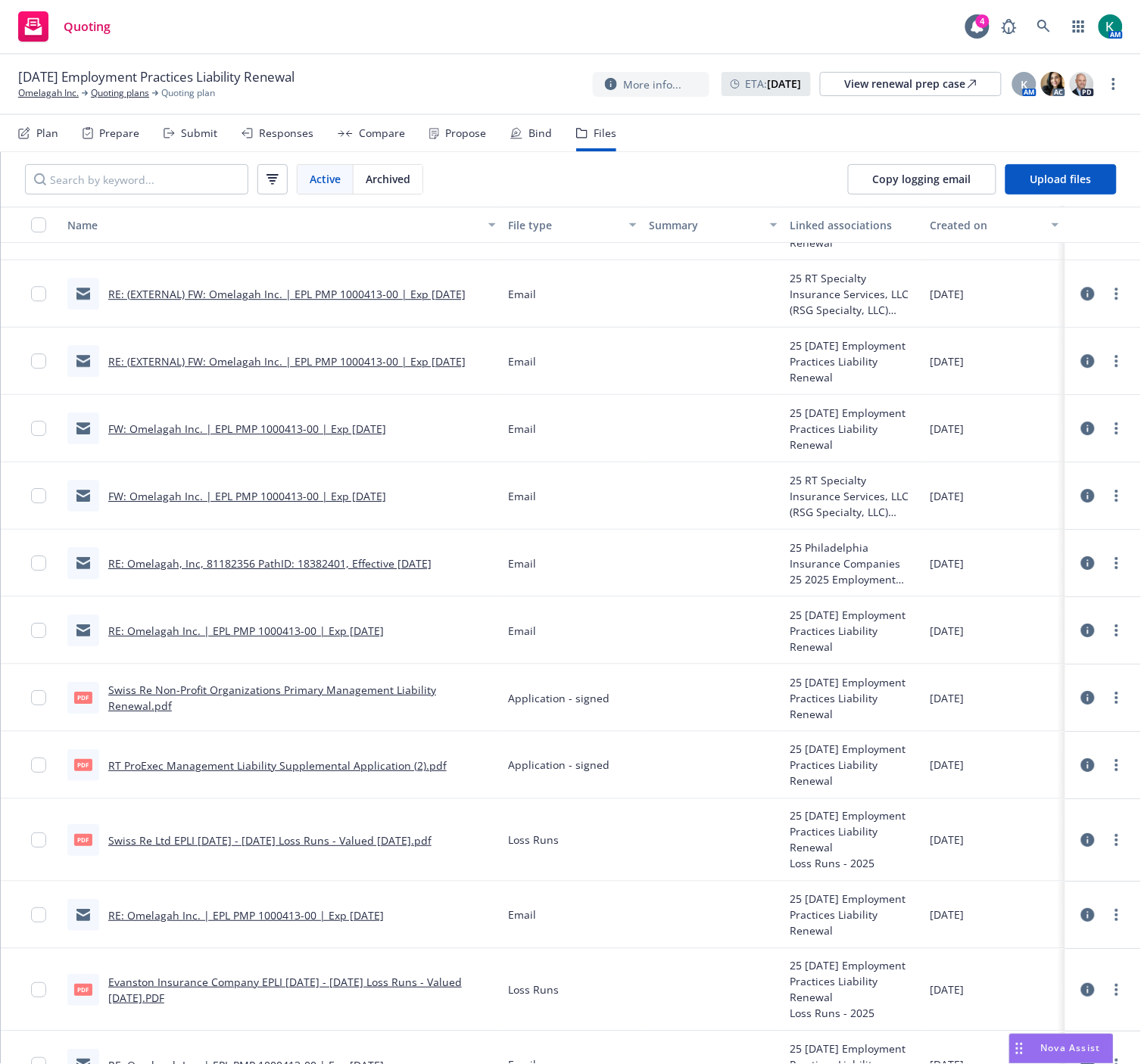
scroll to position [1063, 0]
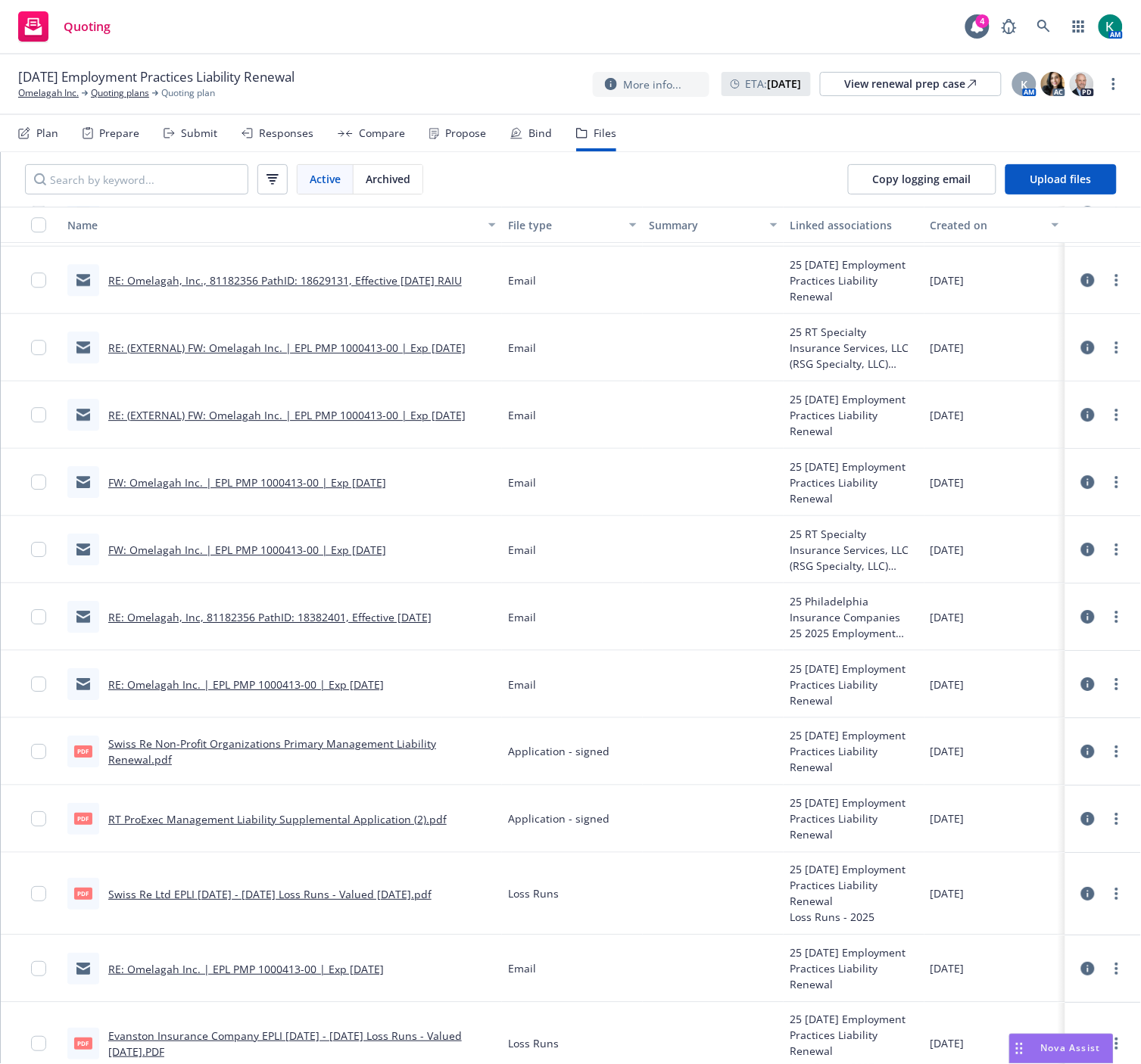
click at [306, 542] on link "FW: Omelagah Inc. | EPL PMP 1000413-00 | Exp 8/20/2025" at bounding box center [247, 550] width 278 height 14
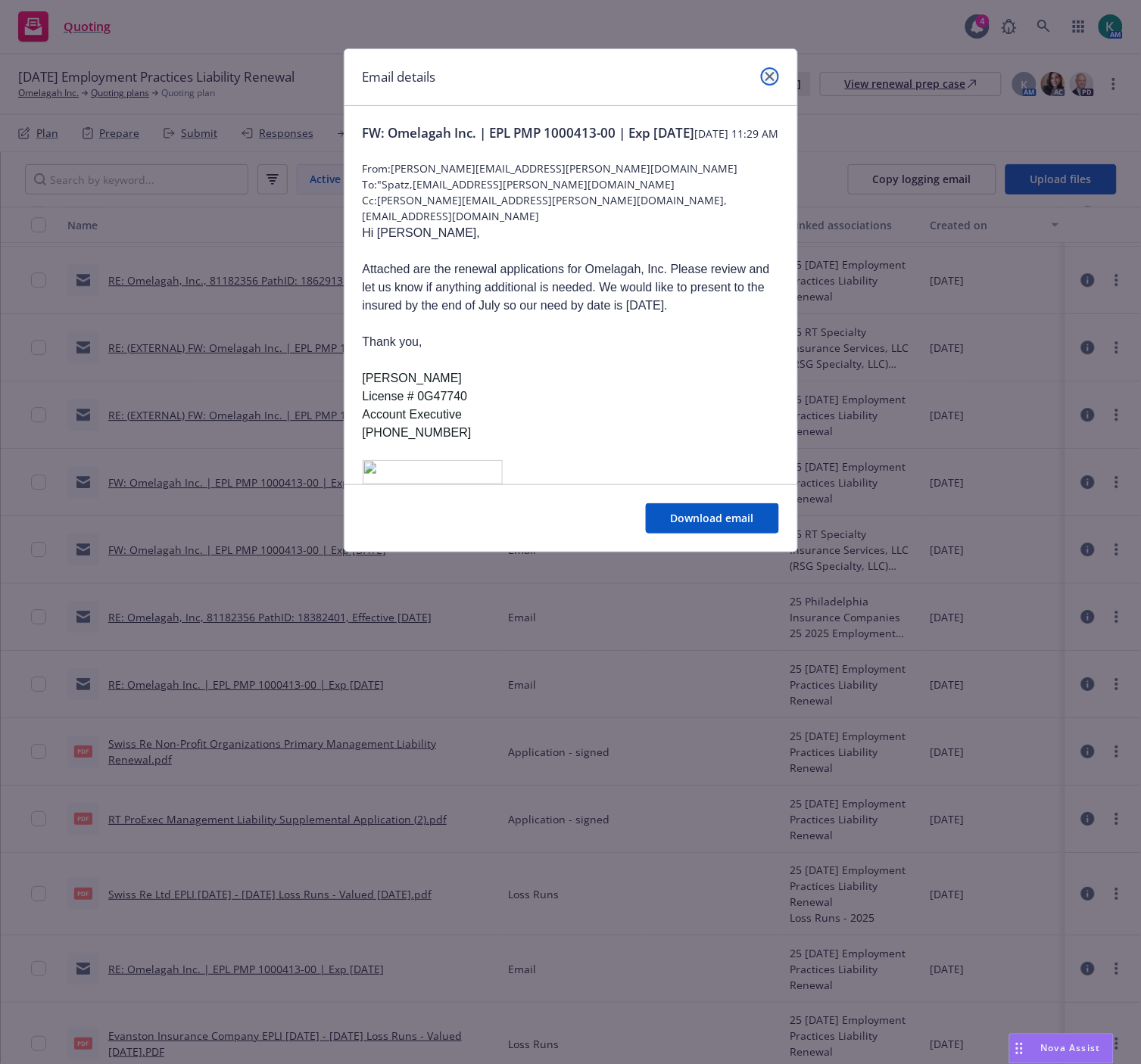
click at [770, 74] on icon "close" at bounding box center [770, 76] width 9 height 9
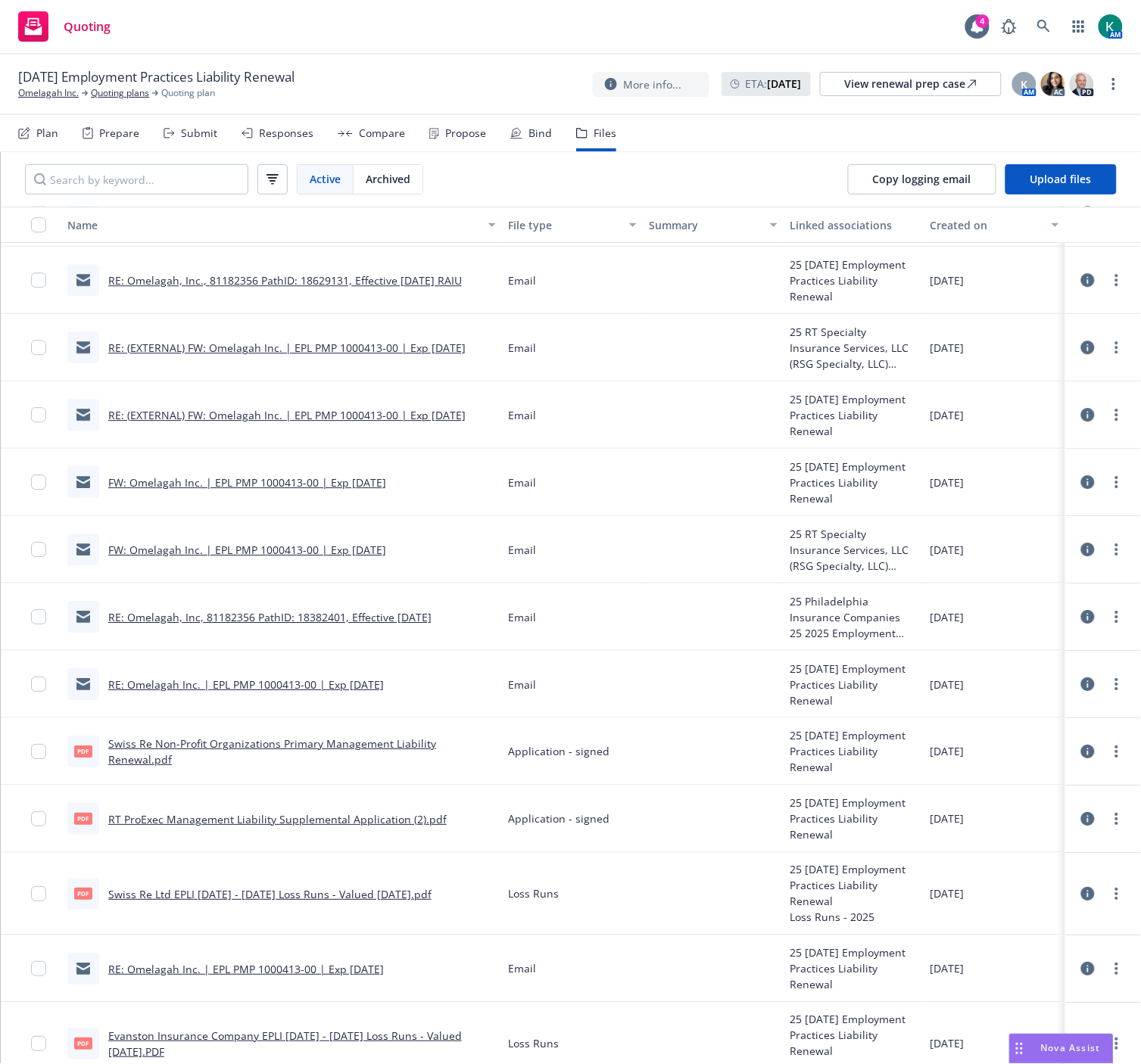
click at [280, 482] on link "FW: Omelagah Inc. | EPL PMP 1000413-00 | Exp 8/20/2025" at bounding box center [247, 483] width 278 height 14
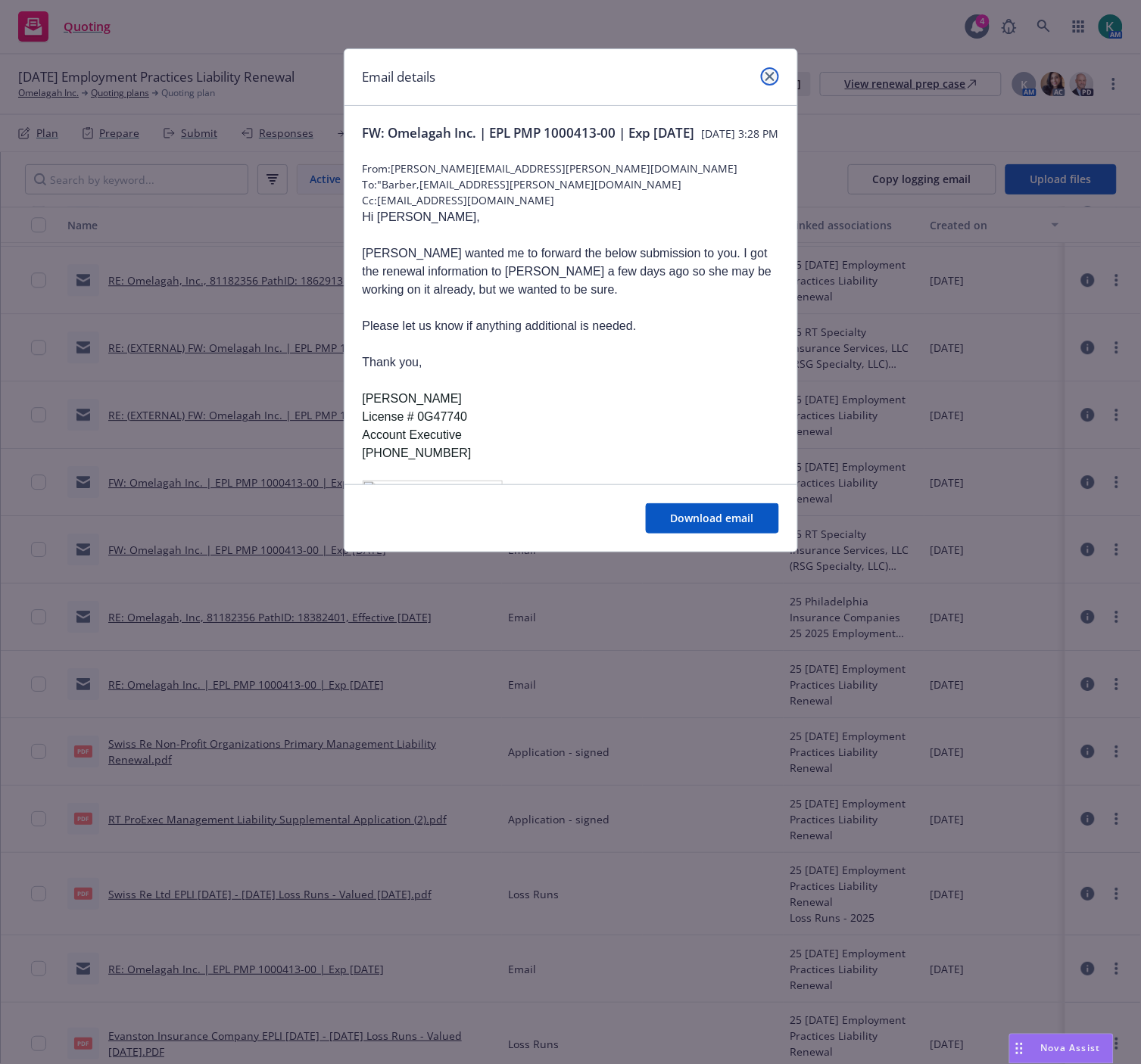
click at [770, 78] on icon "close" at bounding box center [770, 76] width 9 height 9
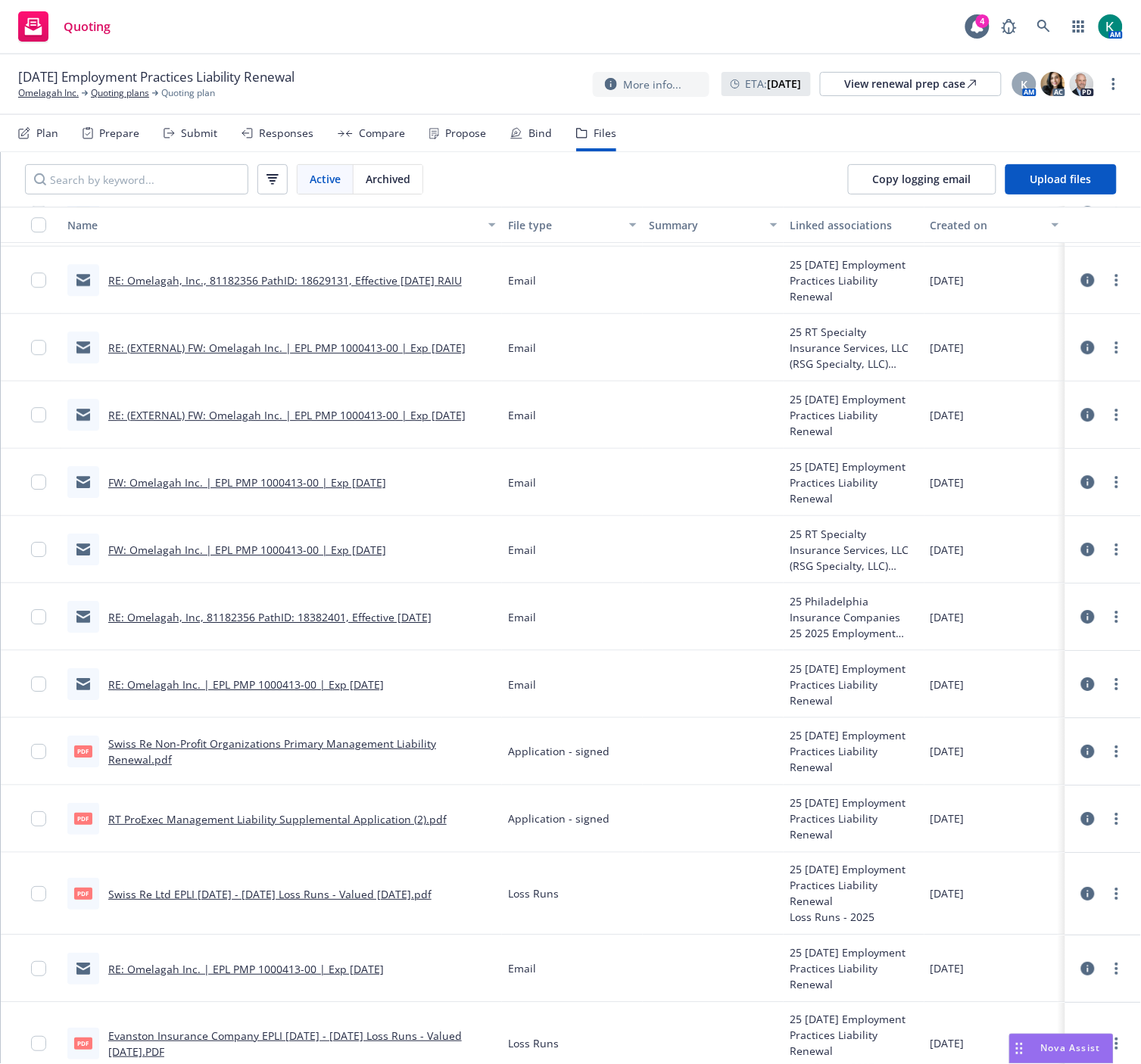
click at [274, 417] on link "RE: (EXTERNAL) FW: Omelagah Inc. | EPL PMP 1000413-00 | Exp 8/20/2025" at bounding box center [287, 415] width 357 height 14
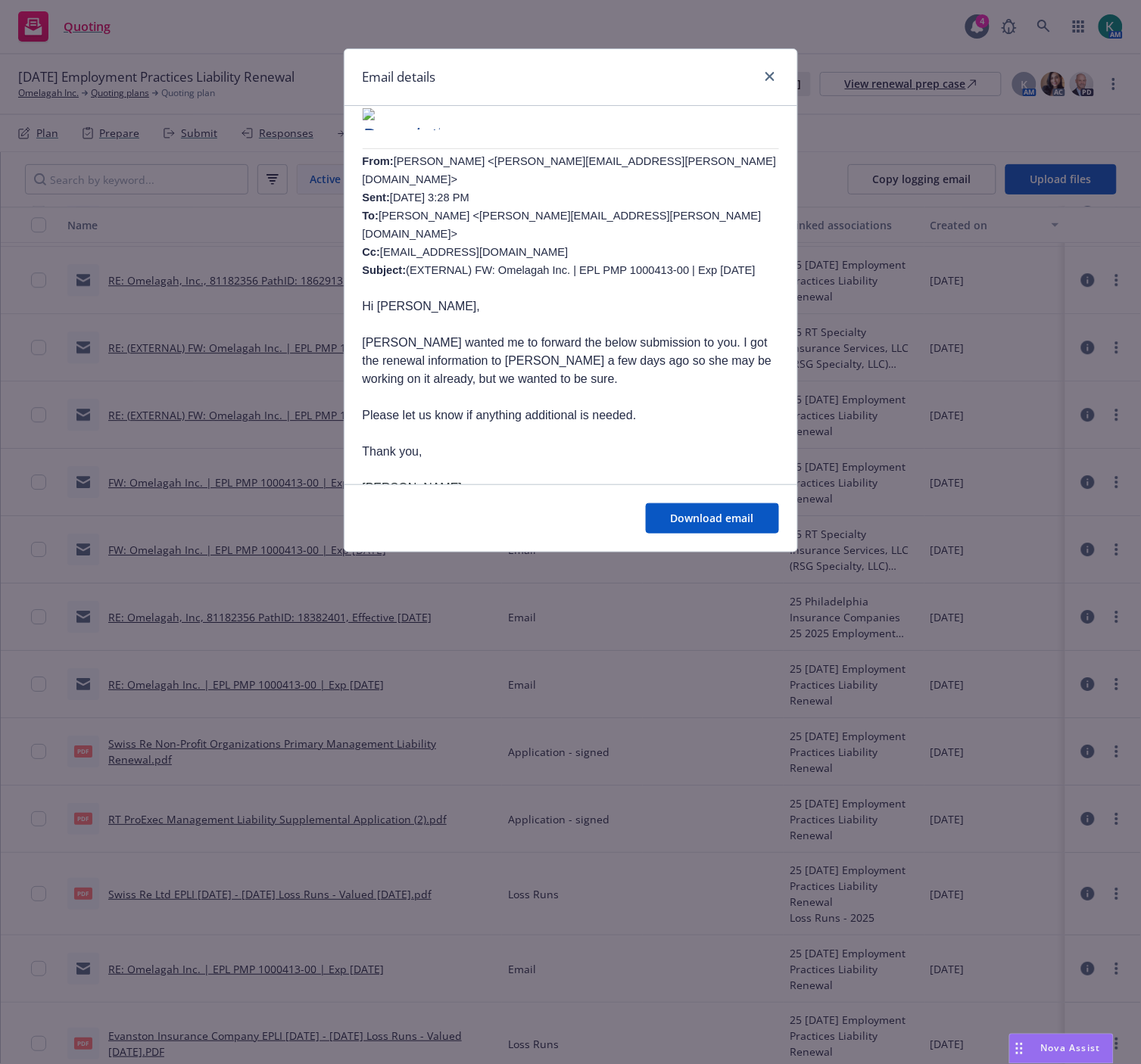
scroll to position [420, 0]
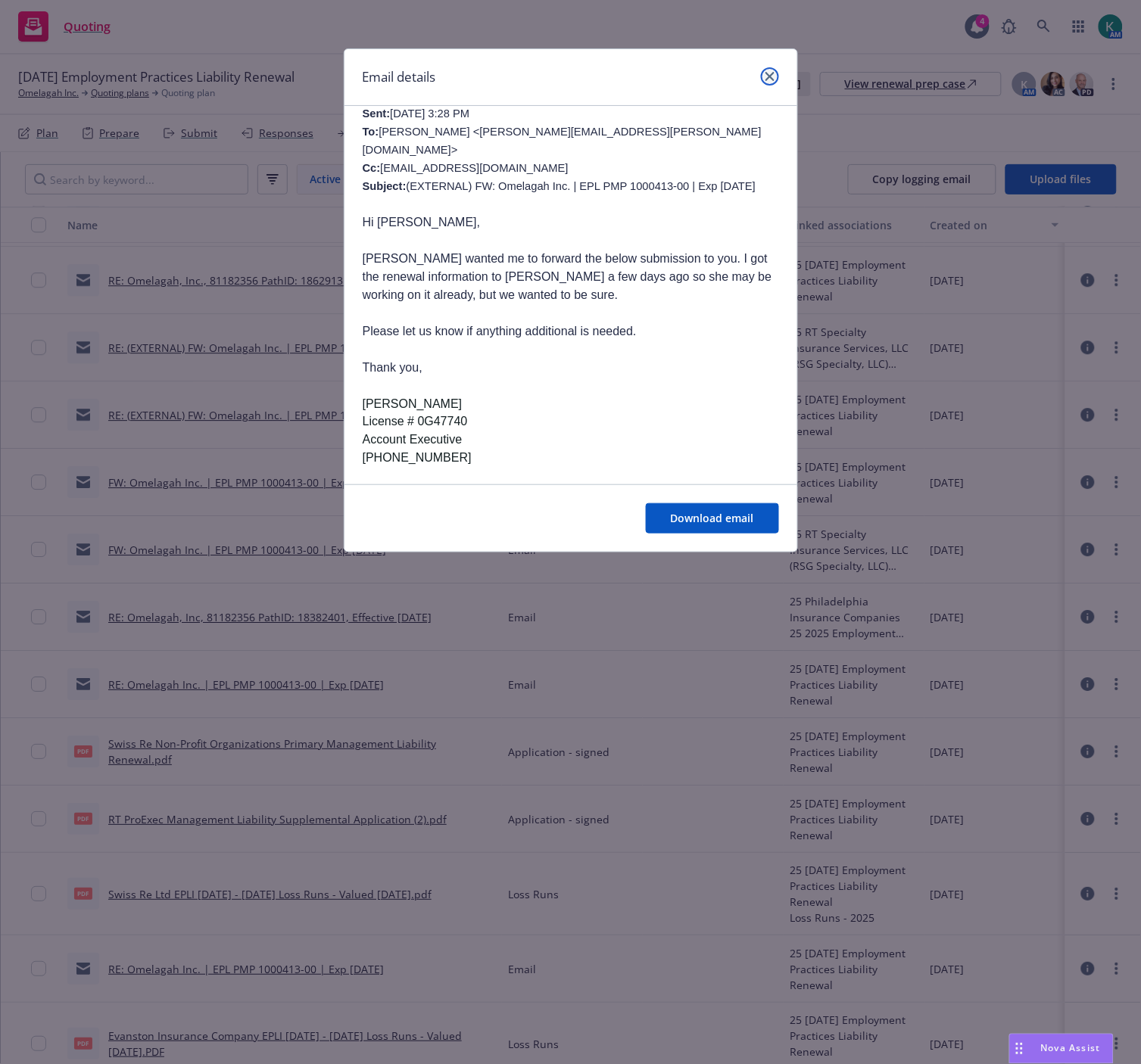
click at [768, 78] on icon "close" at bounding box center [770, 76] width 9 height 9
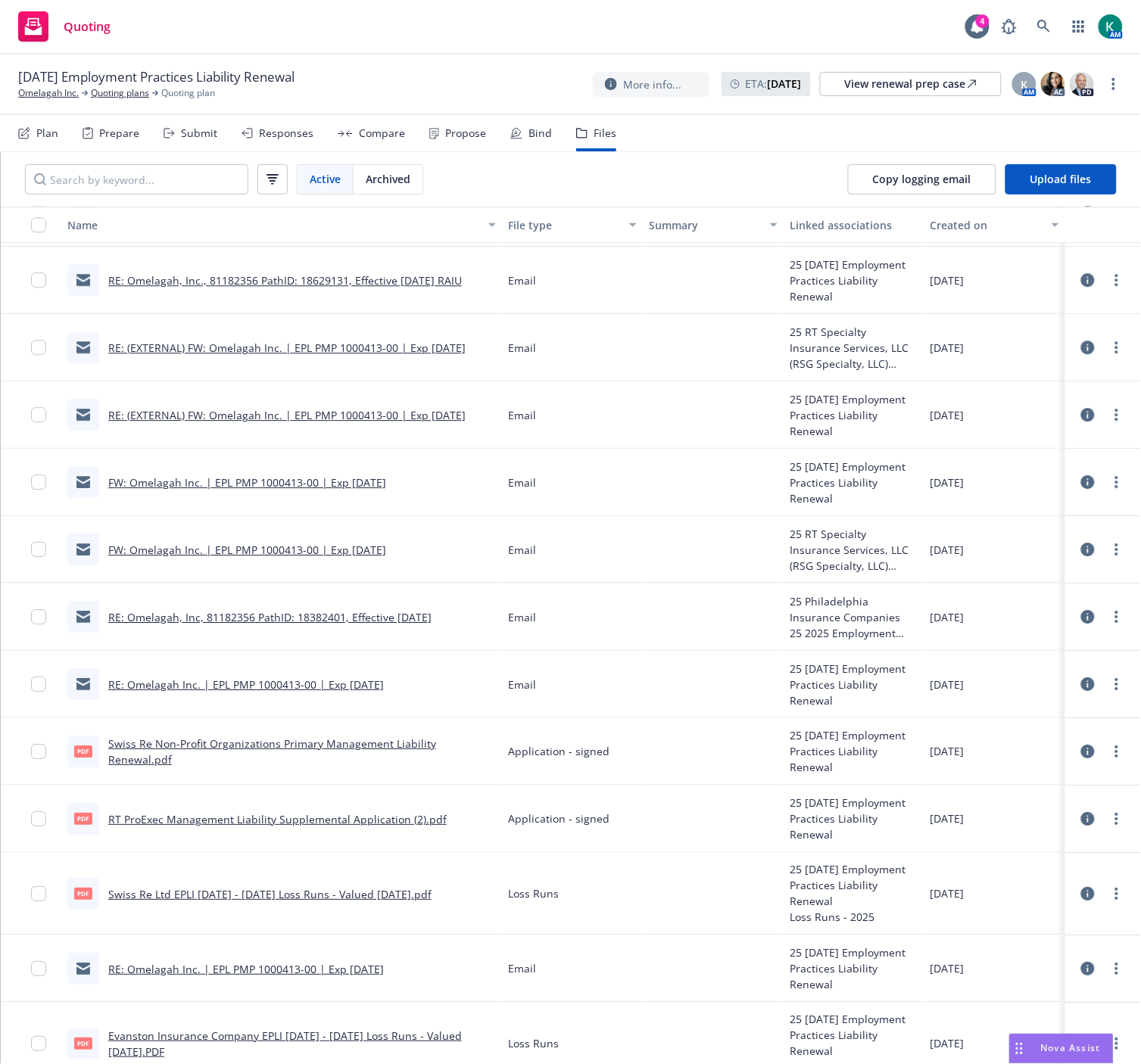
click at [214, 350] on link "RE: (EXTERNAL) FW: Omelagah Inc. | EPL PMP 1000413-00 | Exp 8/20/2025" at bounding box center [287, 348] width 357 height 14
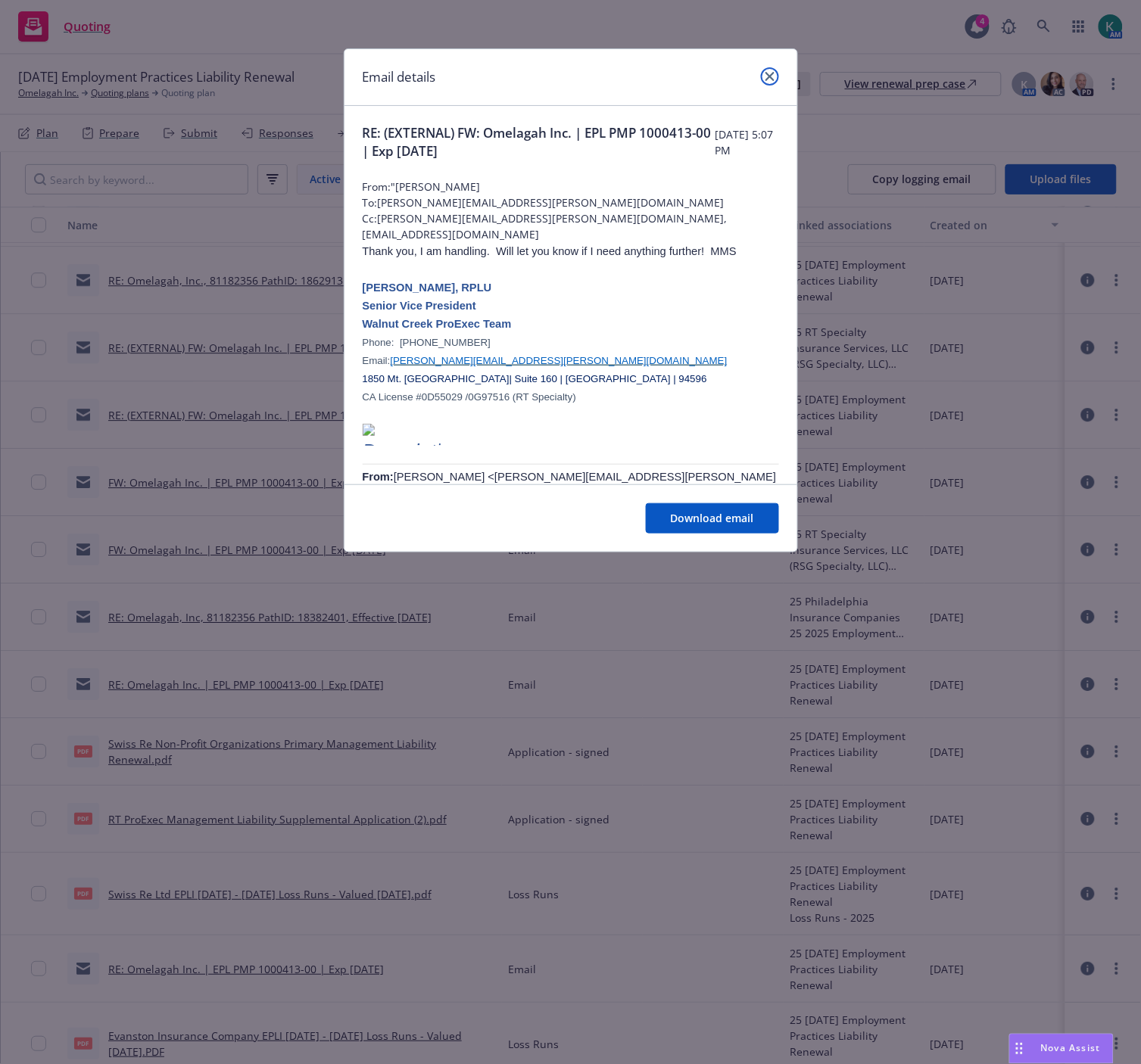
drag, startPoint x: 776, startPoint y: 76, endPoint x: 379, endPoint y: 187, distance: 412.2
click at [773, 74] on link "close" at bounding box center [770, 76] width 18 height 18
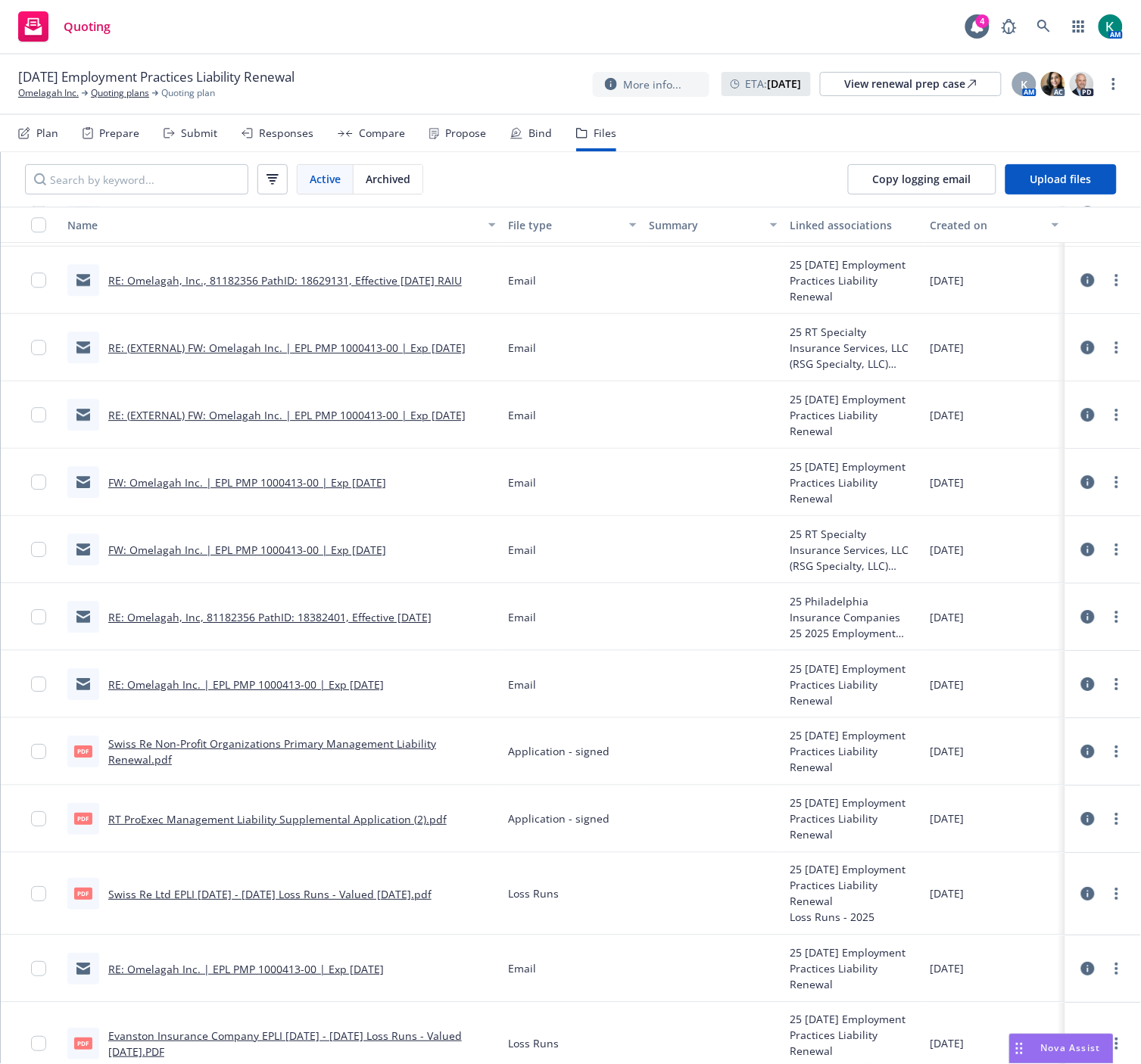
click at [247, 270] on div "RE: Omelagah, Inc., 81182356 PathID: 18629131, Effective 8/20/2025 RAIU" at bounding box center [264, 280] width 394 height 32
click at [247, 275] on link "RE: Omelagah, Inc., 81182356 PathID: 18629131, Effective 8/20/2025 RAIU" at bounding box center [285, 281] width 353 height 14
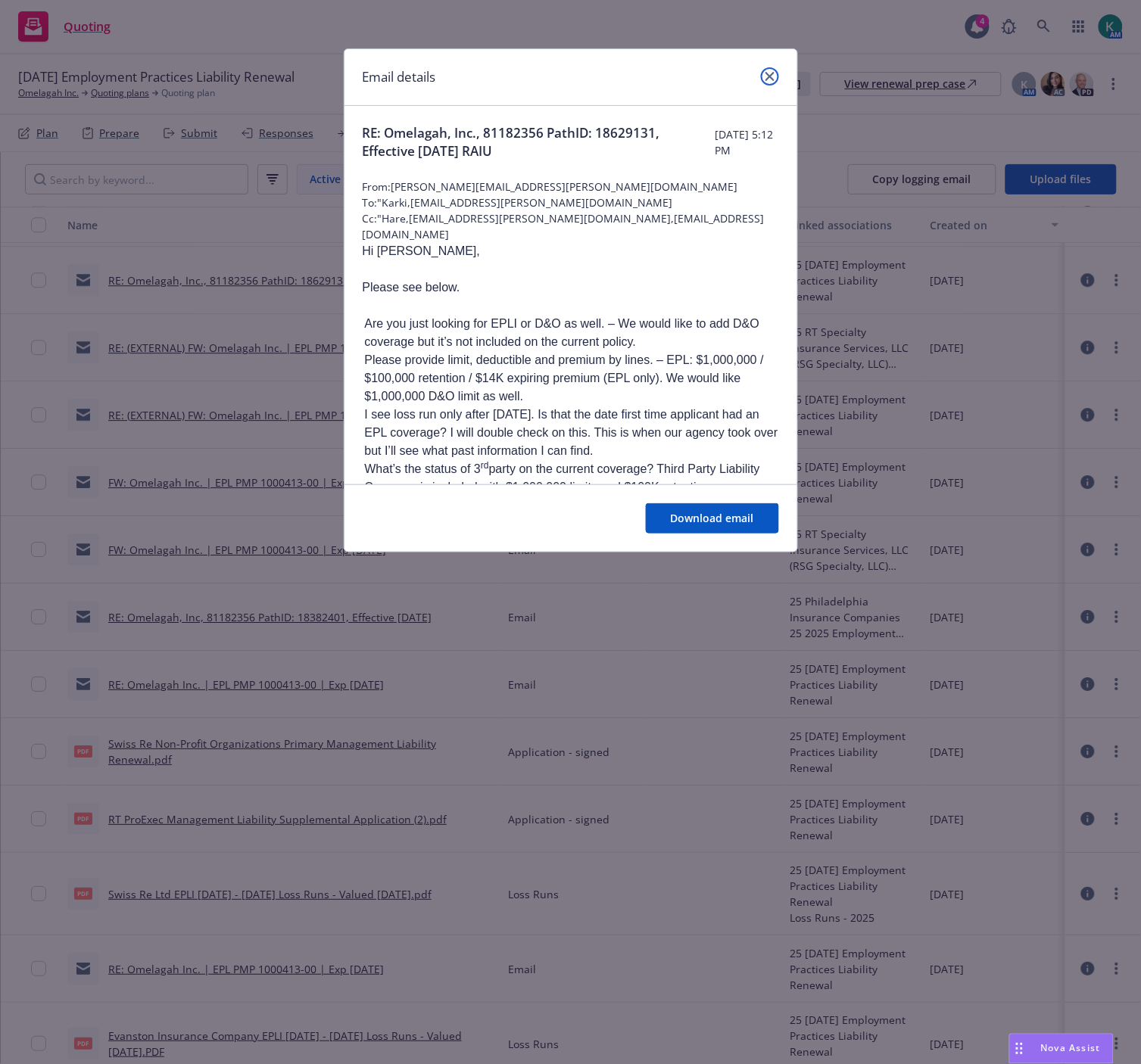
click at [770, 81] on icon "close" at bounding box center [770, 76] width 9 height 9
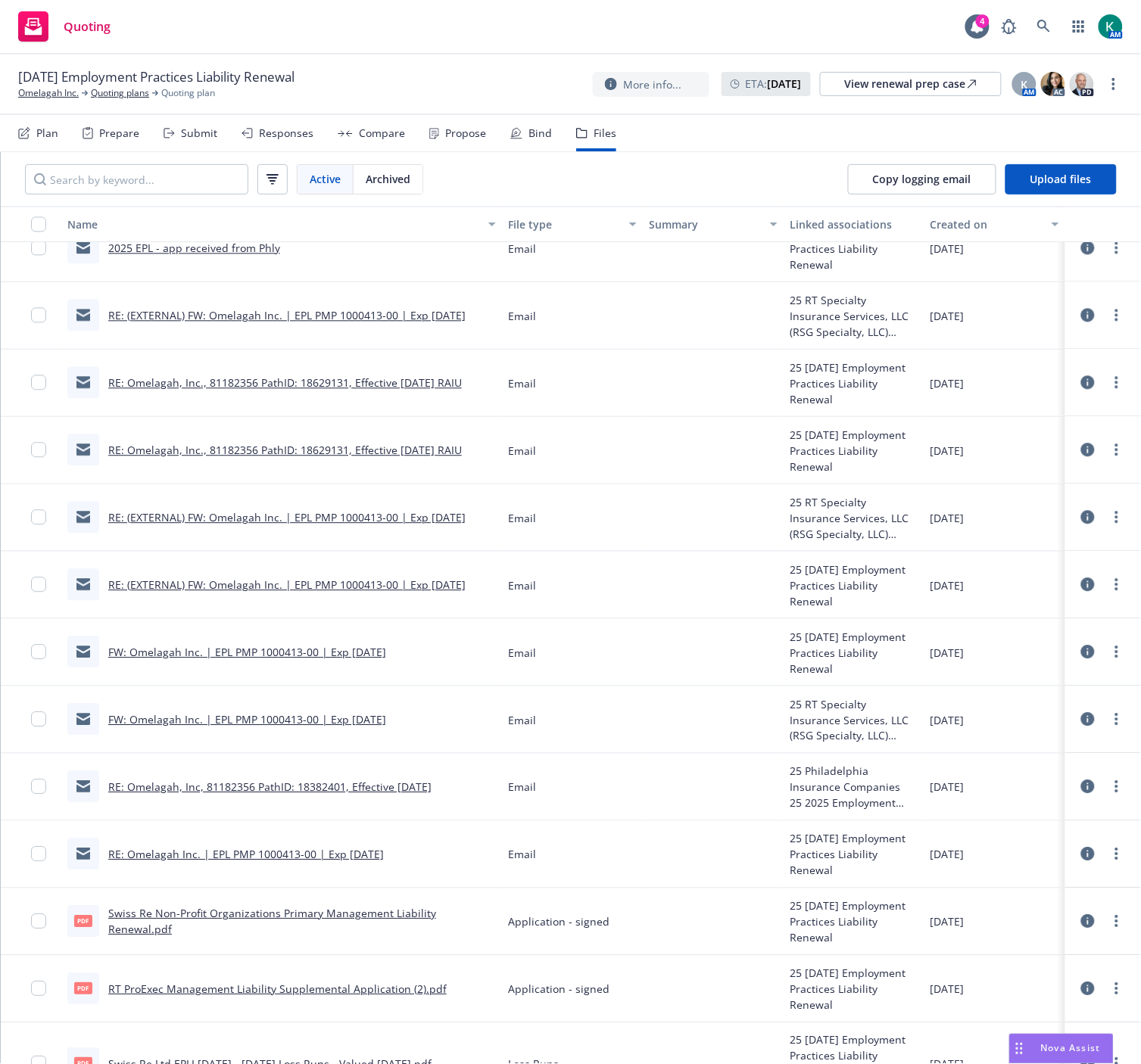
scroll to position [811, 0]
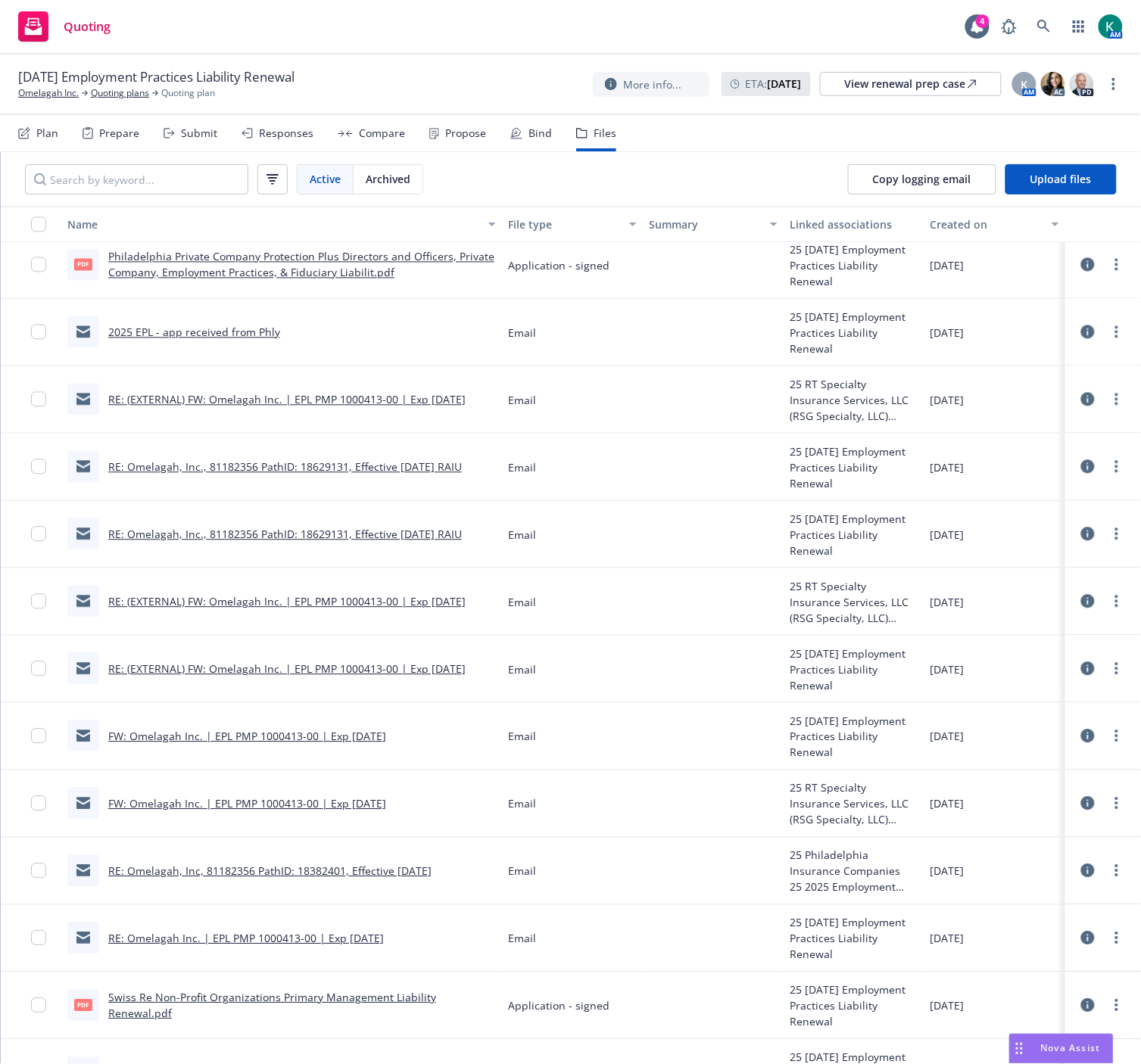
click at [343, 403] on link "RE: (EXTERNAL) FW: Omelagah Inc. | EPL PMP 1000413-00 | Exp 8/20/2025" at bounding box center [287, 400] width 357 height 14
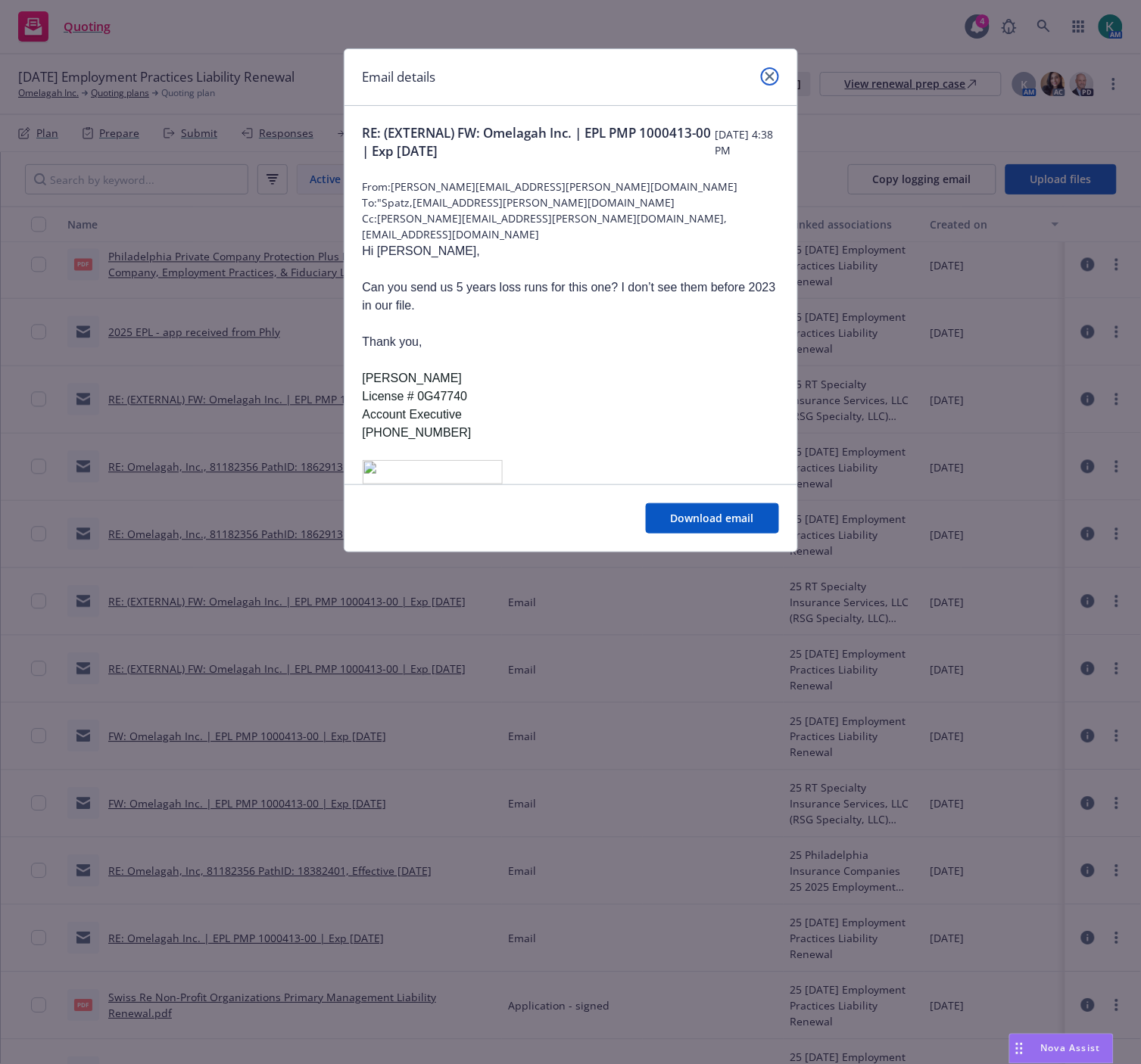
drag, startPoint x: 772, startPoint y: 81, endPoint x: 348, endPoint y: 691, distance: 742.9
click at [772, 81] on link "close" at bounding box center [770, 76] width 18 height 18
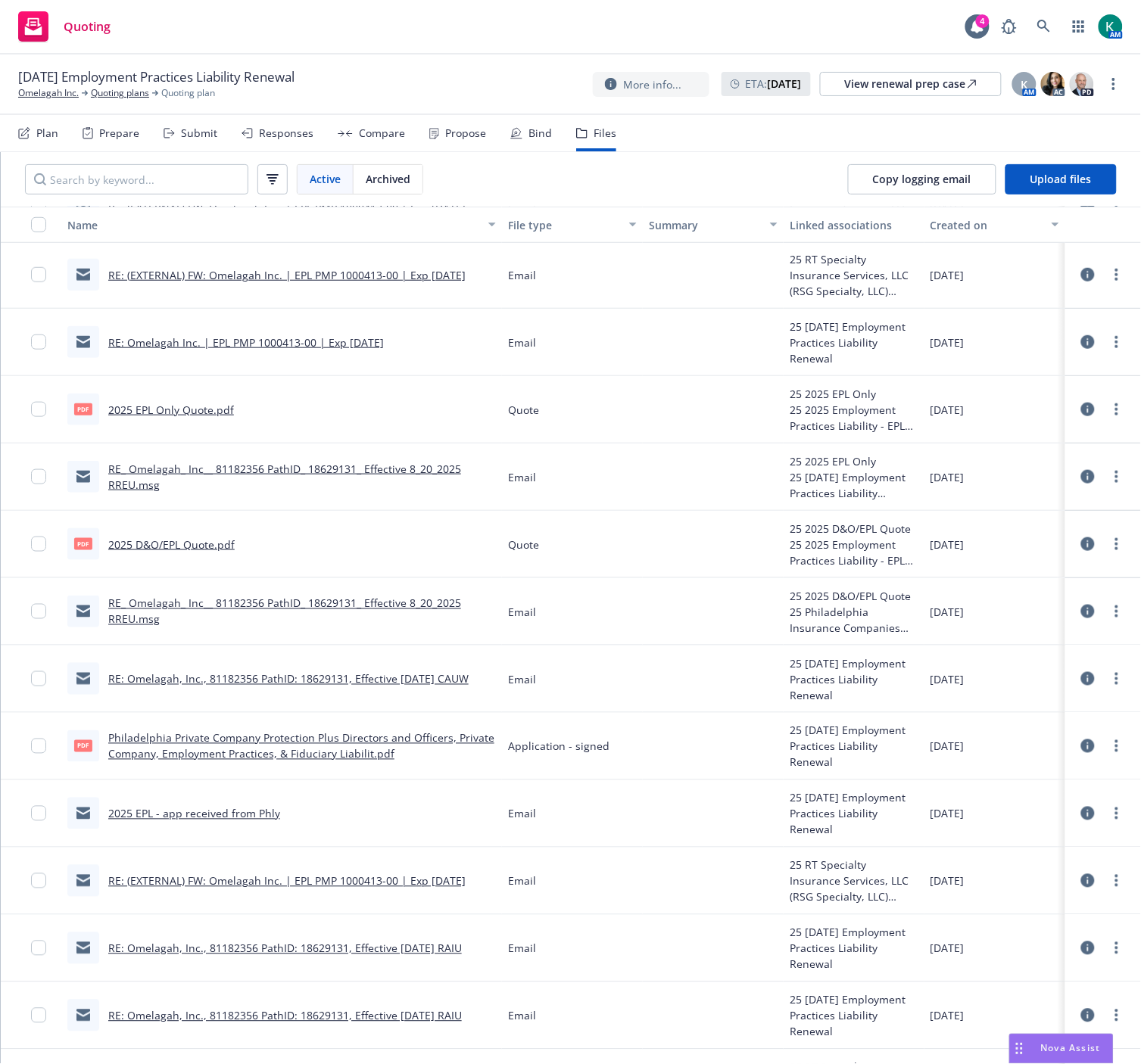
scroll to position [306, 0]
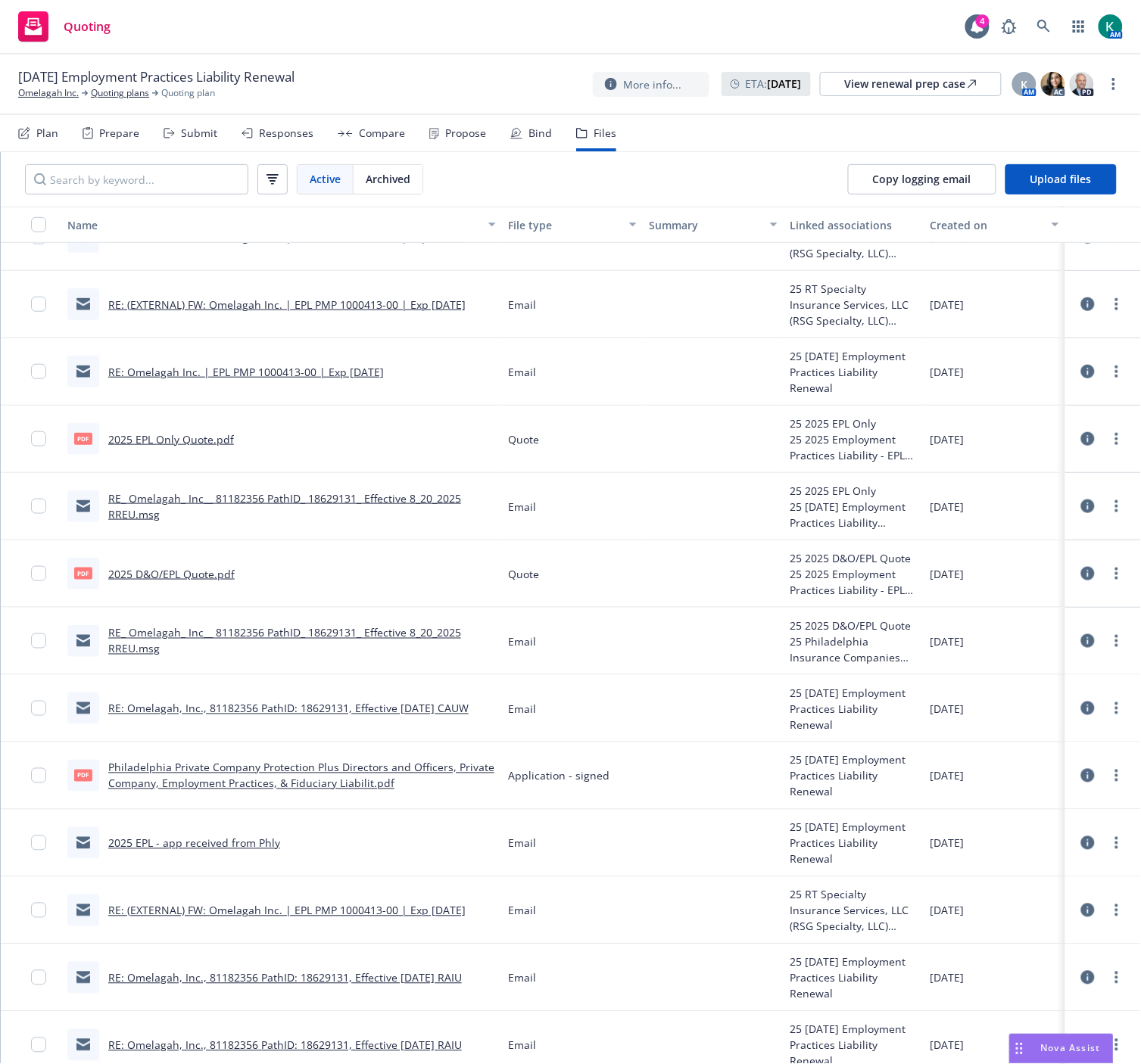
click at [281, 706] on link "RE: Omelagah, Inc., 81182356 PathID: 18629131, Effective 8/20/2025 CAUW" at bounding box center [289, 709] width 360 height 14
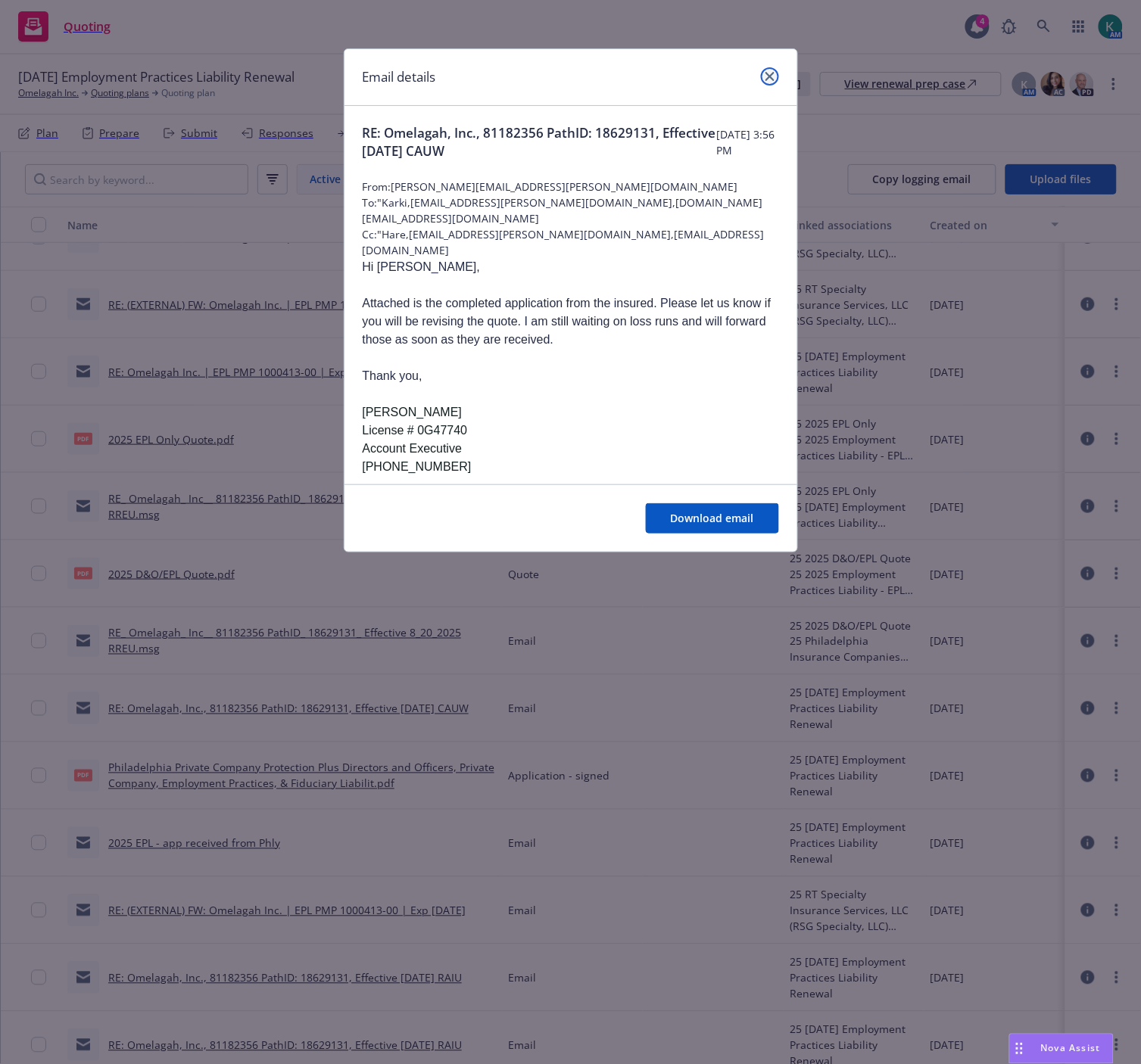
click at [772, 76] on icon "close" at bounding box center [770, 76] width 9 height 9
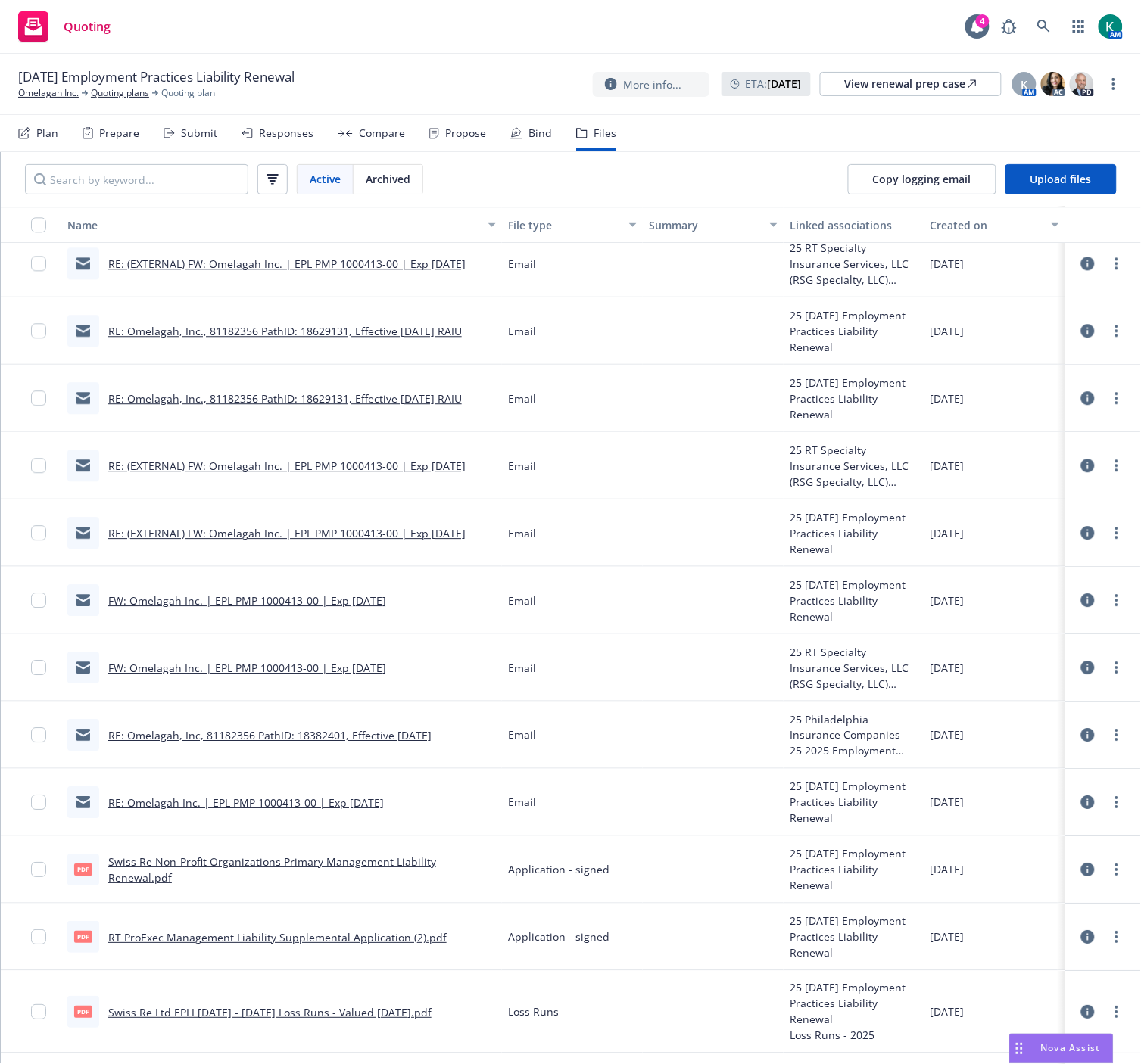
scroll to position [980, 0]
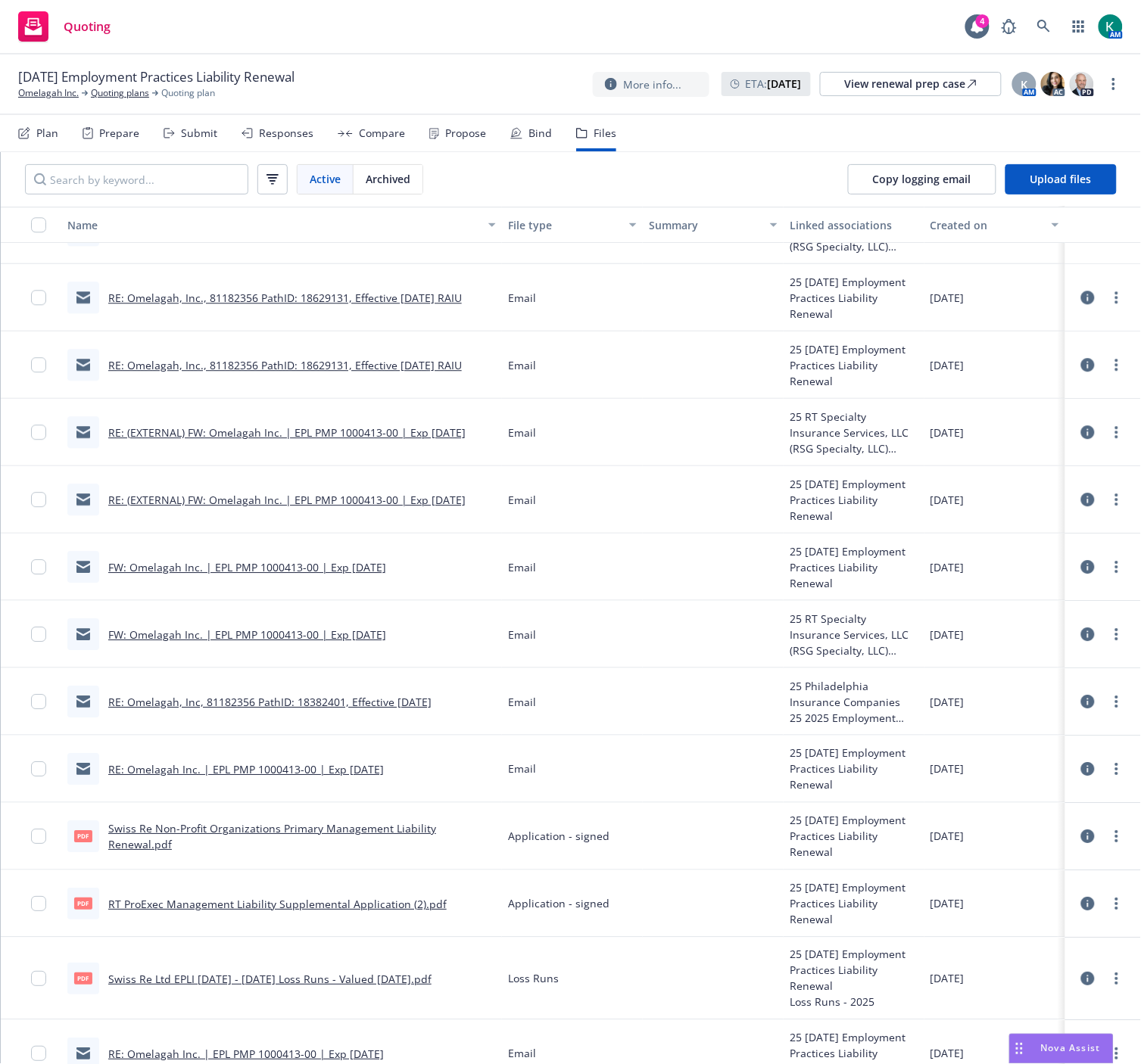
click at [290, 703] on link "RE: Omelagah, Inc, 81182356 PathID: 18382401, Effective 8/1/2025" at bounding box center [270, 702] width 323 height 14
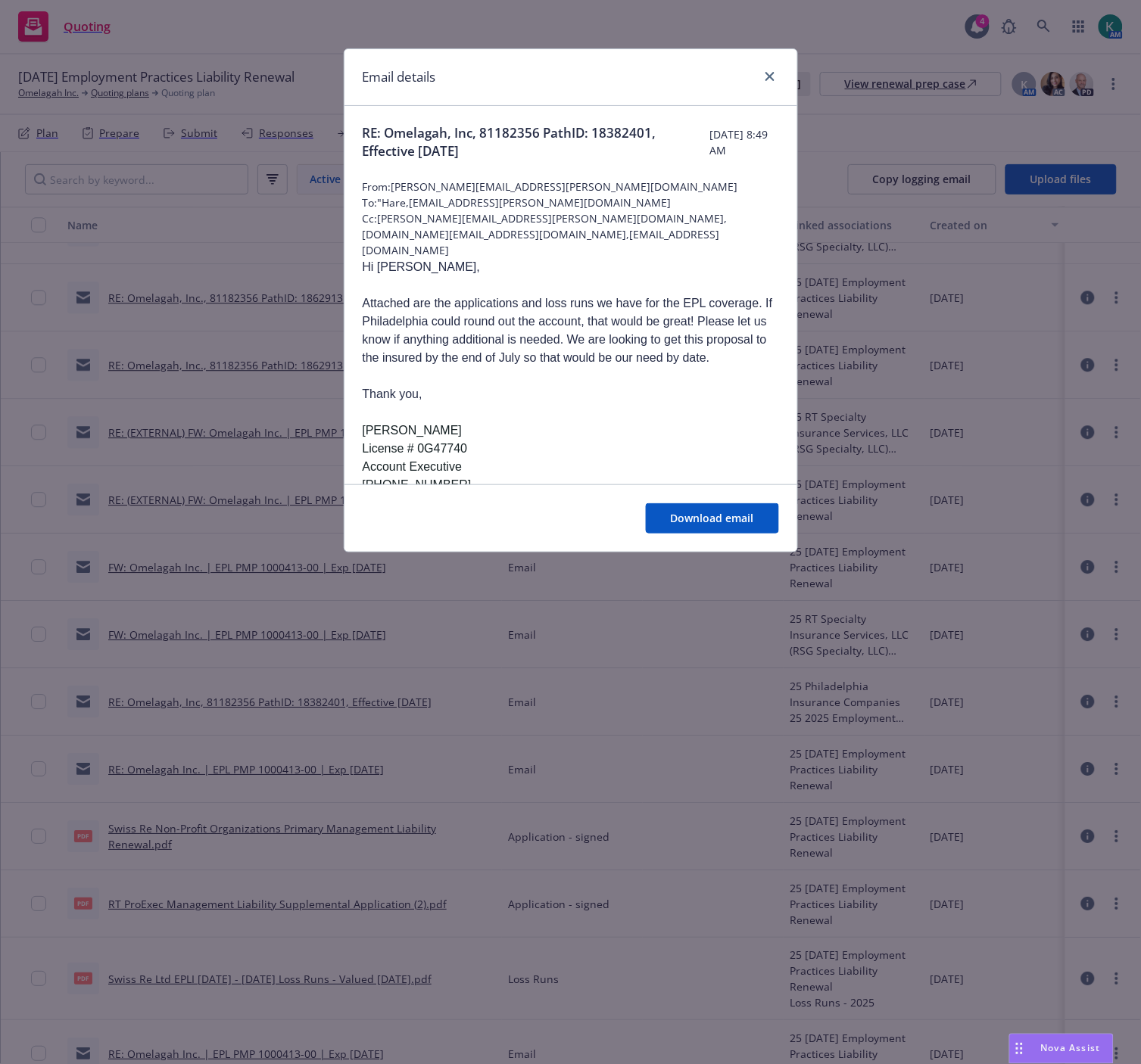
click at [714, 534] on div "Download email" at bounding box center [570, 518] width 453 height 67
click at [714, 526] on button "Download email" at bounding box center [712, 518] width 133 height 30
click at [777, 73] on link "close" at bounding box center [770, 76] width 18 height 18
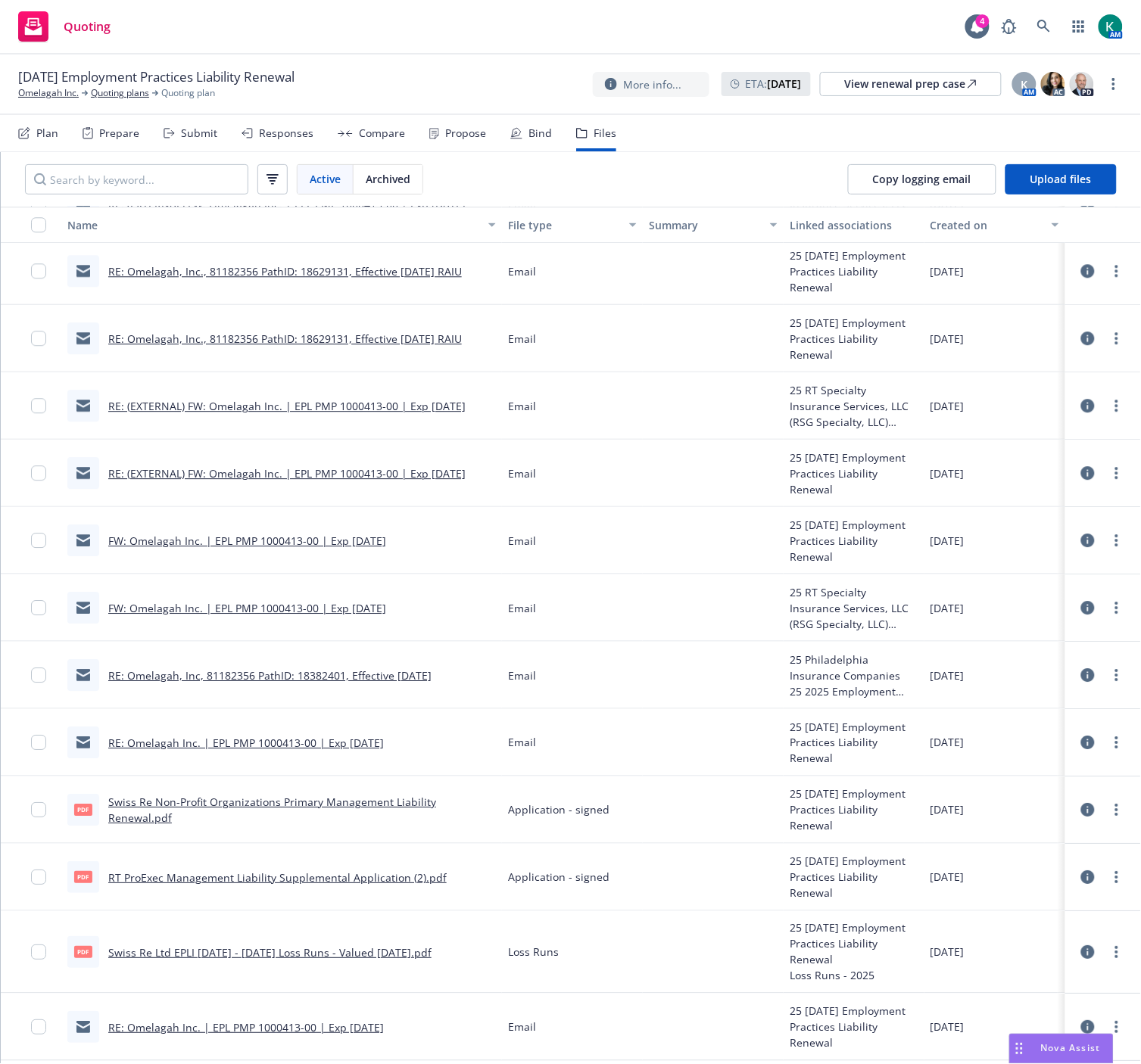
scroll to position [811, 0]
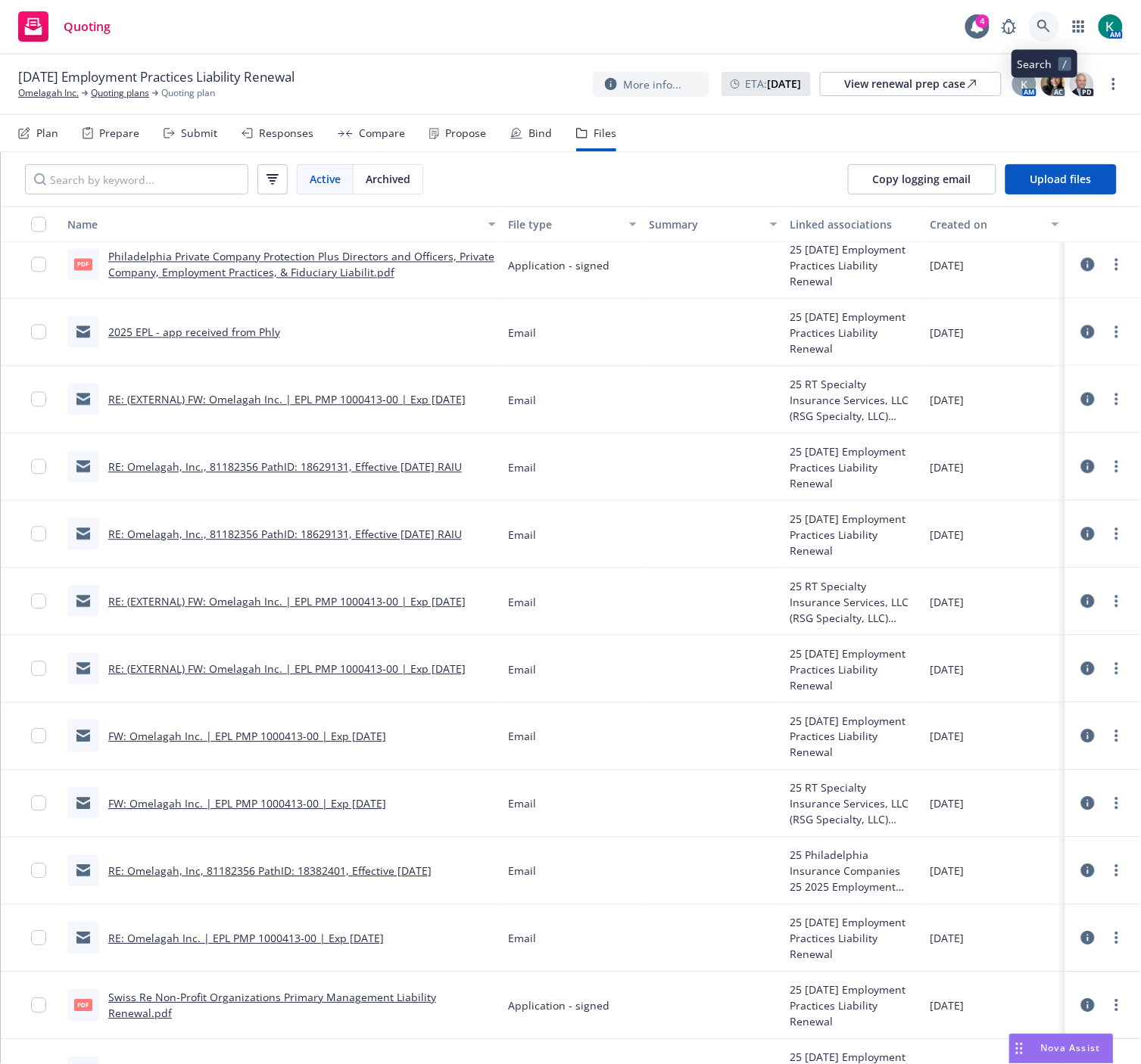
click at [1041, 18] on link at bounding box center [1043, 26] width 30 height 30
click at [54, 94] on link "Omelagah Inc." at bounding box center [48, 92] width 61 height 14
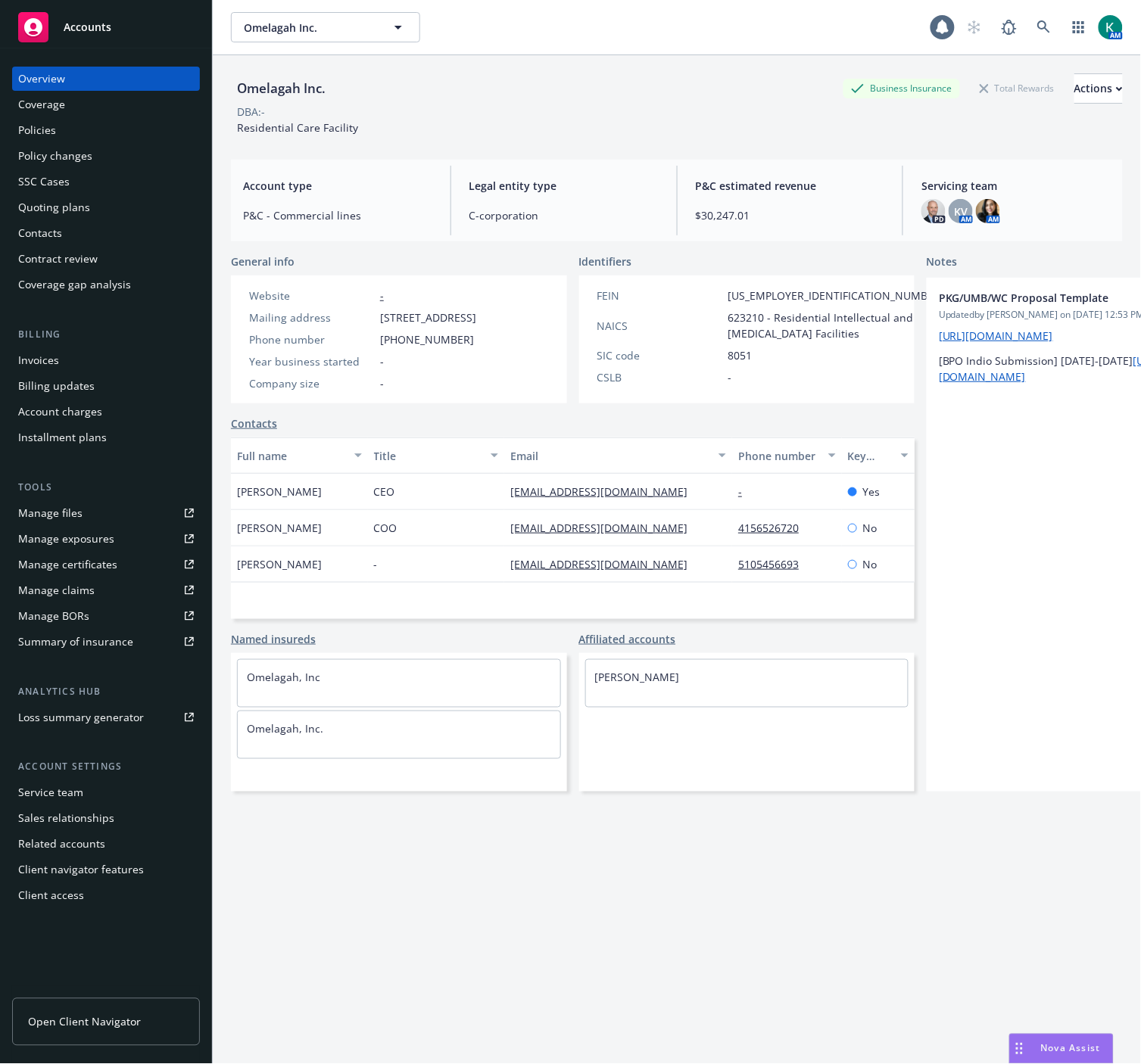
click at [71, 129] on div "Policies" at bounding box center [106, 129] width 176 height 24
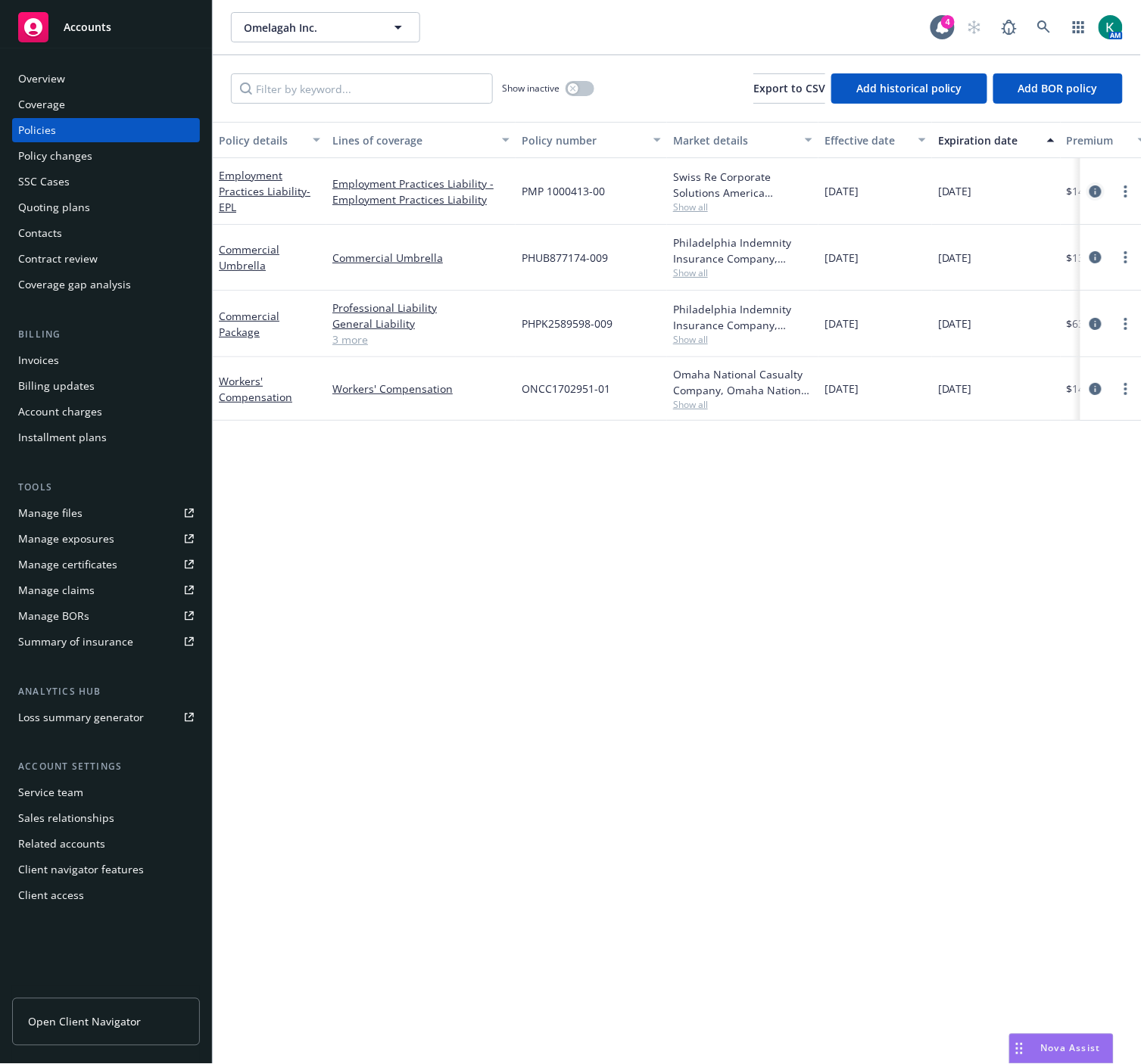
click at [1099, 195] on icon "circleInformation" at bounding box center [1095, 191] width 12 height 12
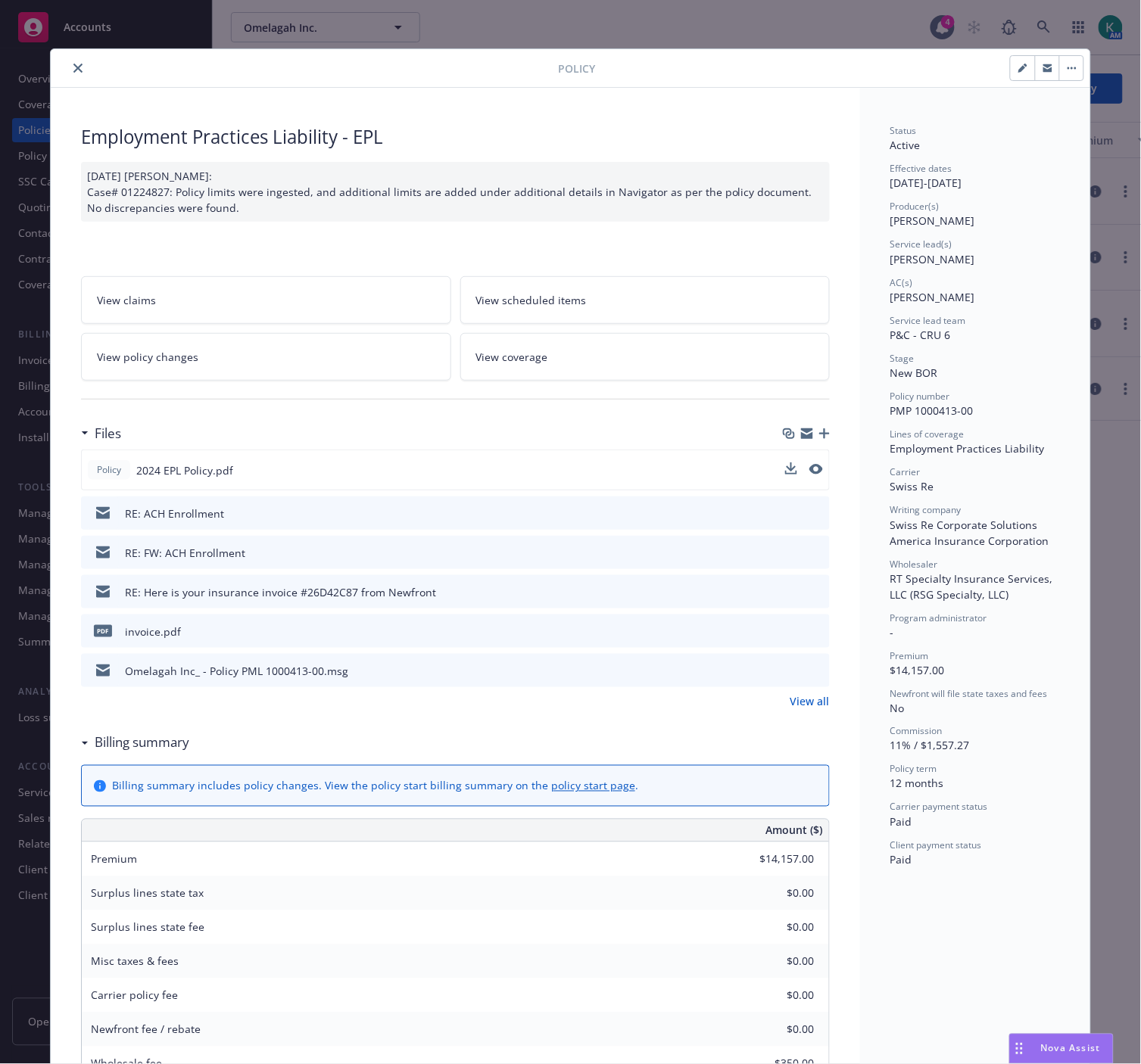
click at [777, 467] on div "Policy 2024 EPL Policy.pdf" at bounding box center [455, 469] width 749 height 41
click at [786, 470] on icon "download file" at bounding box center [789, 469] width 12 height 12
click at [81, 66] on div at bounding box center [307, 68] width 501 height 18
click at [73, 63] on icon "close" at bounding box center [78, 68] width 9 height 9
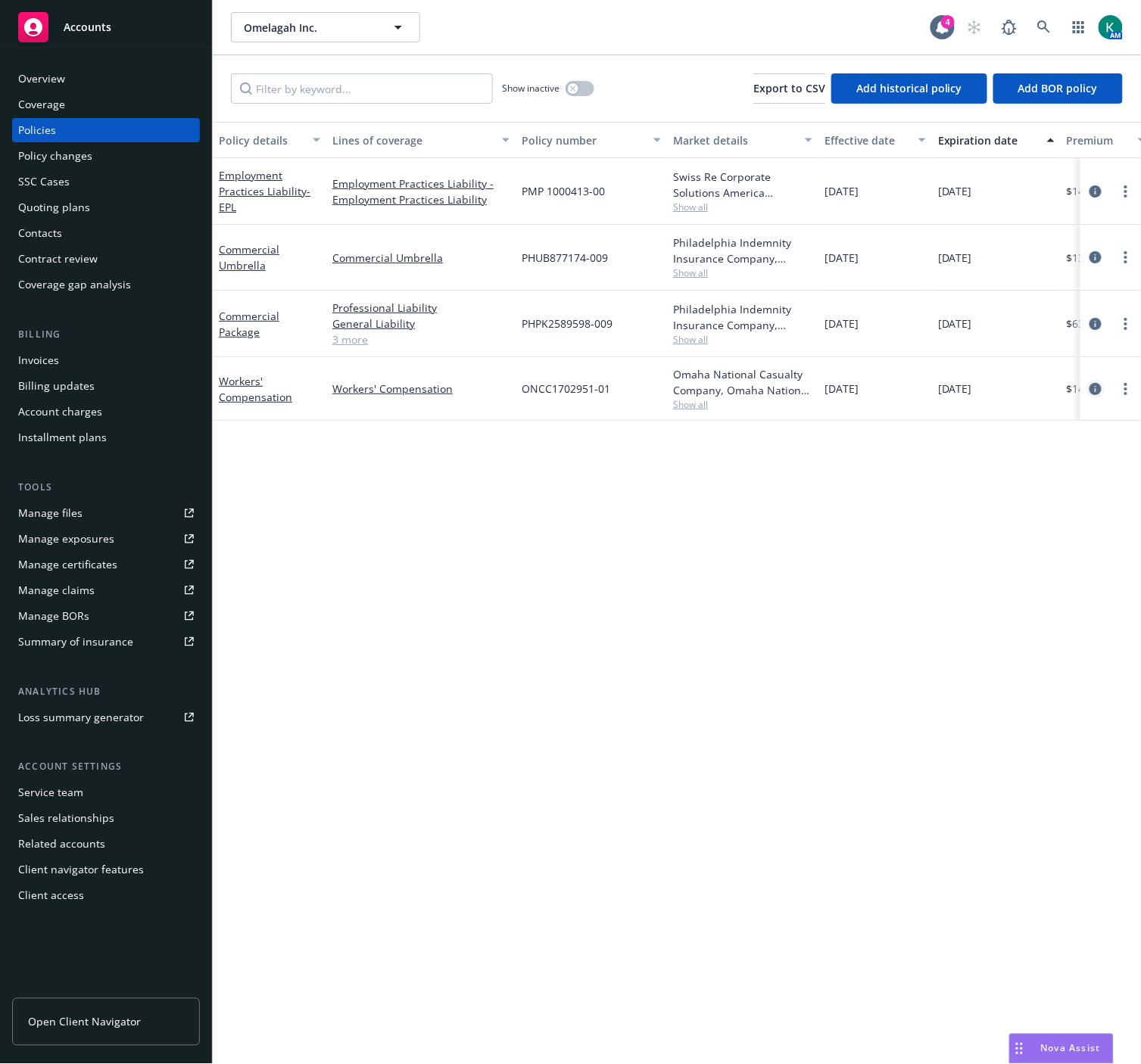
click at [1095, 388] on icon "circleInformation" at bounding box center [1095, 388] width 12 height 12
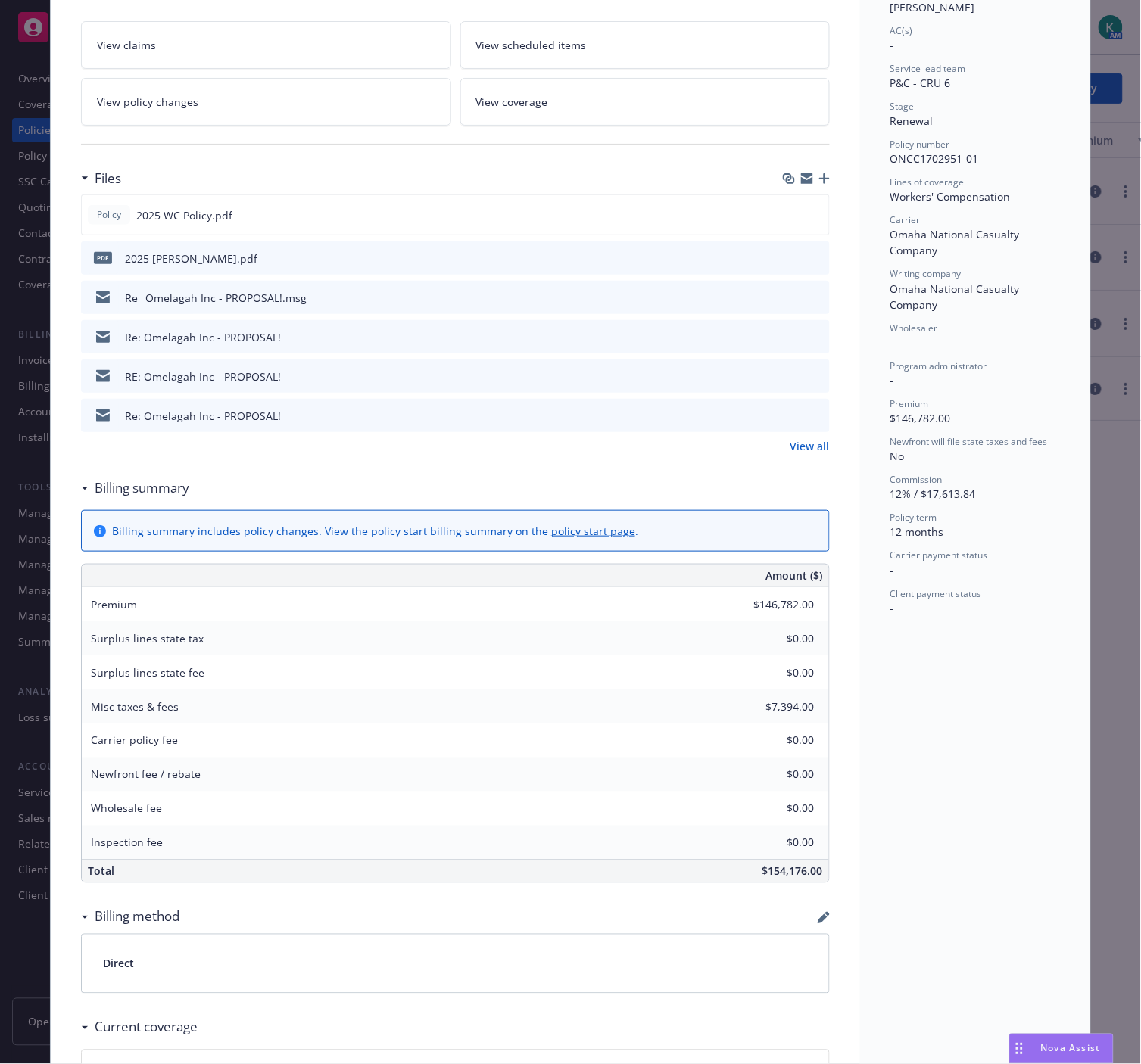
scroll to position [252, 0]
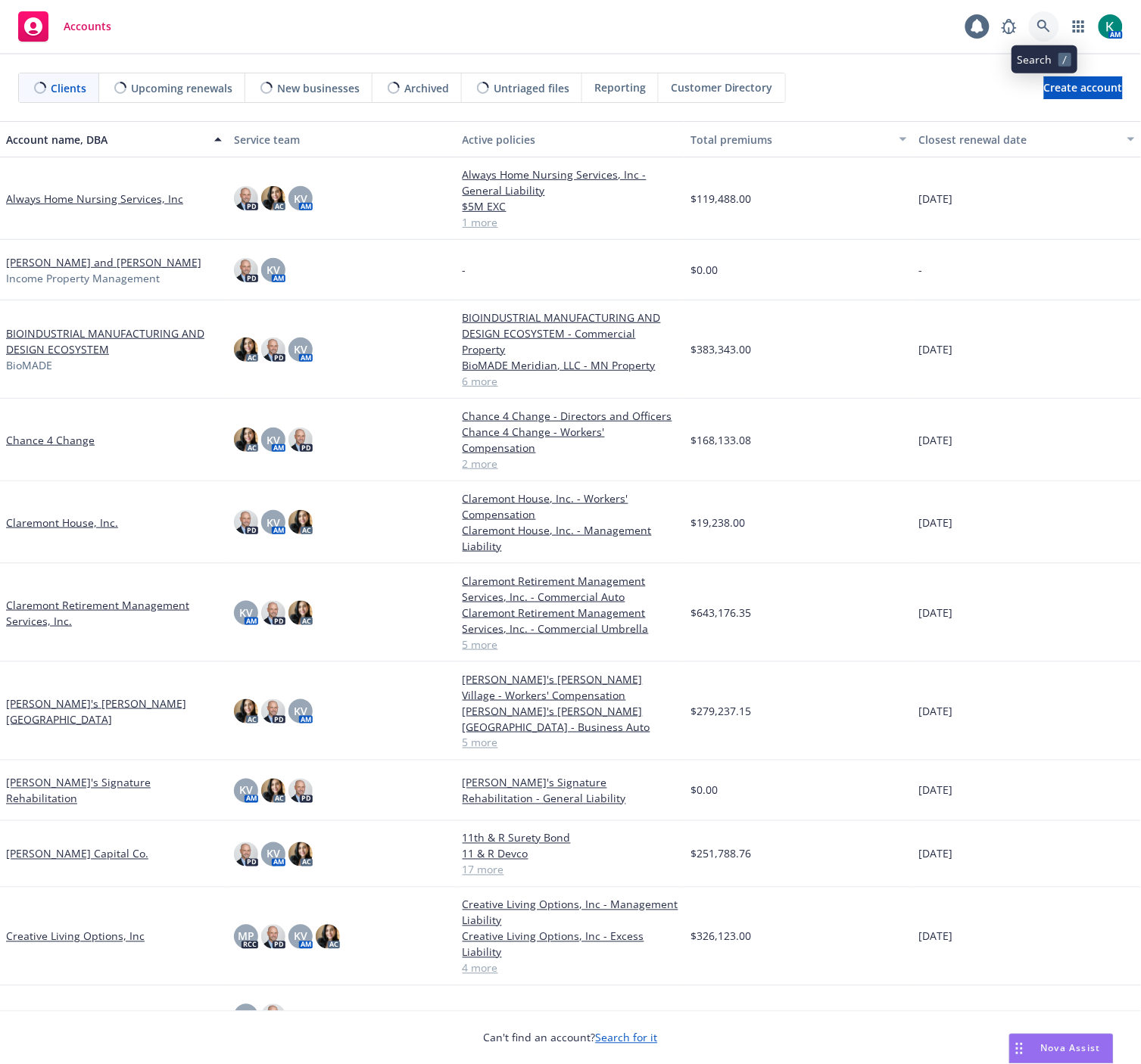
click at [1043, 25] on icon at bounding box center [1043, 26] width 14 height 14
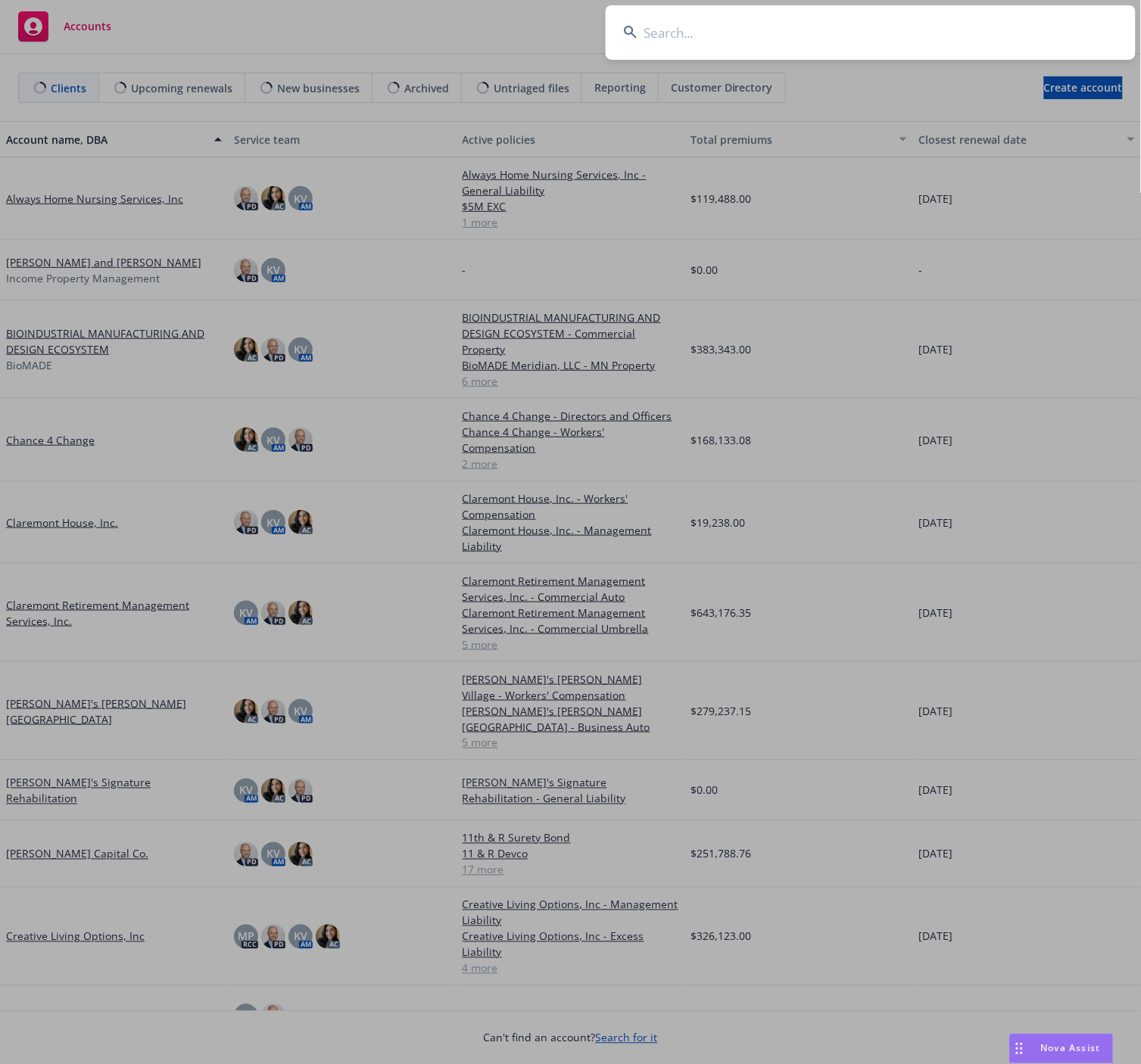
click at [720, 28] on input at bounding box center [870, 33] width 530 height 54
type input "fixins"
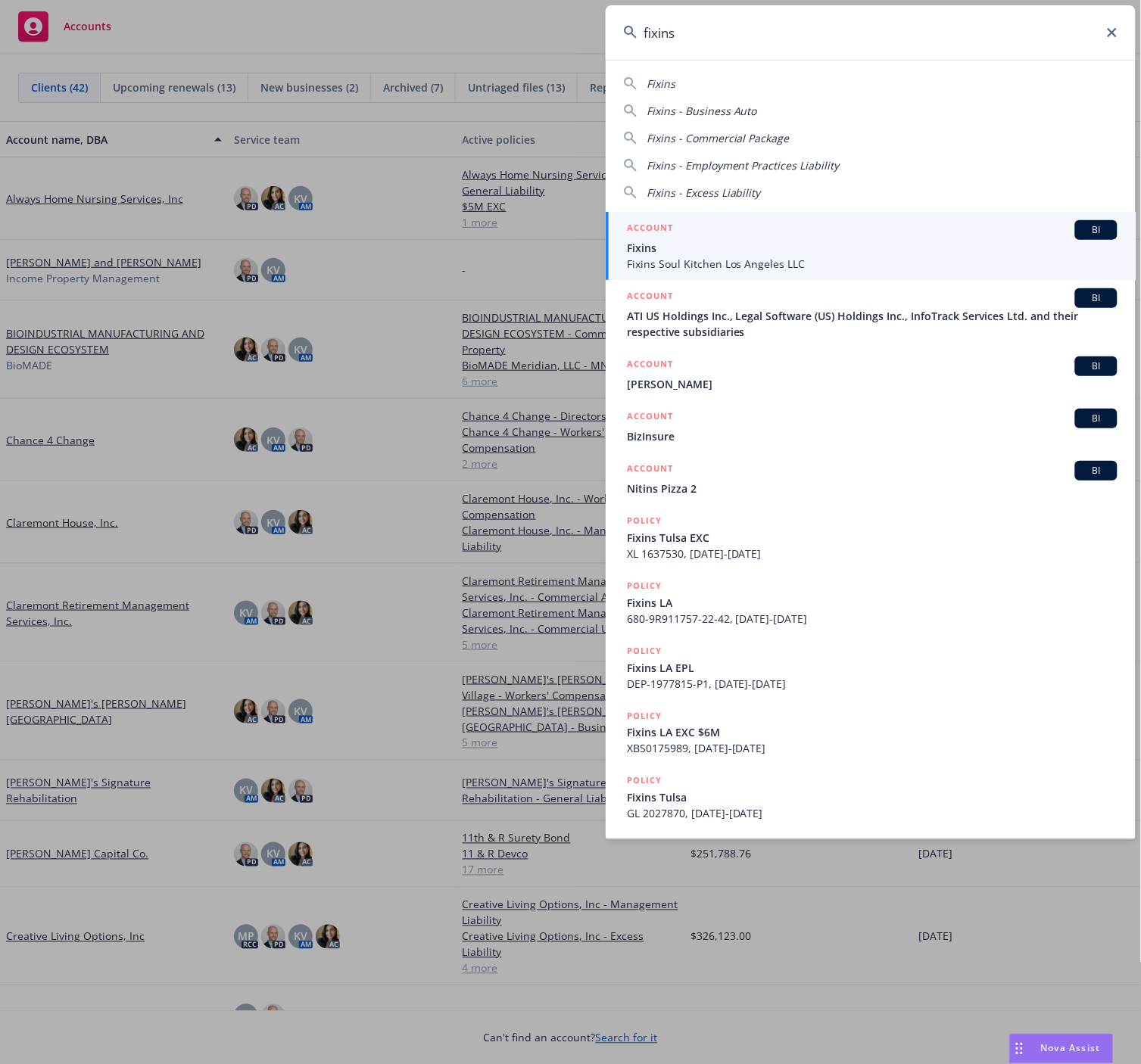
click at [691, 237] on div "ACCOUNT BI" at bounding box center [872, 230] width 491 height 20
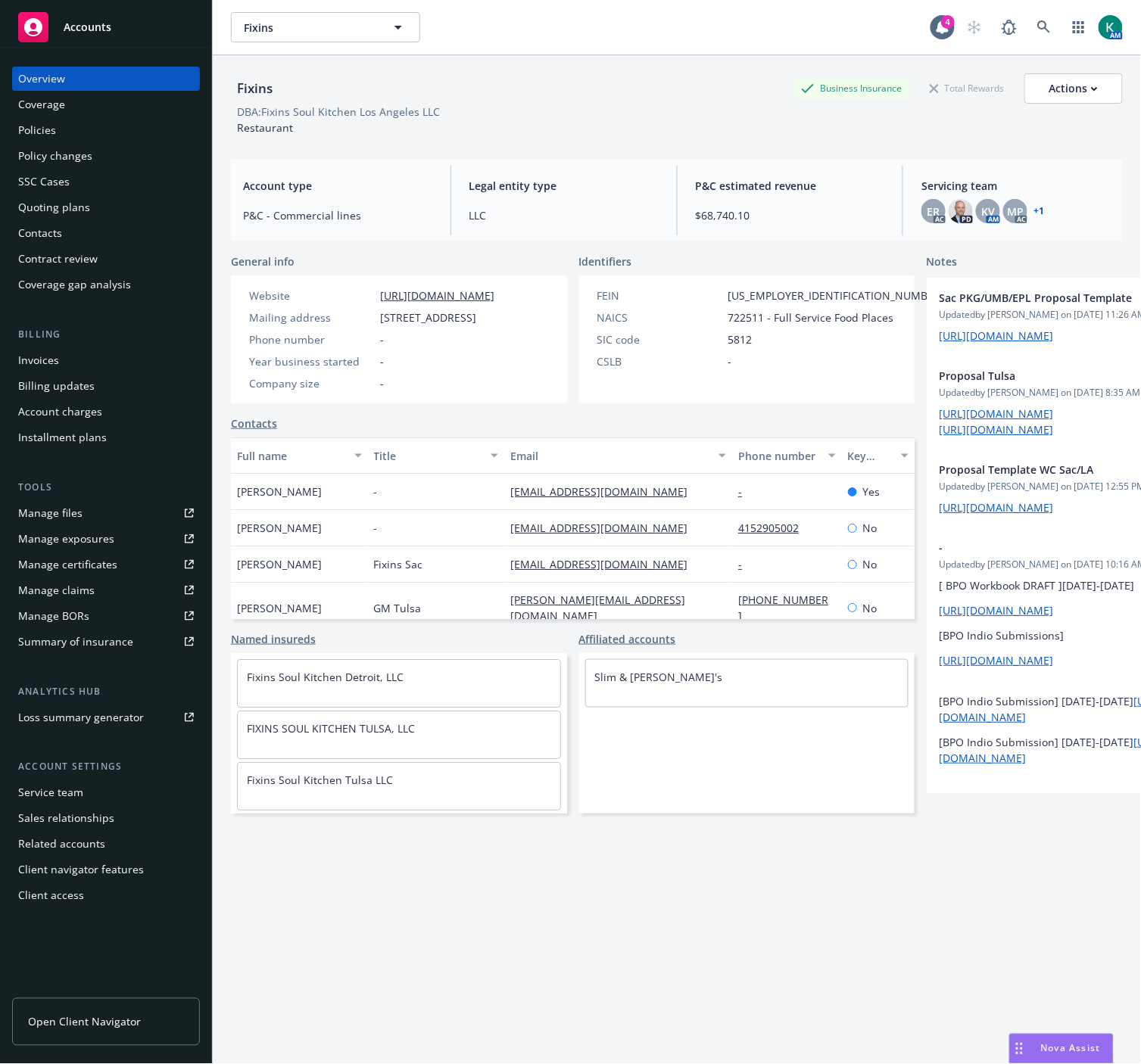
click at [58, 206] on div "Quoting plans" at bounding box center [53, 207] width 72 height 24
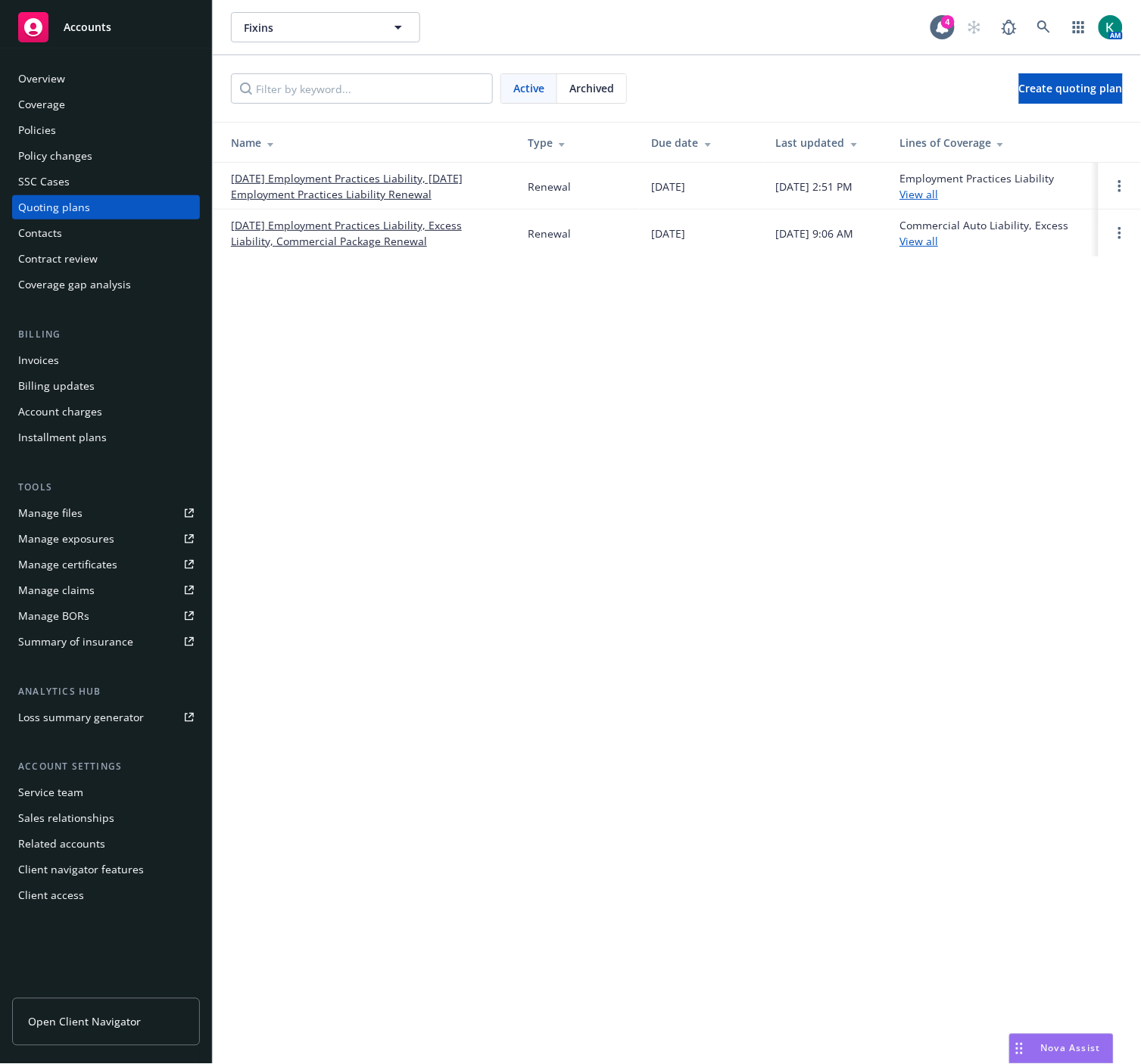
click at [369, 225] on link "[DATE] Employment Practices Liability, Excess Liability, Commercial Package Ren…" at bounding box center [367, 233] width 273 height 32
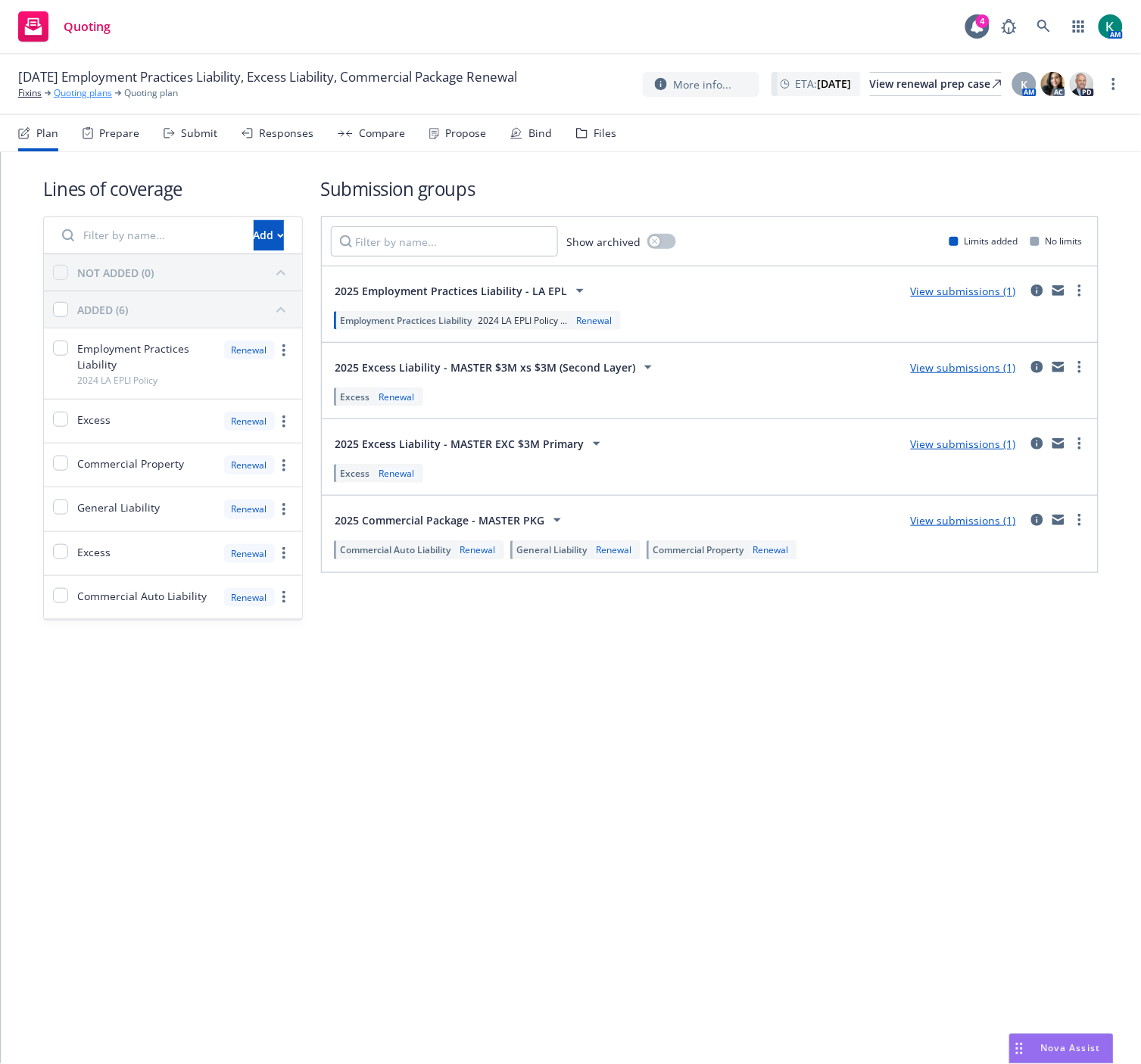
click at [104, 99] on link "Quoting plans" at bounding box center [82, 92] width 58 height 14
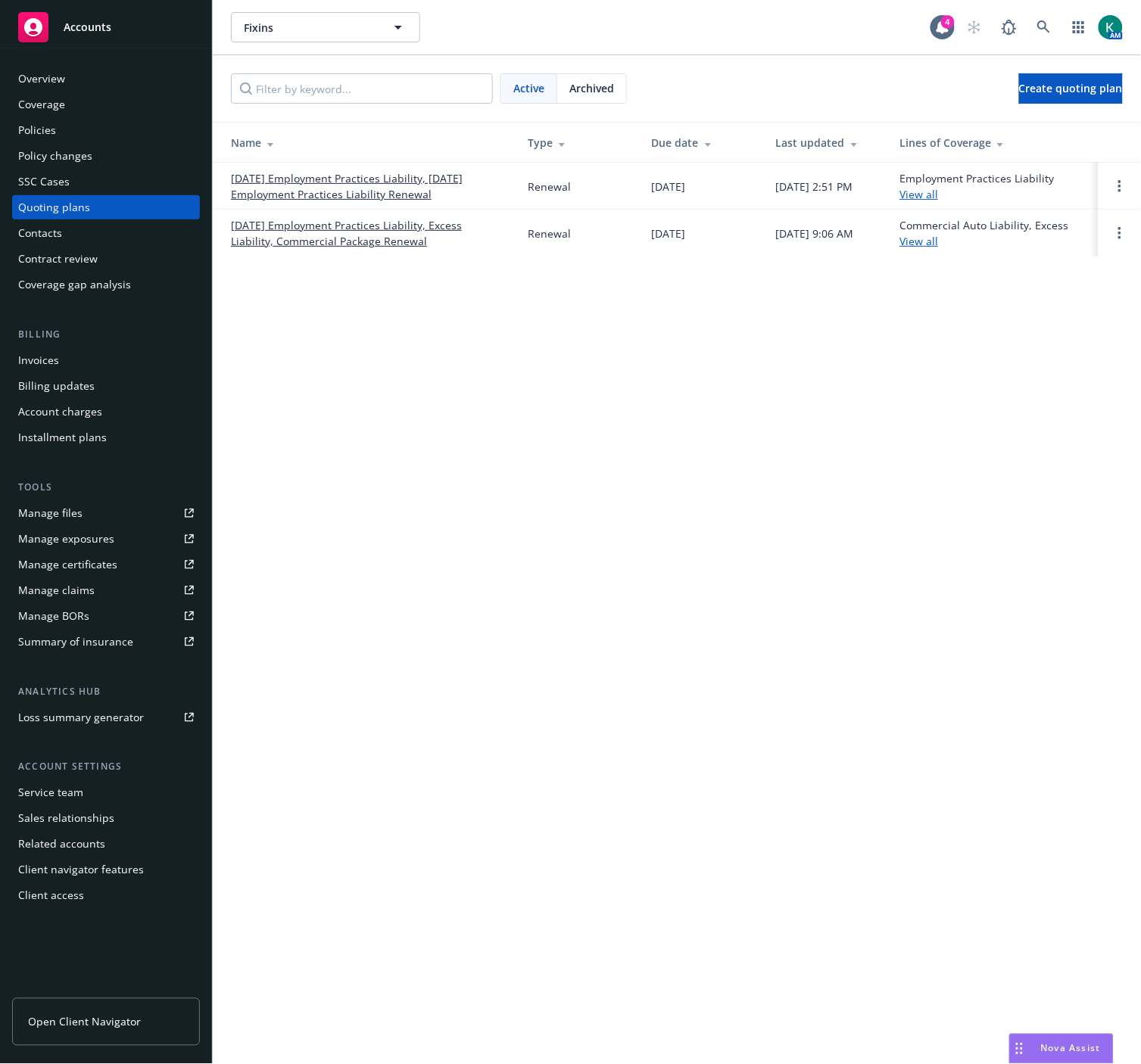
click at [325, 247] on link "[DATE] Employment Practices Liability, Excess Liability, Commercial Package Ren…" at bounding box center [367, 233] width 273 height 32
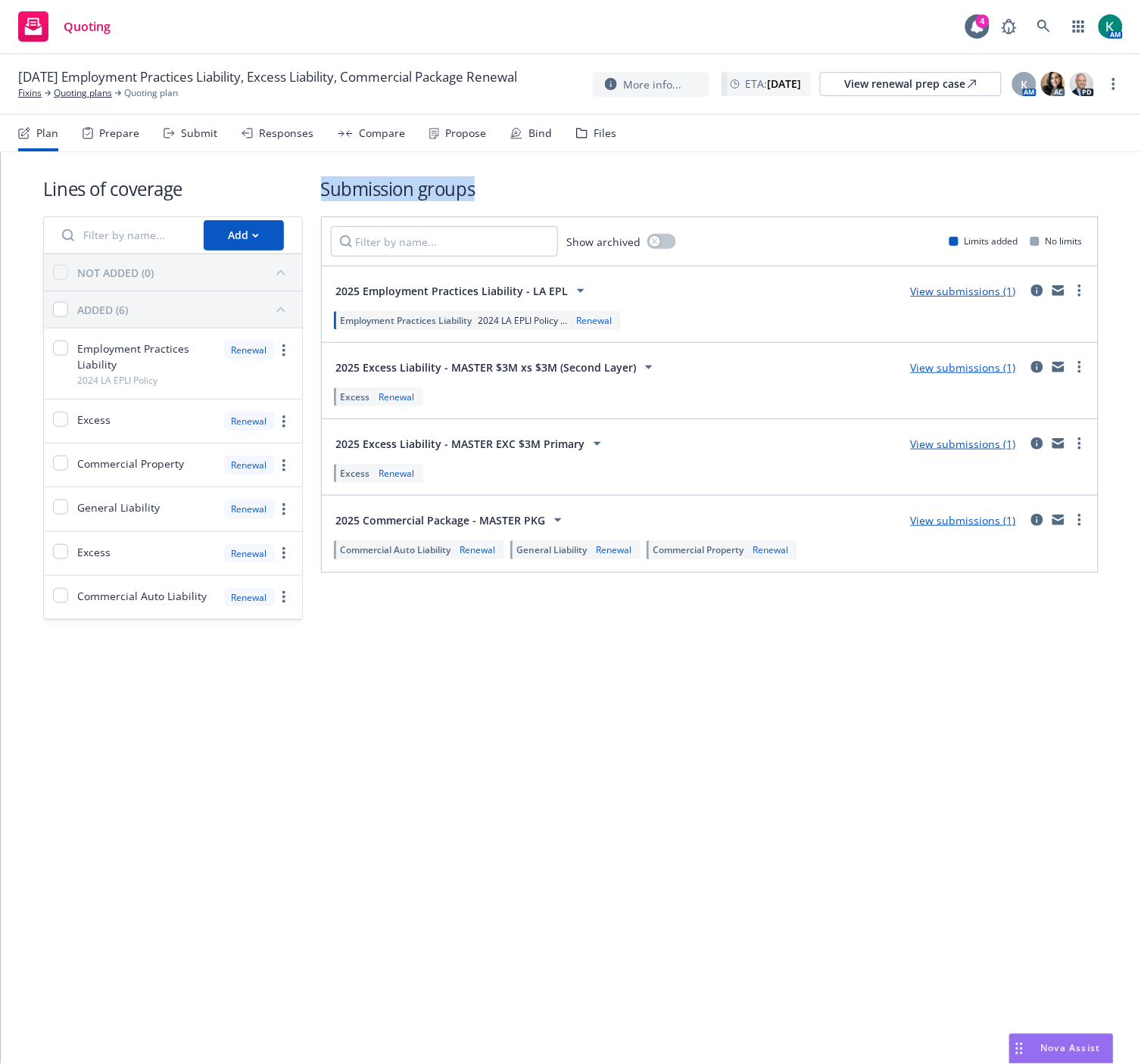
drag, startPoint x: 511, startPoint y: 192, endPoint x: 325, endPoint y: 187, distance: 186.1
click at [325, 187] on h1 "Submission groups" at bounding box center [709, 189] width 778 height 25
click at [112, 135] on div "Prepare" at bounding box center [119, 132] width 40 height 12
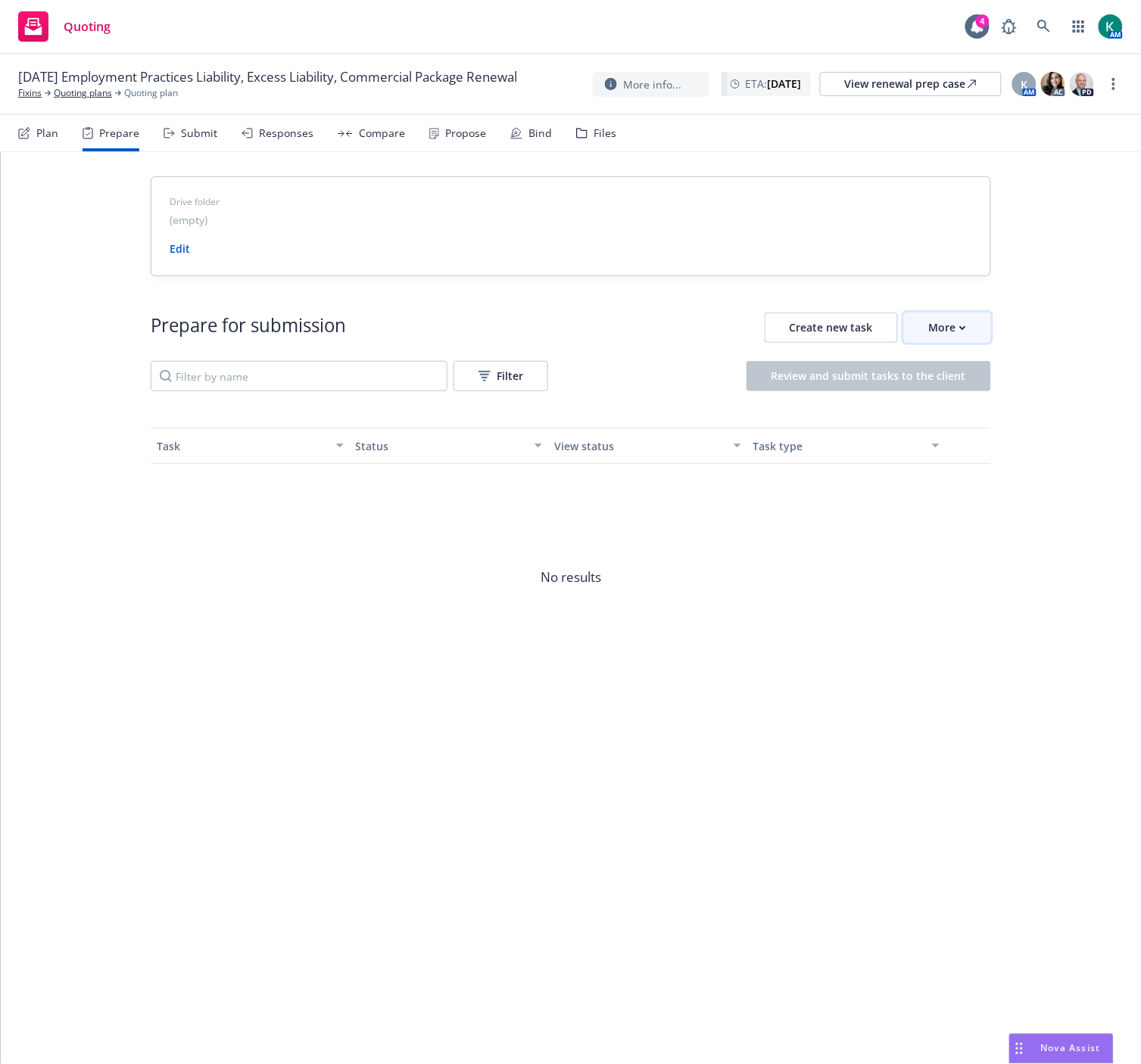
click at [966, 321] on button "More" at bounding box center [947, 327] width 87 height 30
click at [943, 387] on link "Go to Indio account" at bounding box center [1013, 398] width 216 height 30
